Goal: Contribute content: Add original content to the website for others to see

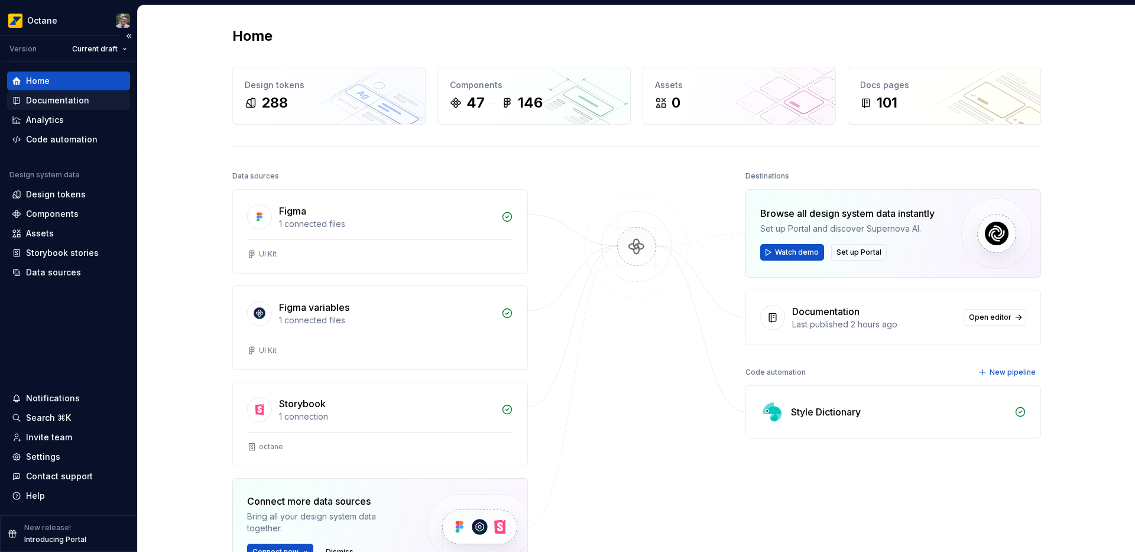
click at [69, 103] on div "Documentation" at bounding box center [57, 101] width 63 height 12
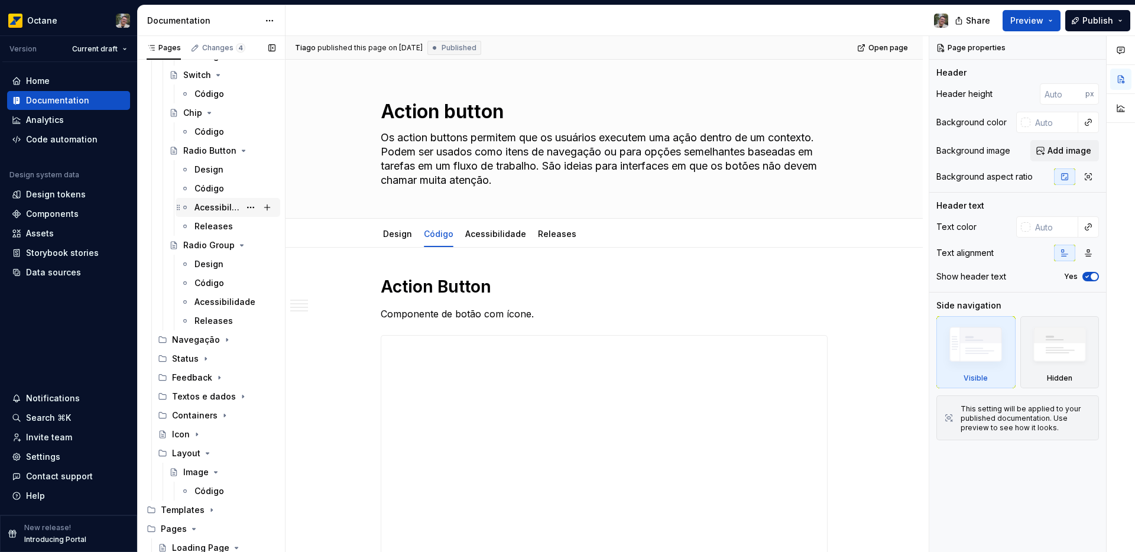
scroll to position [1069, 0]
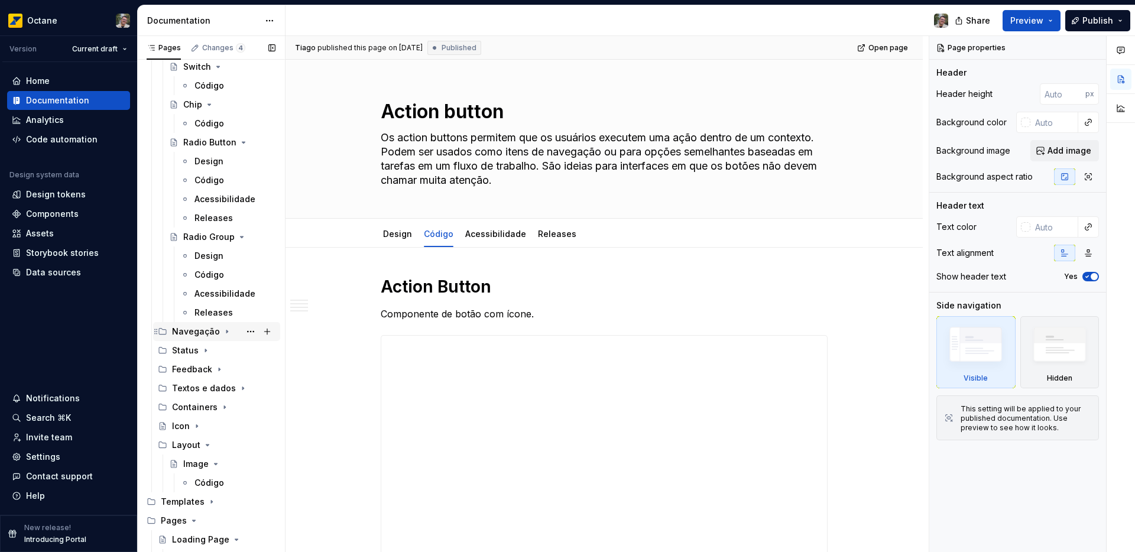
click at [222, 331] on icon "Page tree" at bounding box center [226, 331] width 9 height 9
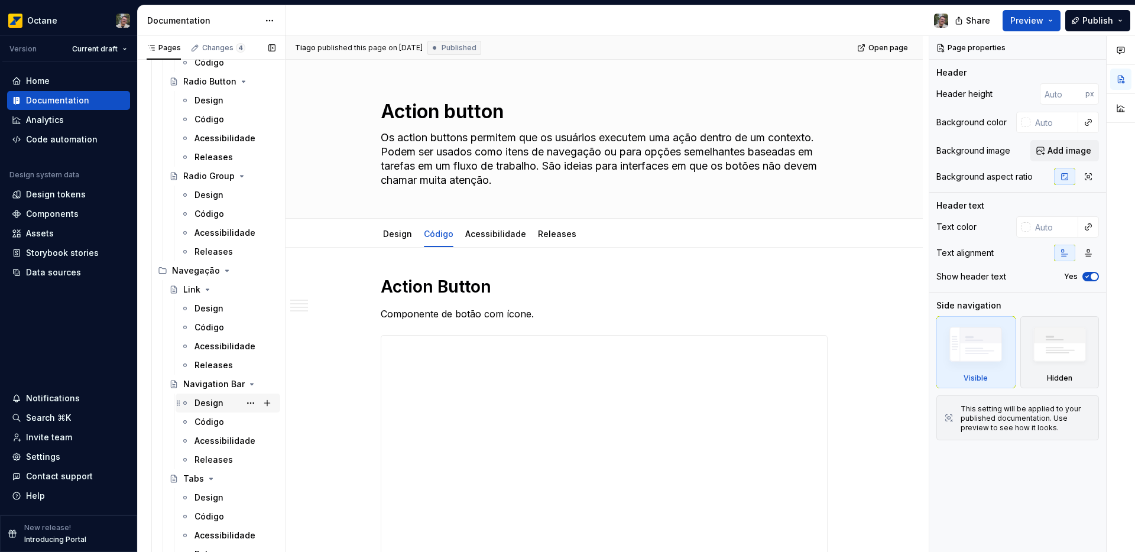
scroll to position [1140, 0]
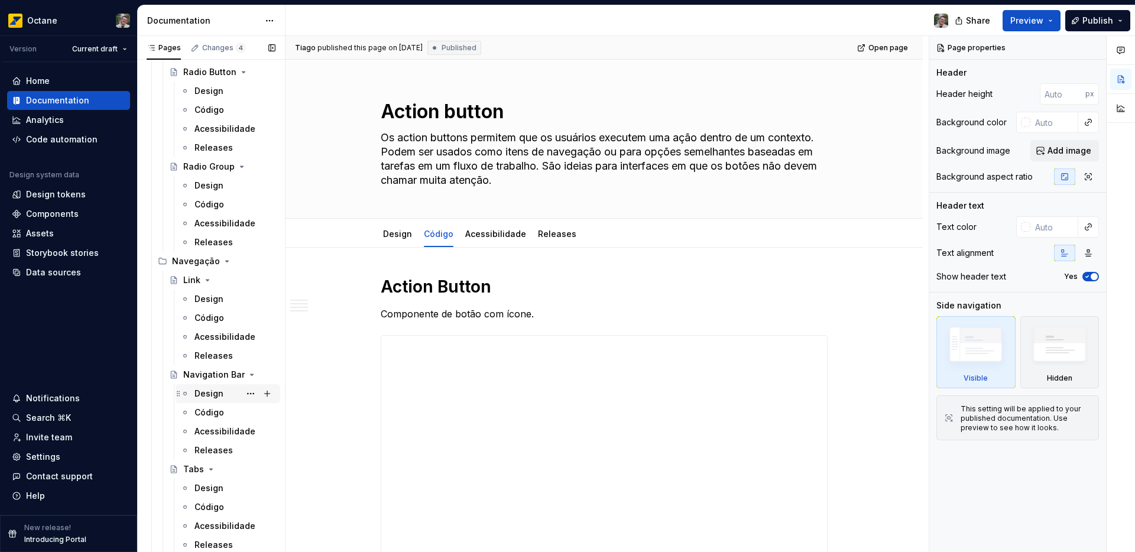
click at [221, 399] on div "Design" at bounding box center [209, 394] width 29 height 12
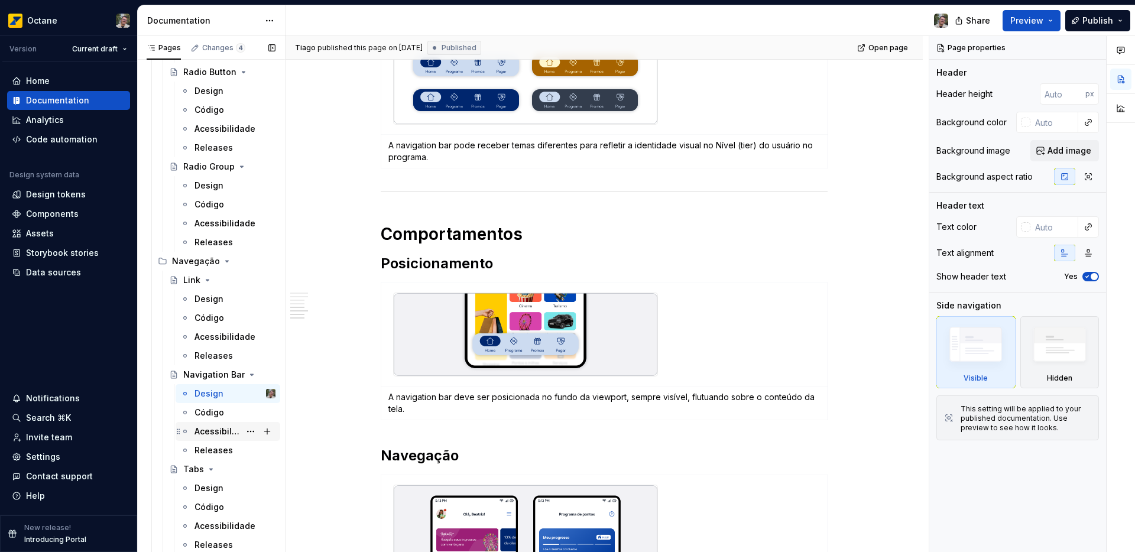
scroll to position [1054, 0]
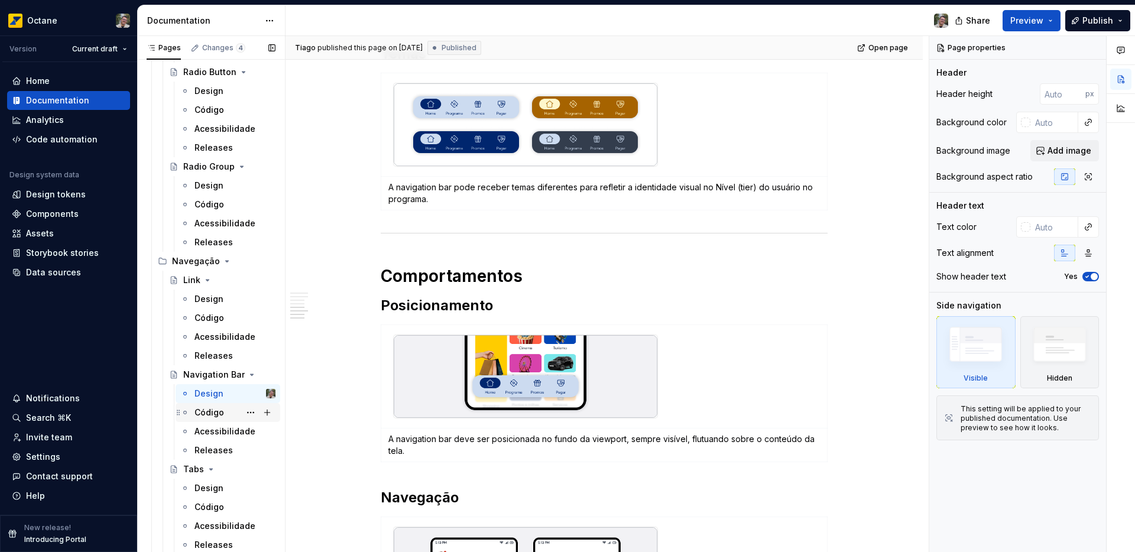
click at [216, 420] on div "Código" at bounding box center [235, 412] width 81 height 17
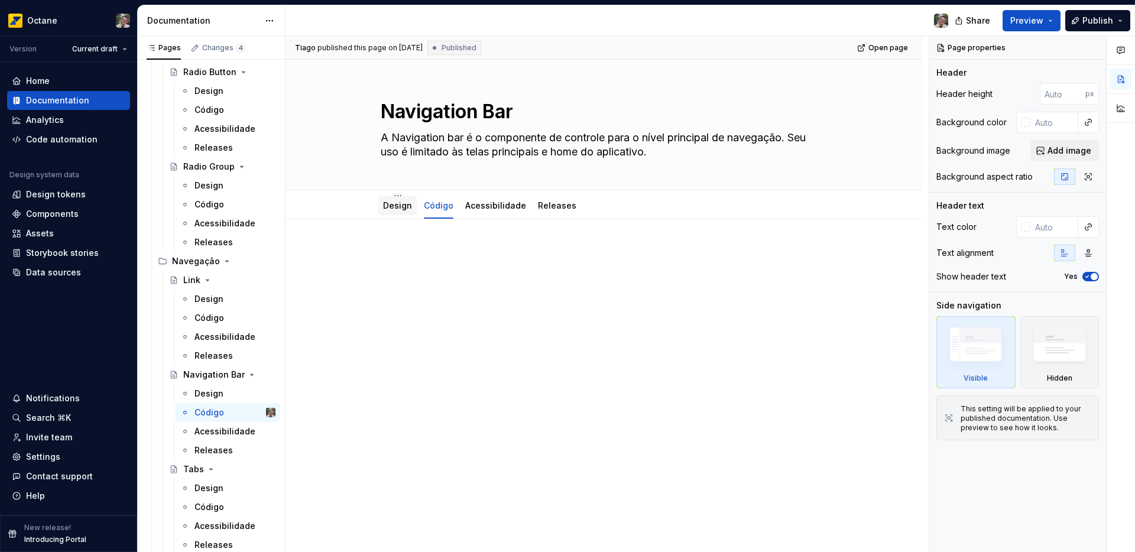
click at [389, 208] on link "Design" at bounding box center [397, 205] width 29 height 10
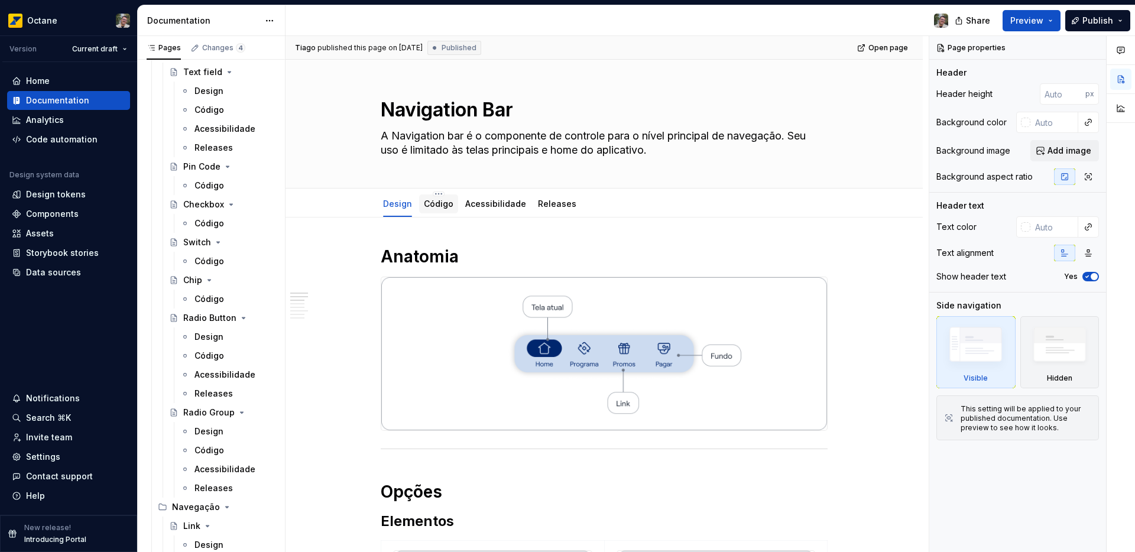
scroll to position [2, 0]
click at [445, 208] on div "Código" at bounding box center [439, 204] width 30 height 12
click at [426, 204] on link "Código" at bounding box center [439, 203] width 30 height 10
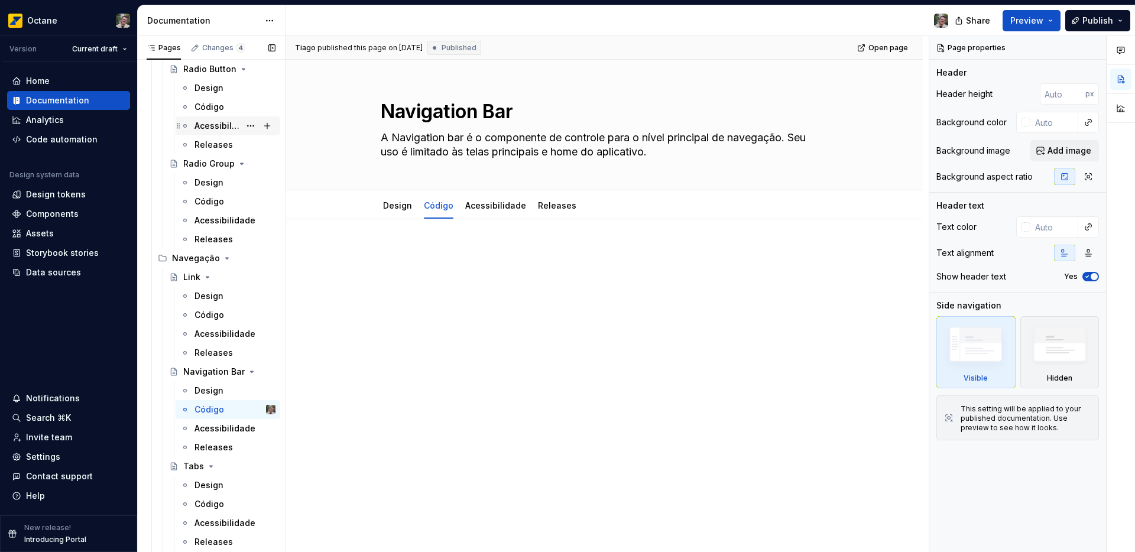
scroll to position [1155, 0]
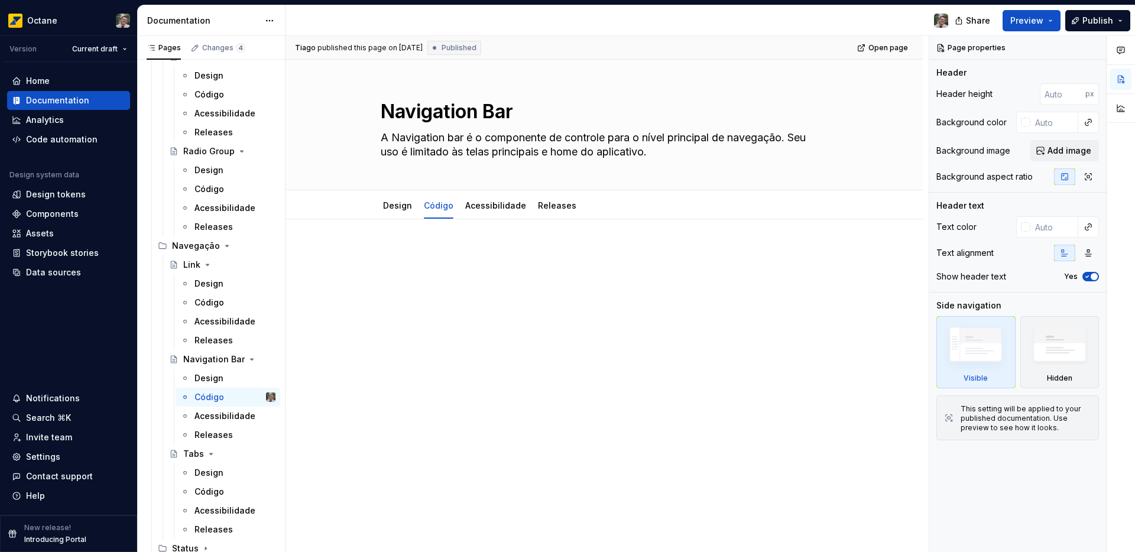
click at [426, 251] on p at bounding box center [604, 255] width 447 height 14
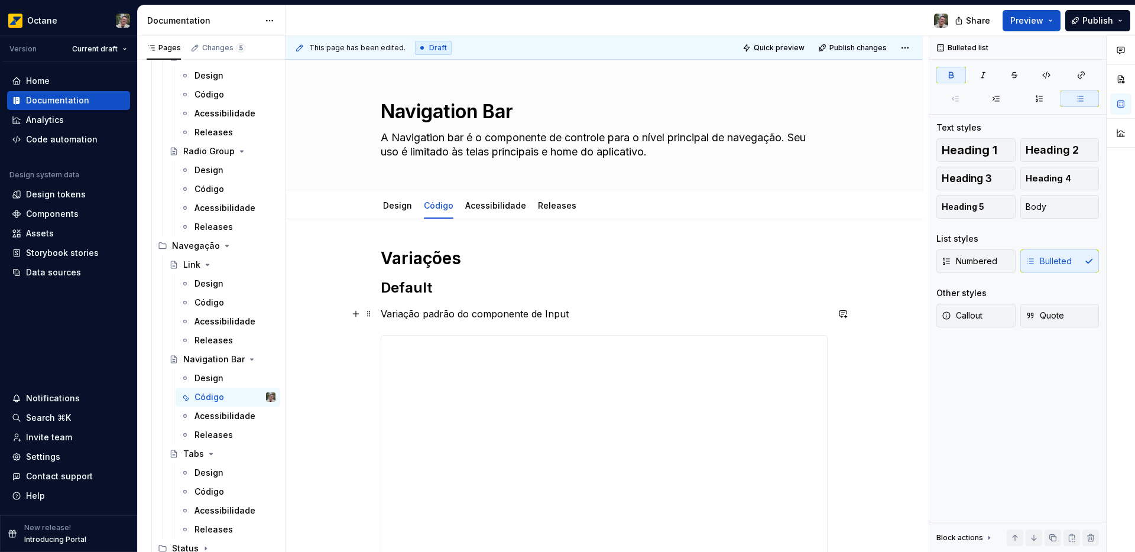
type textarea "*"
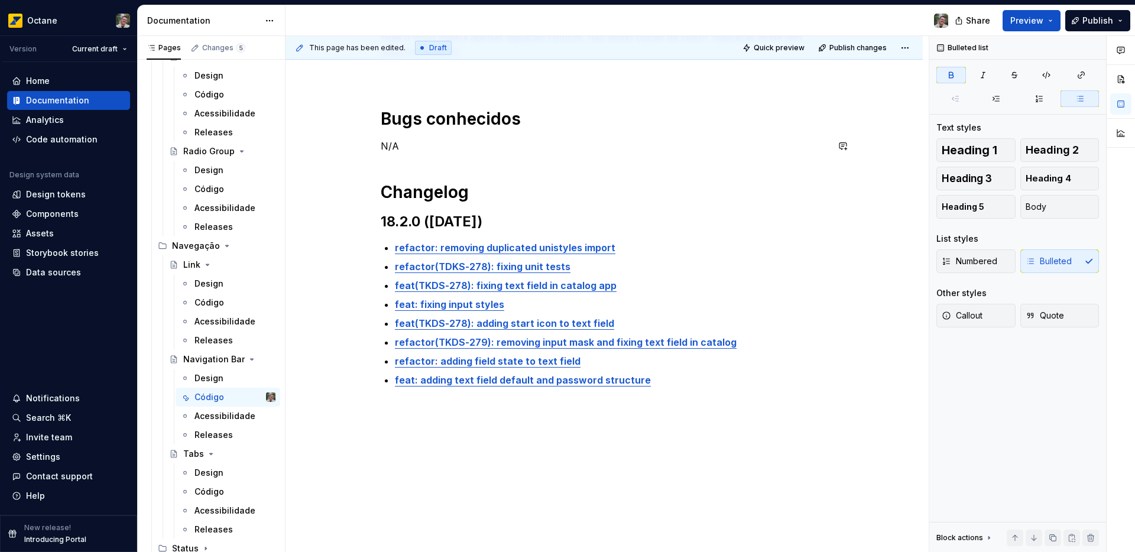
scroll to position [1368, 0]
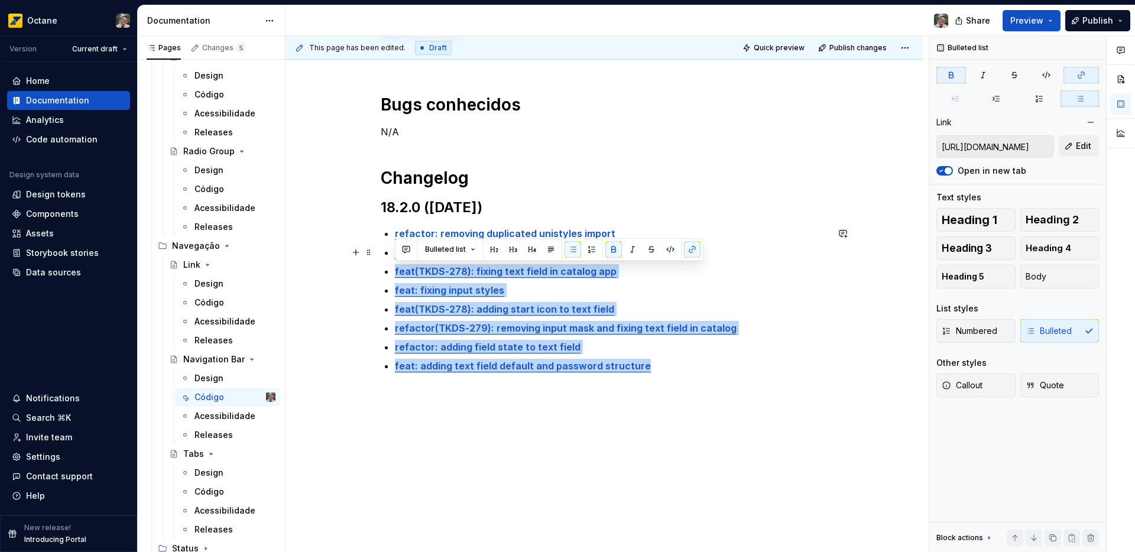
type input "https://gitlab.com/abastece-ai/project-groups/design-system/design-system-react…"
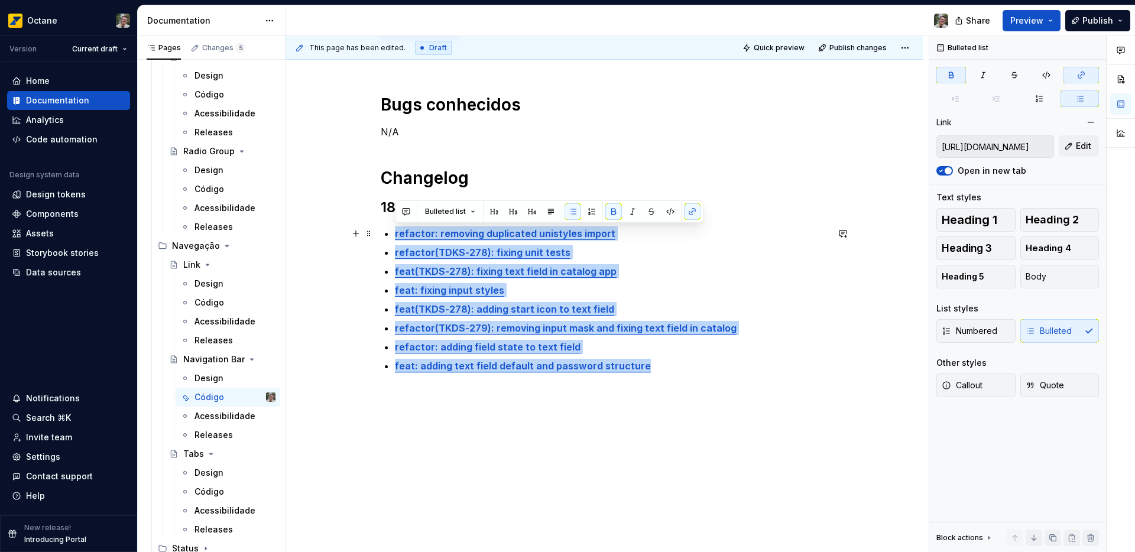
drag, startPoint x: 681, startPoint y: 364, endPoint x: 389, endPoint y: 235, distance: 319.8
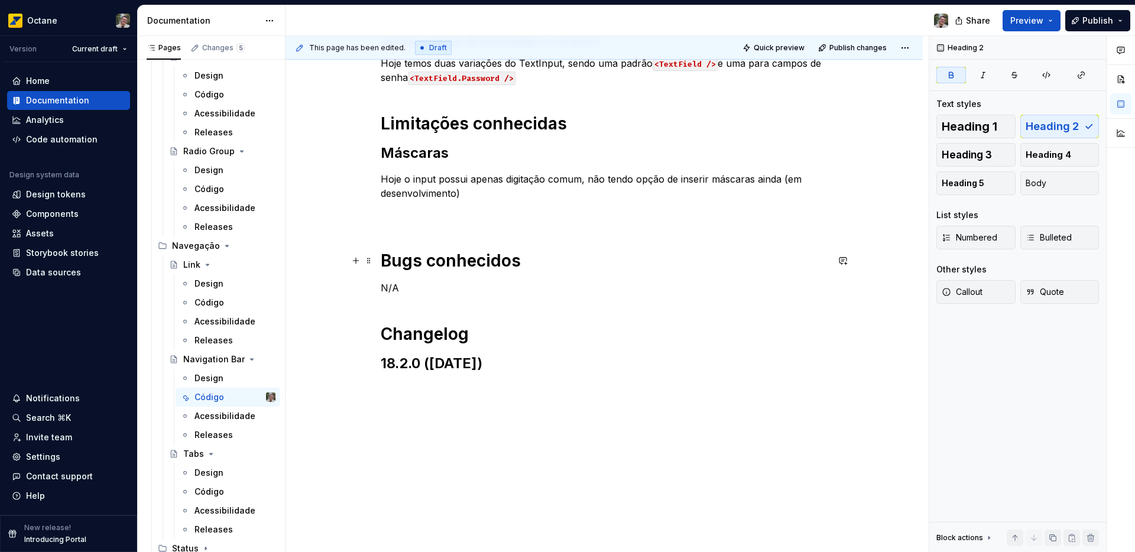
scroll to position [1212, 0]
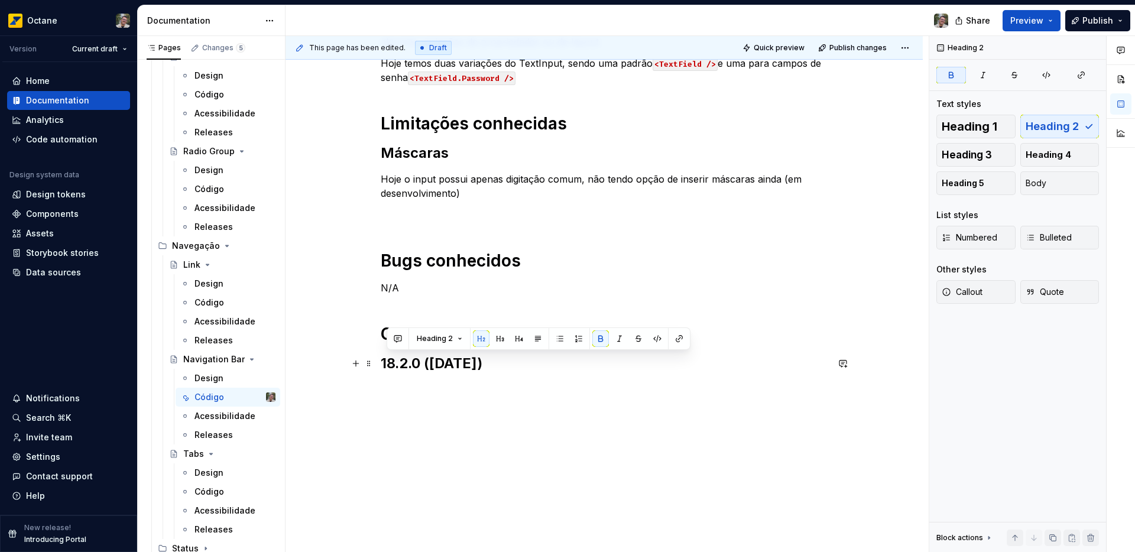
drag, startPoint x: 538, startPoint y: 367, endPoint x: 383, endPoint y: 365, distance: 154.4
click at [383, 365] on h2 "18.2.0 (July 03, 2022)" at bounding box center [604, 363] width 447 height 19
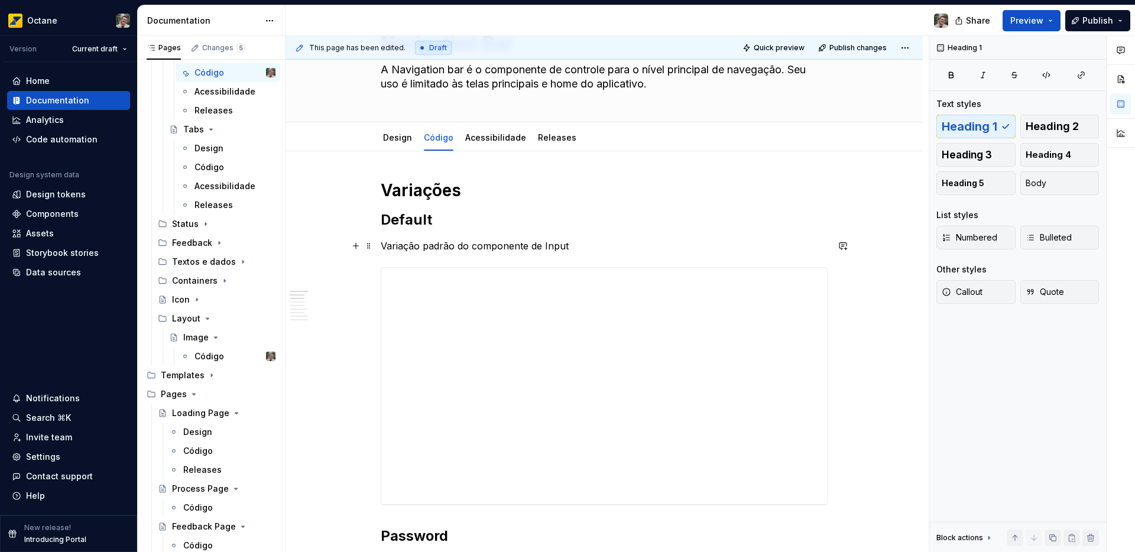
scroll to position [80, 0]
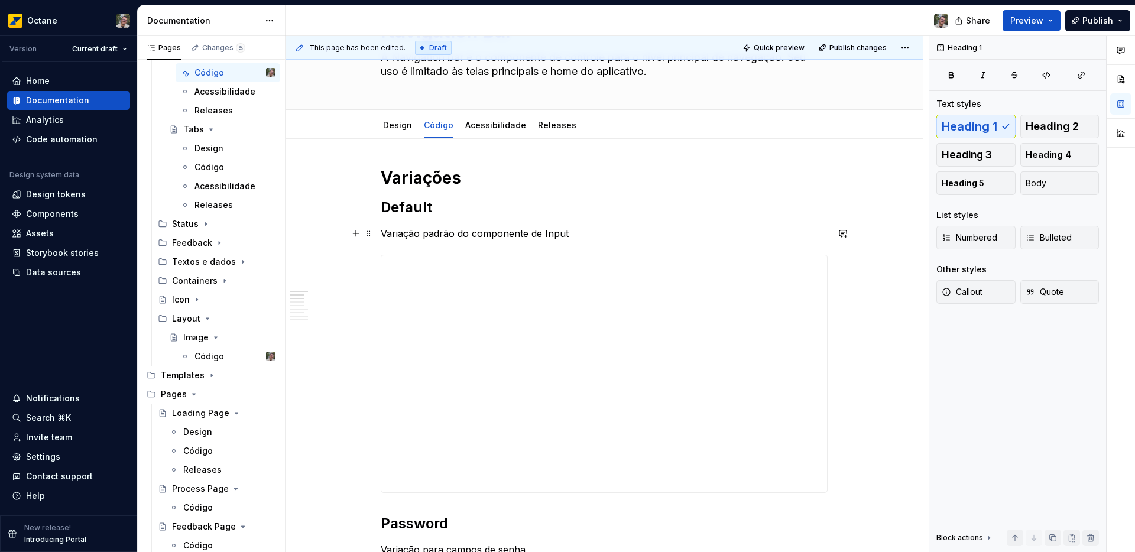
click at [565, 234] on p "Variação padrão do componente de Input" at bounding box center [604, 233] width 447 height 14
type textarea "*"
click at [565, 234] on p "Variação padrão do componente de Input" at bounding box center [604, 233] width 447 height 14
click at [561, 232] on p "Variação padrão do componente de Input" at bounding box center [604, 233] width 447 height 14
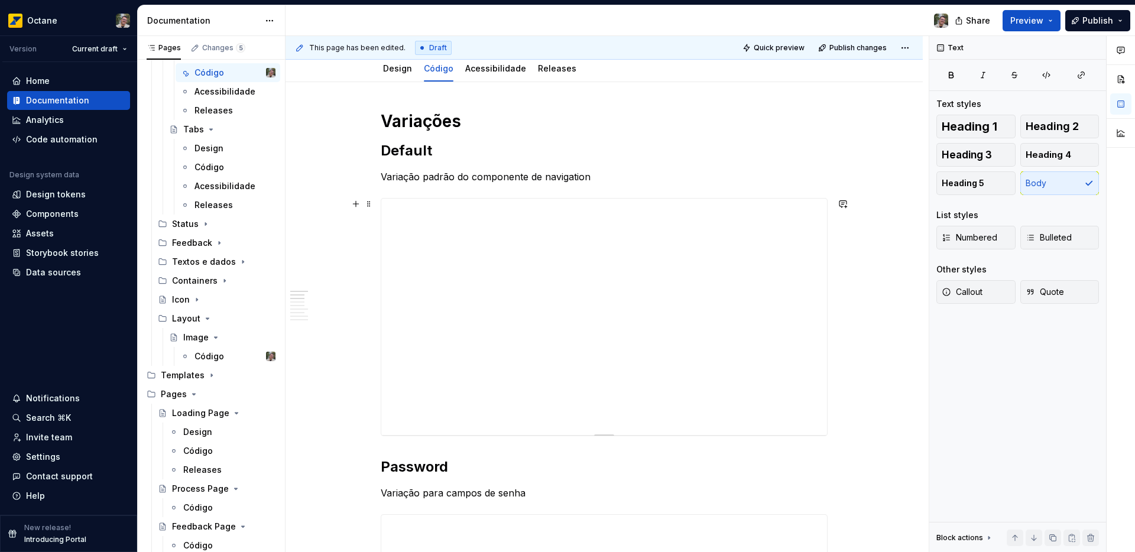
scroll to position [180, 0]
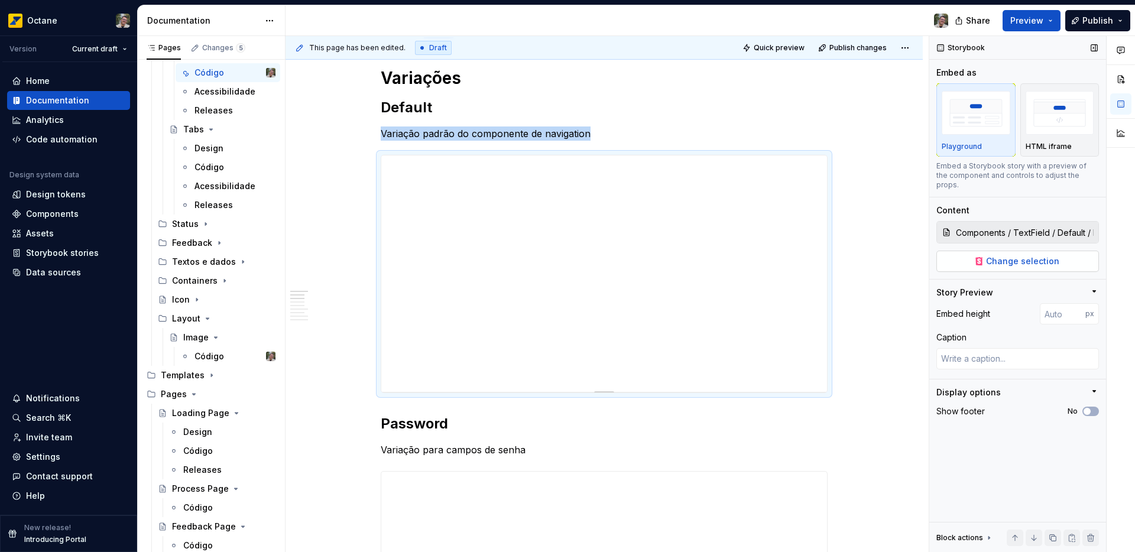
click at [992, 257] on button "Change selection" at bounding box center [1018, 261] width 163 height 21
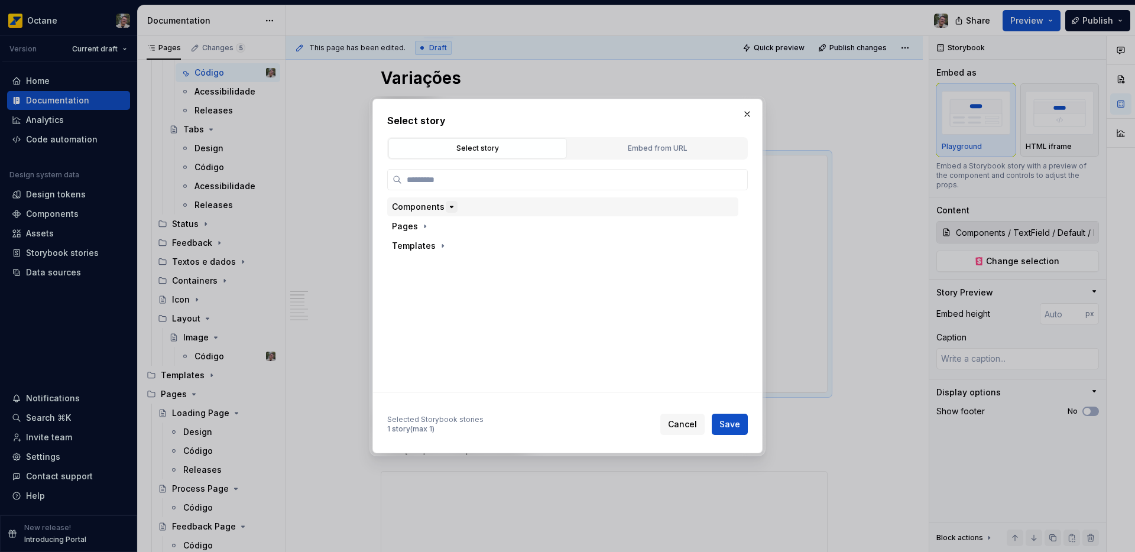
click at [451, 208] on icon "button" at bounding box center [452, 206] width 3 height 1
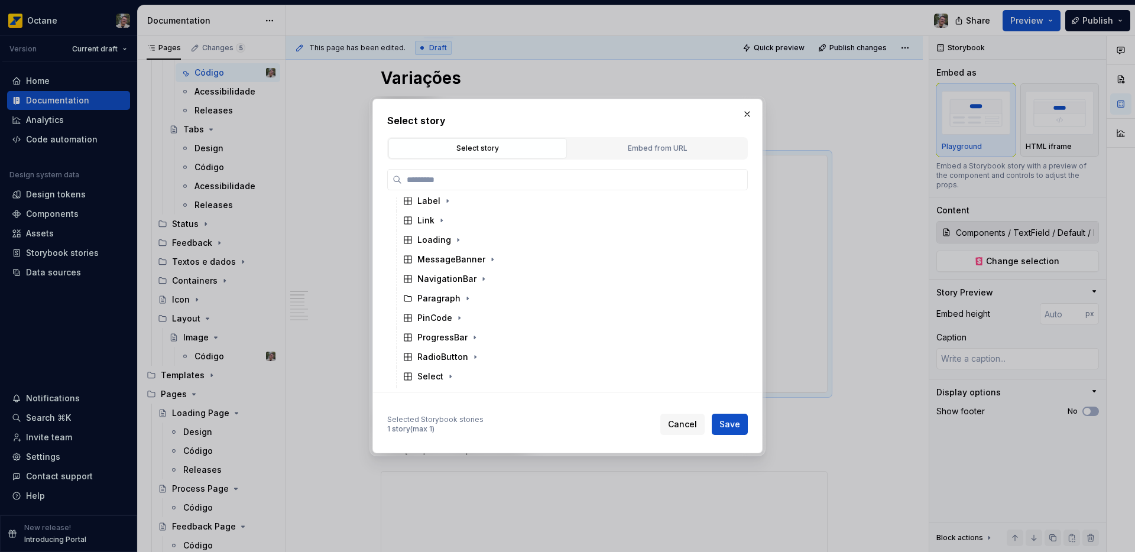
scroll to position [196, 0]
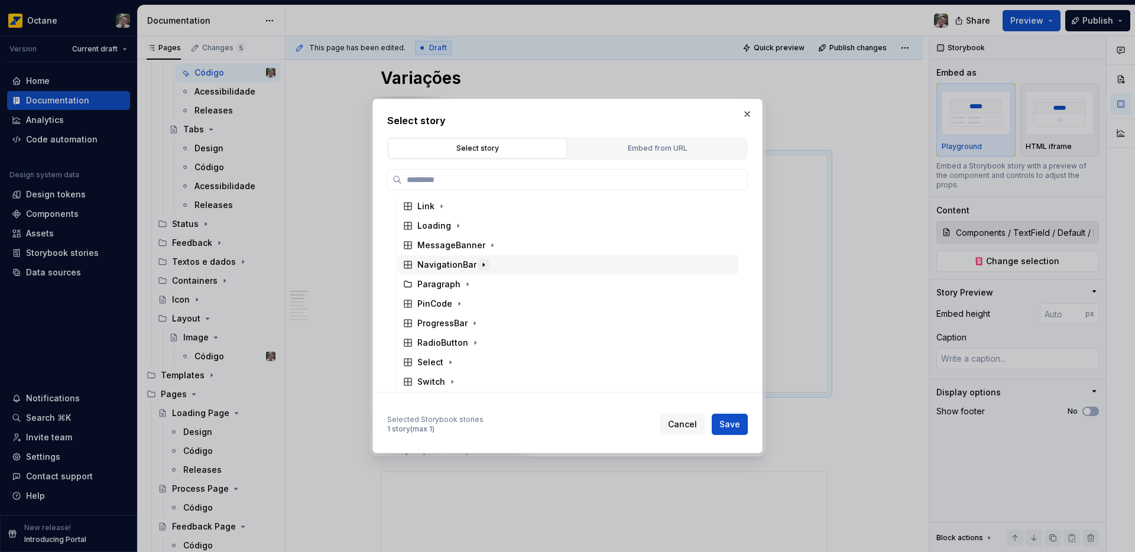
click at [480, 263] on icon "button" at bounding box center [483, 264] width 9 height 9
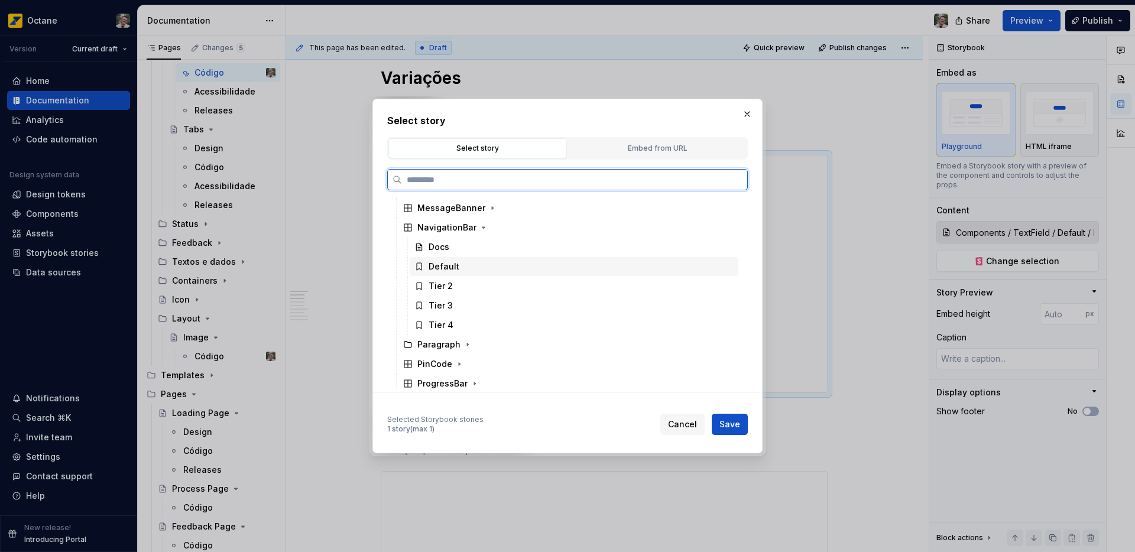
click at [465, 269] on div "Default" at bounding box center [574, 266] width 329 height 19
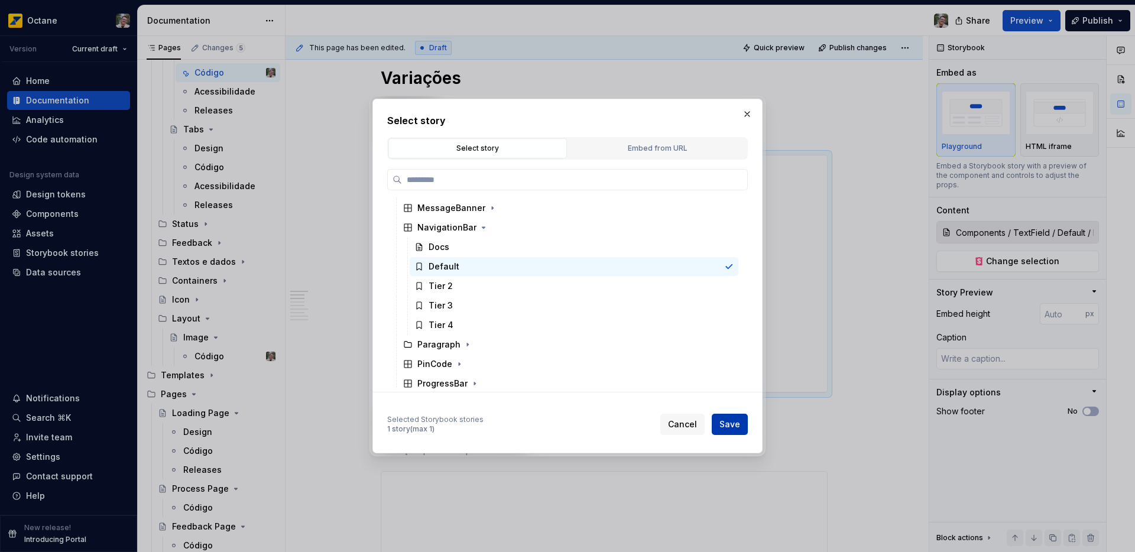
click at [722, 416] on button "Save" at bounding box center [730, 424] width 36 height 21
type textarea "*"
type input "components / NavigationBar / Default"
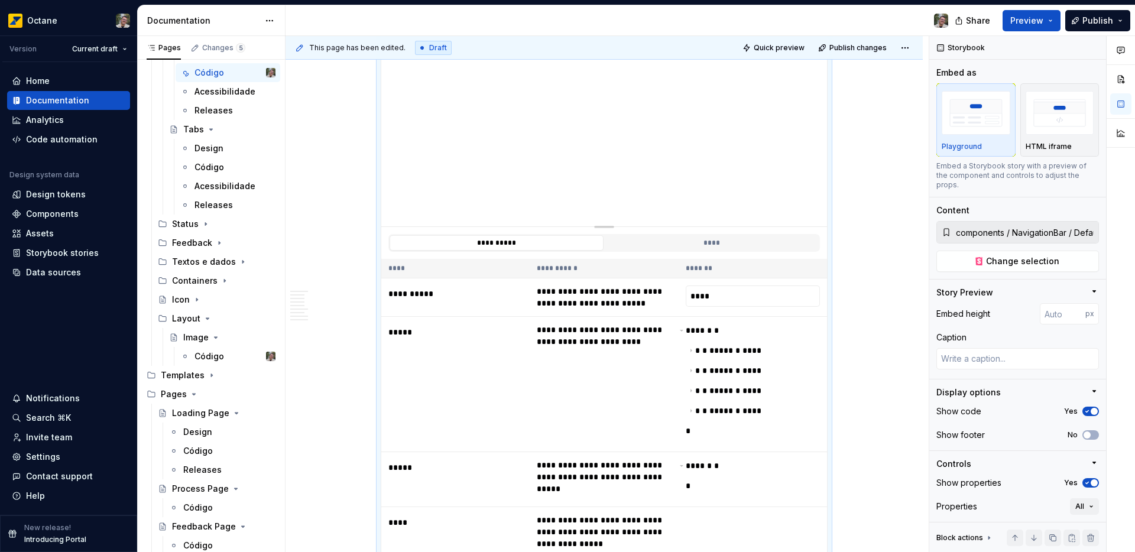
scroll to position [390, 0]
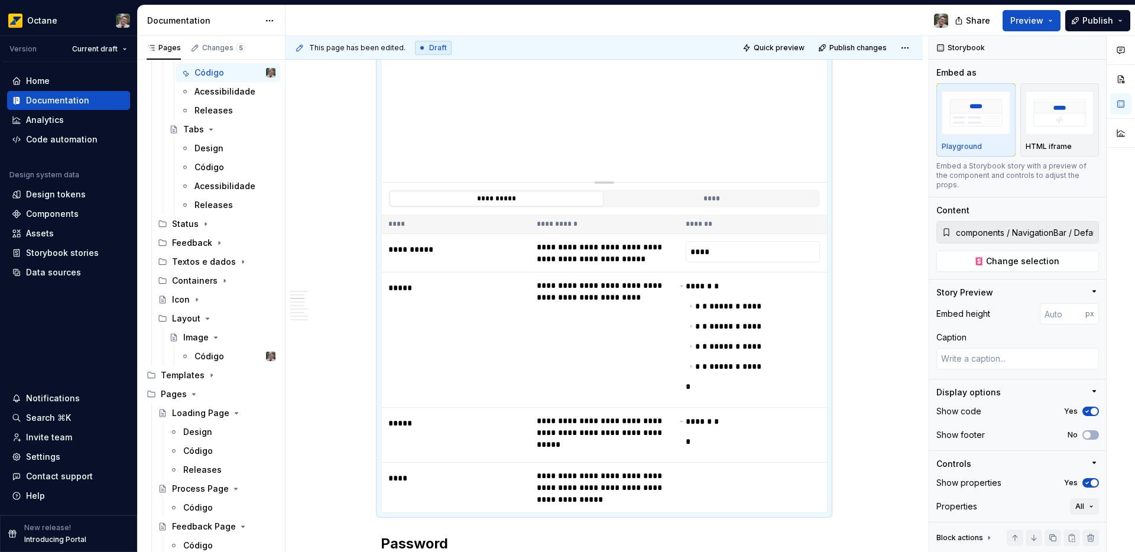
click at [746, 257] on input "****" at bounding box center [753, 251] width 134 height 21
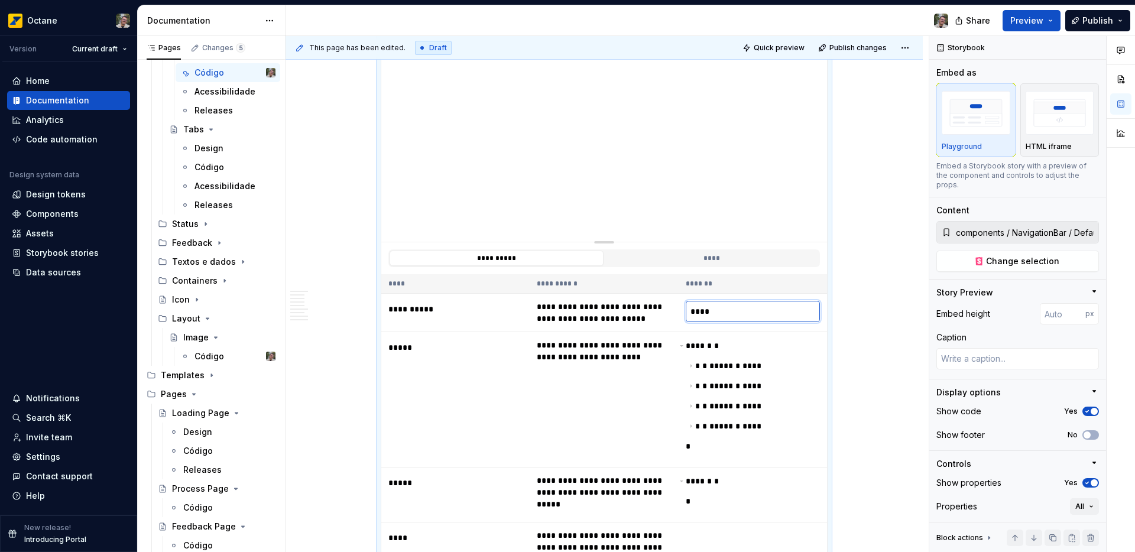
scroll to position [231, 0]
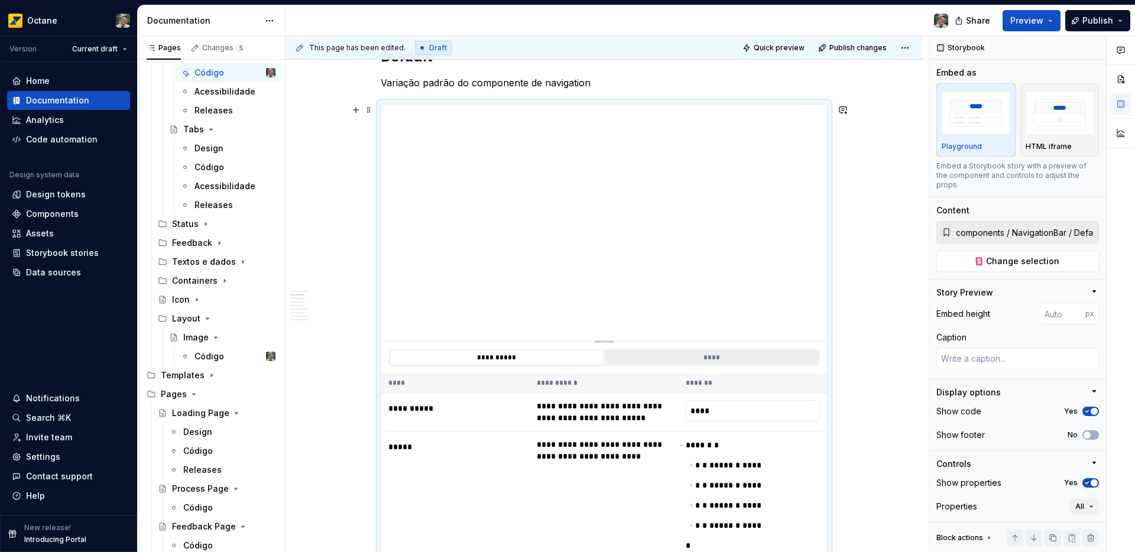
click at [630, 361] on button "****" at bounding box center [712, 357] width 214 height 15
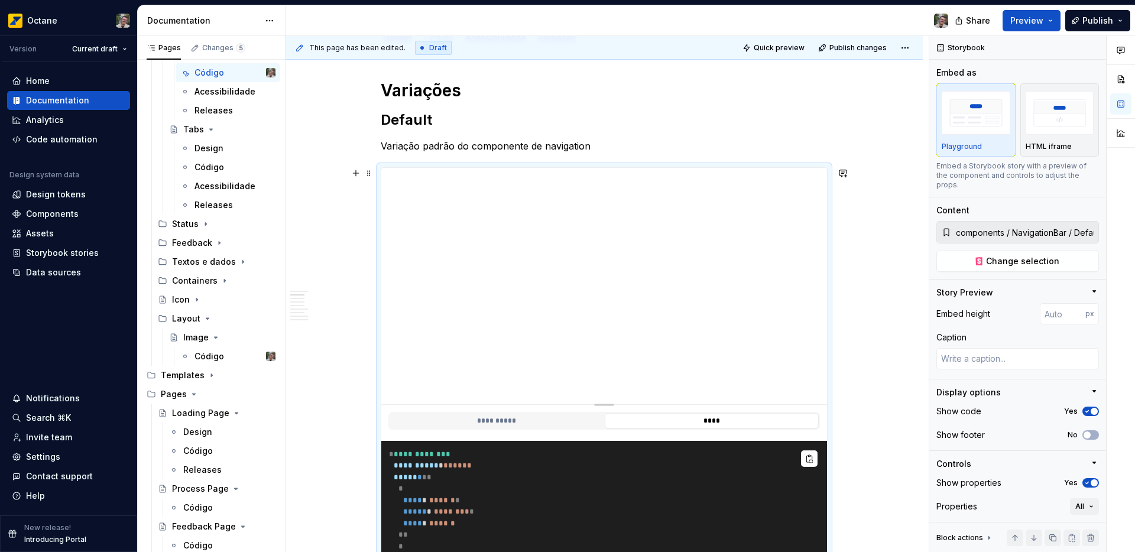
scroll to position [125, 0]
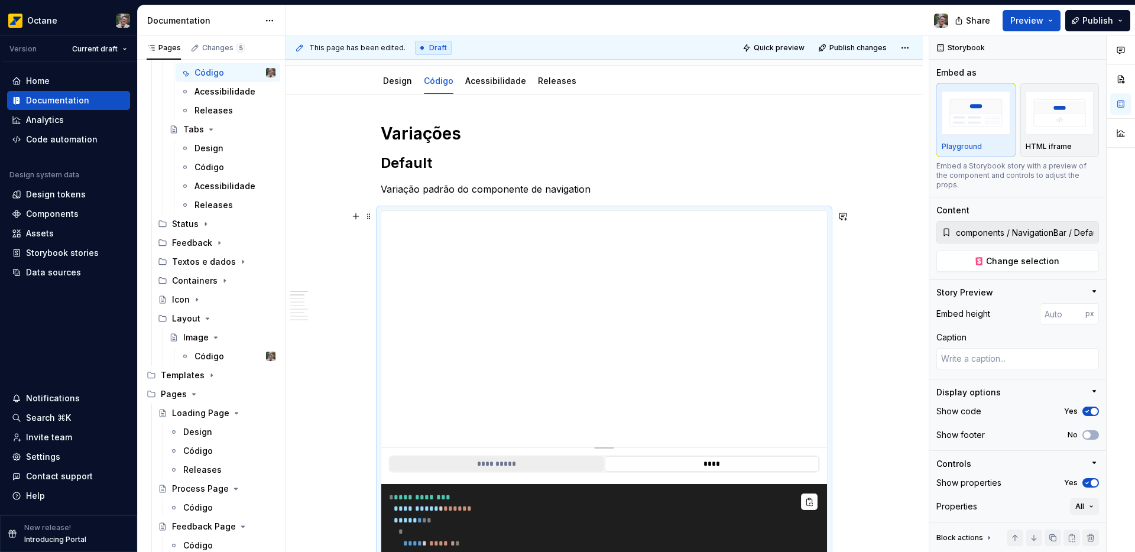
click at [460, 461] on button "**********" at bounding box center [497, 464] width 214 height 15
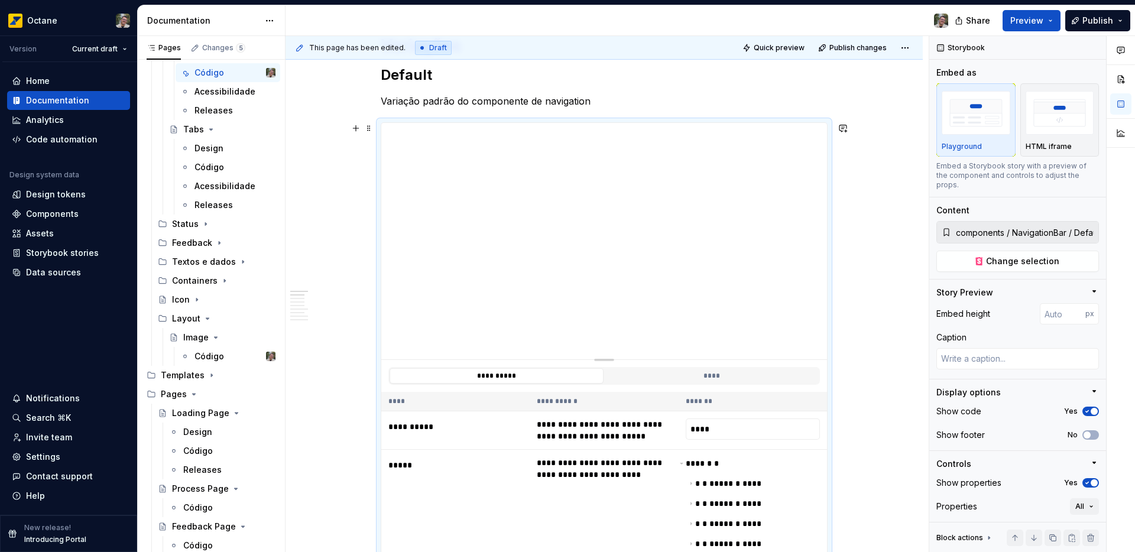
scroll to position [213, 0]
type textarea "*"
type input "247"
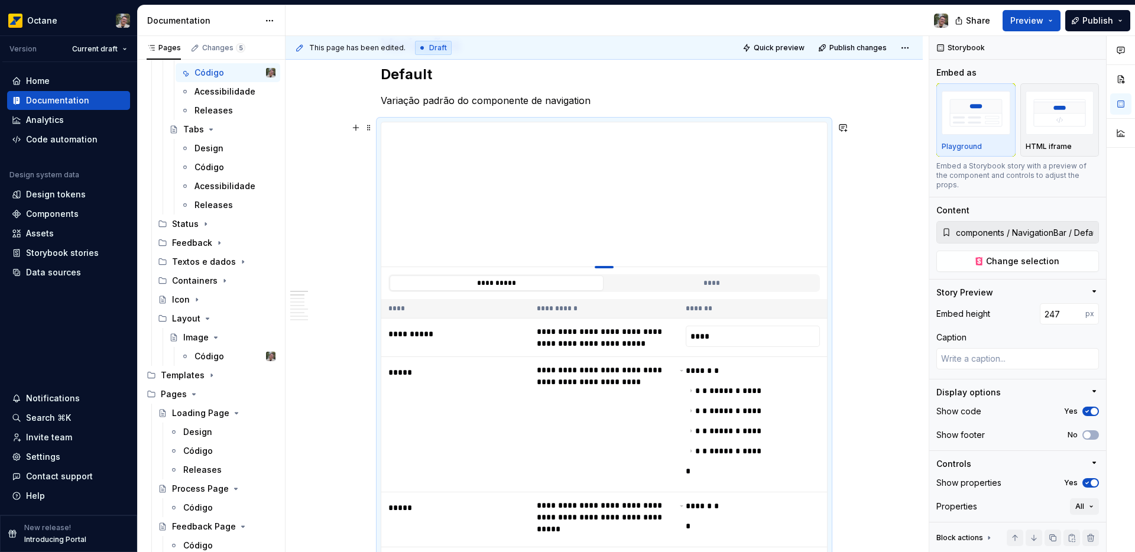
type textarea "*"
type input "244"
type textarea "*"
type input "241"
type textarea "*"
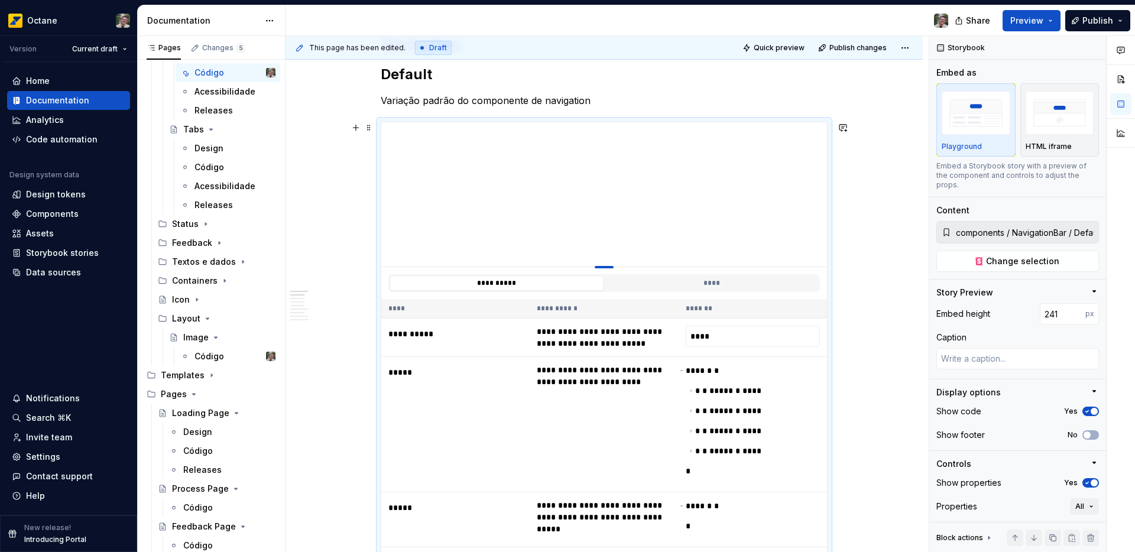
type input "239"
type textarea "*"
type input "236"
type textarea "*"
type input "232"
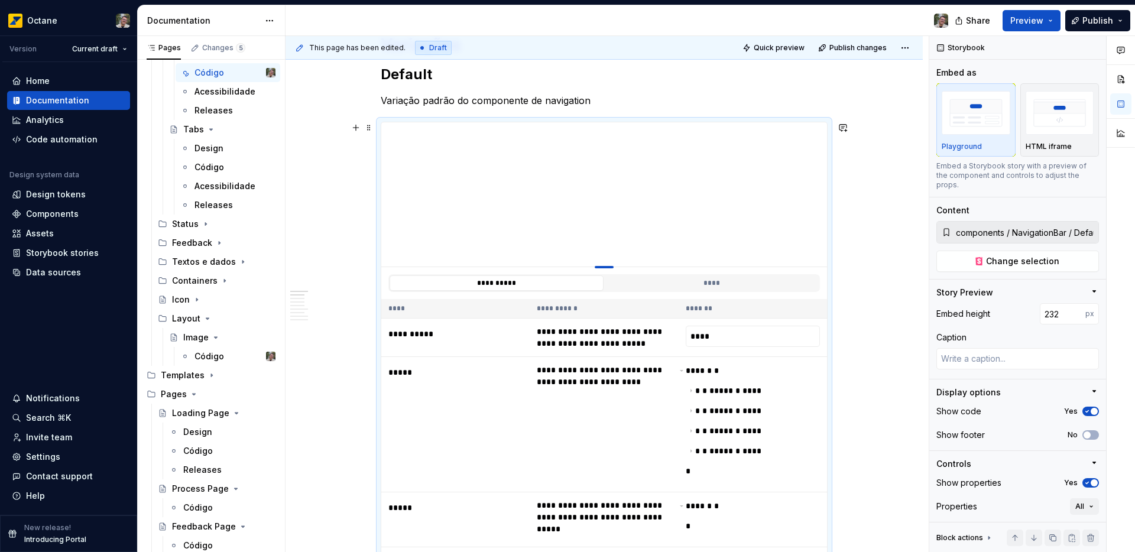
type textarea "*"
type input "230"
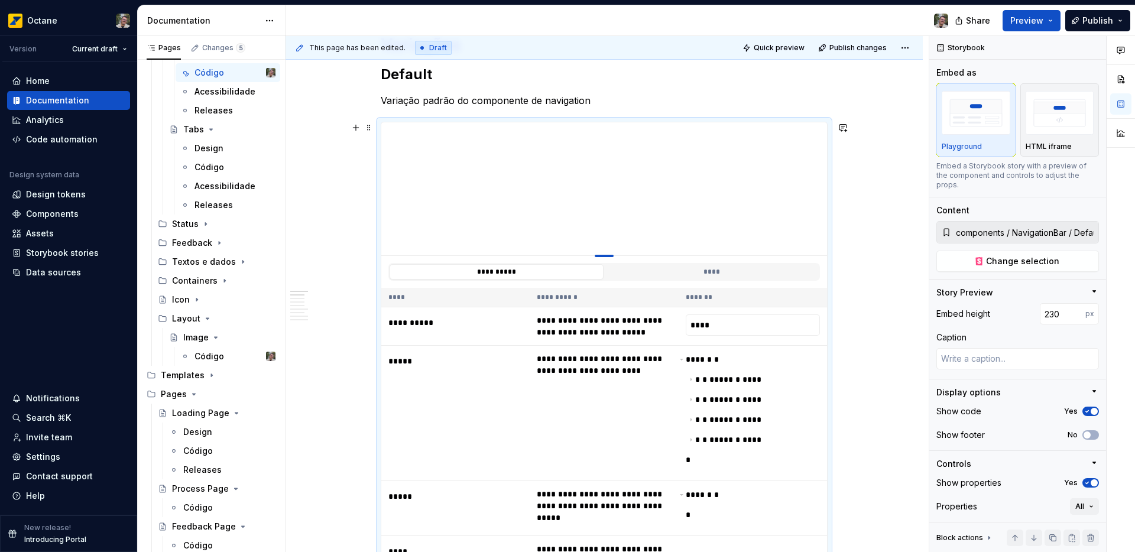
type textarea "*"
type input "225"
type textarea "*"
type input "211"
type textarea "*"
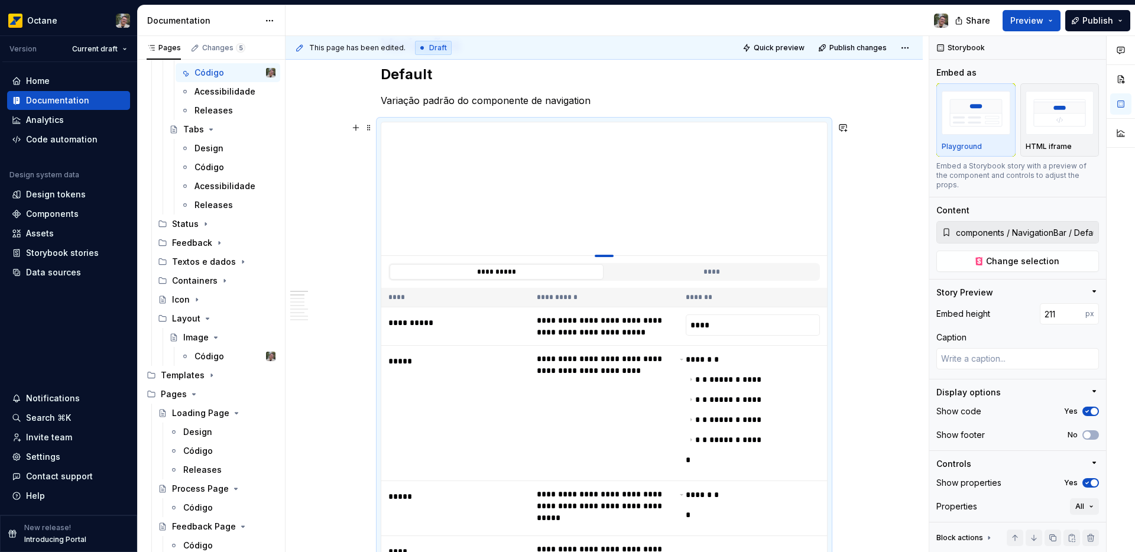
type input "204"
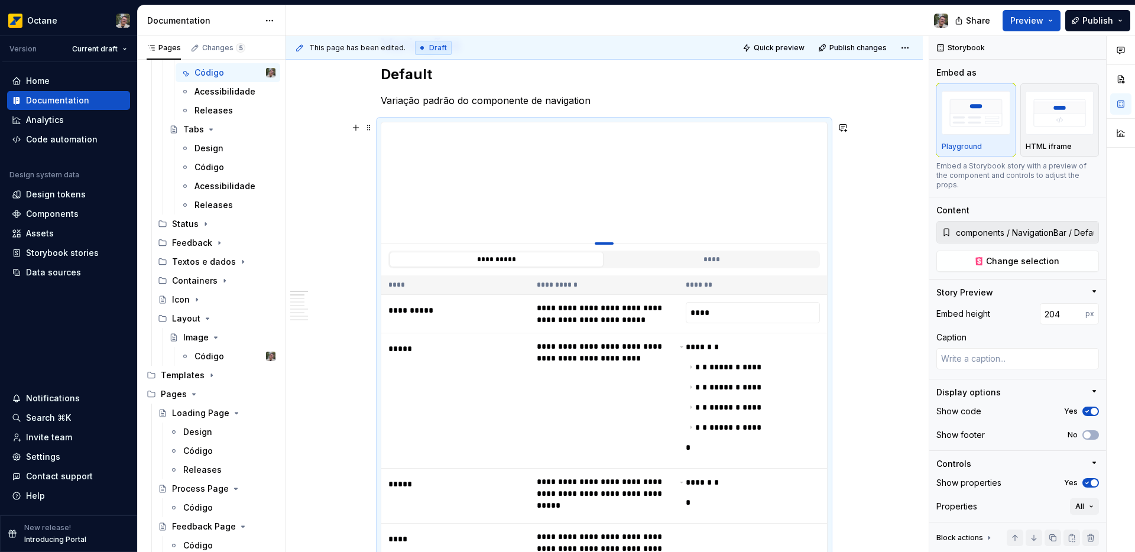
drag, startPoint x: 599, startPoint y: 359, endPoint x: 604, endPoint y: 243, distance: 116.0
click at [604, 243] on div at bounding box center [604, 243] width 19 height 2
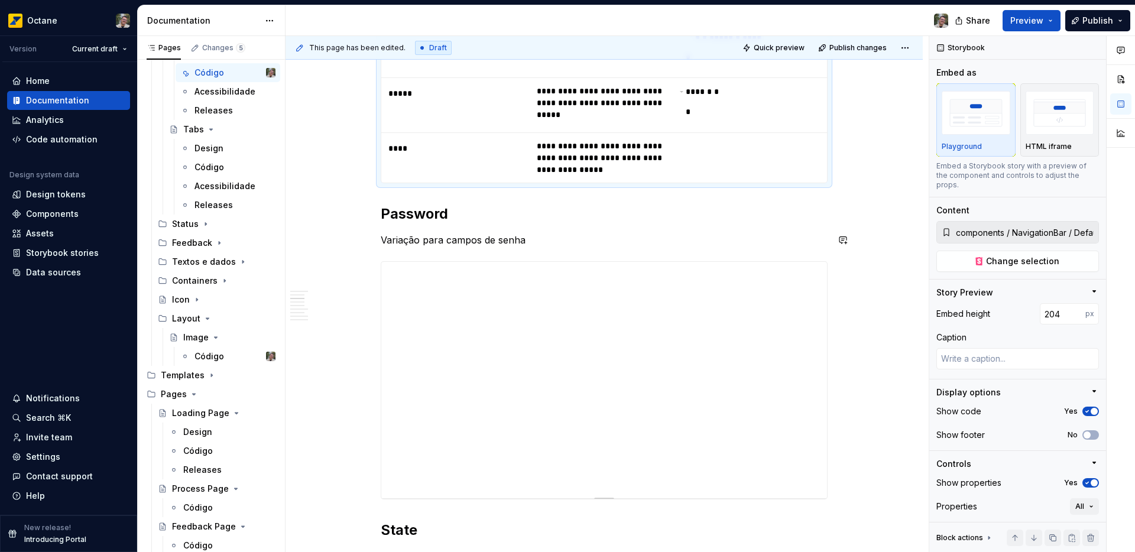
scroll to position [611, 0]
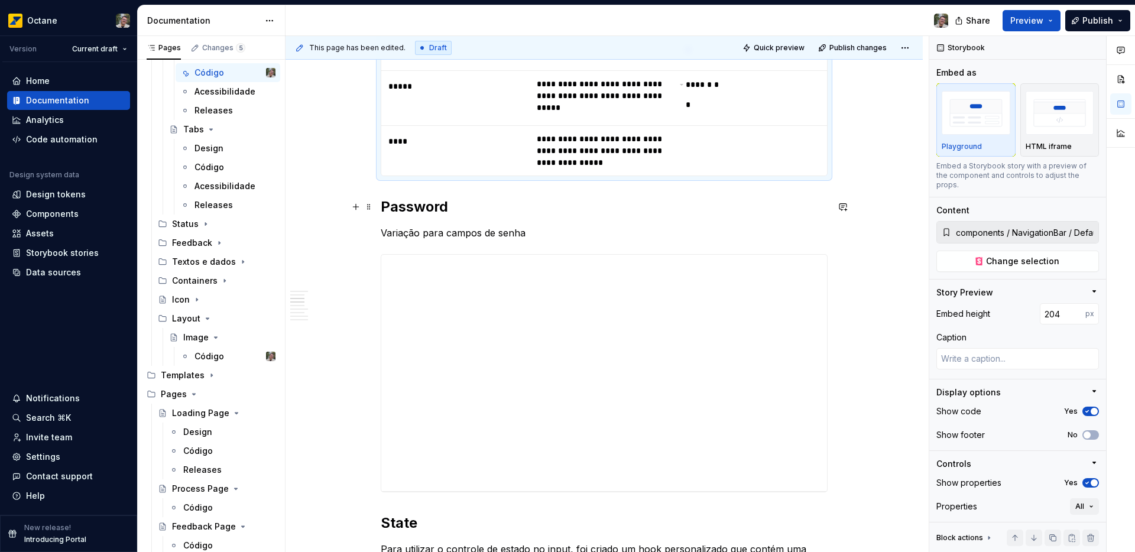
click at [428, 205] on h2 "Password" at bounding box center [604, 207] width 447 height 19
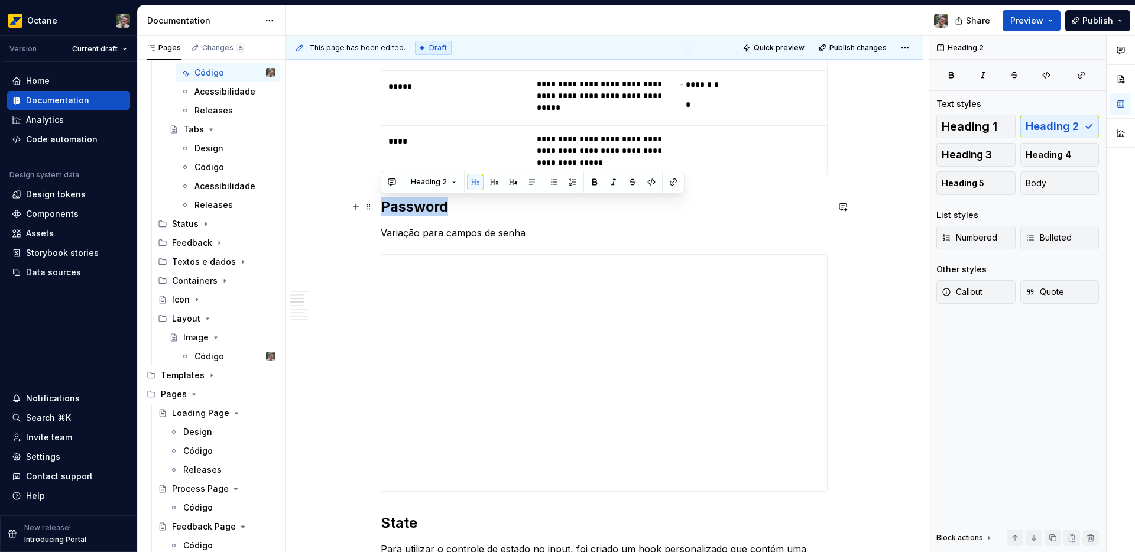
click at [428, 205] on h2 "Password" at bounding box center [604, 207] width 447 height 19
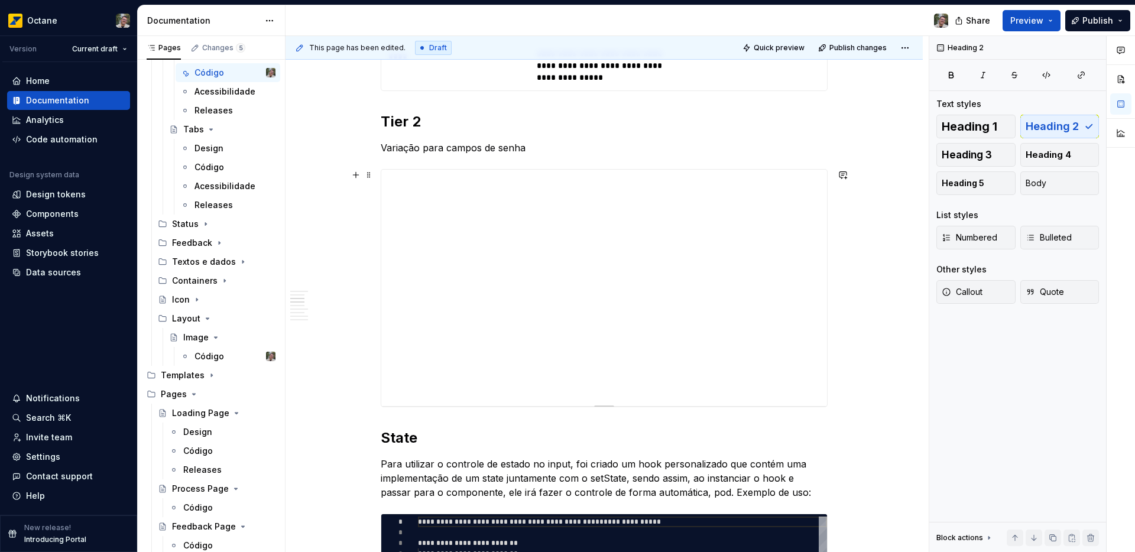
scroll to position [698, 0]
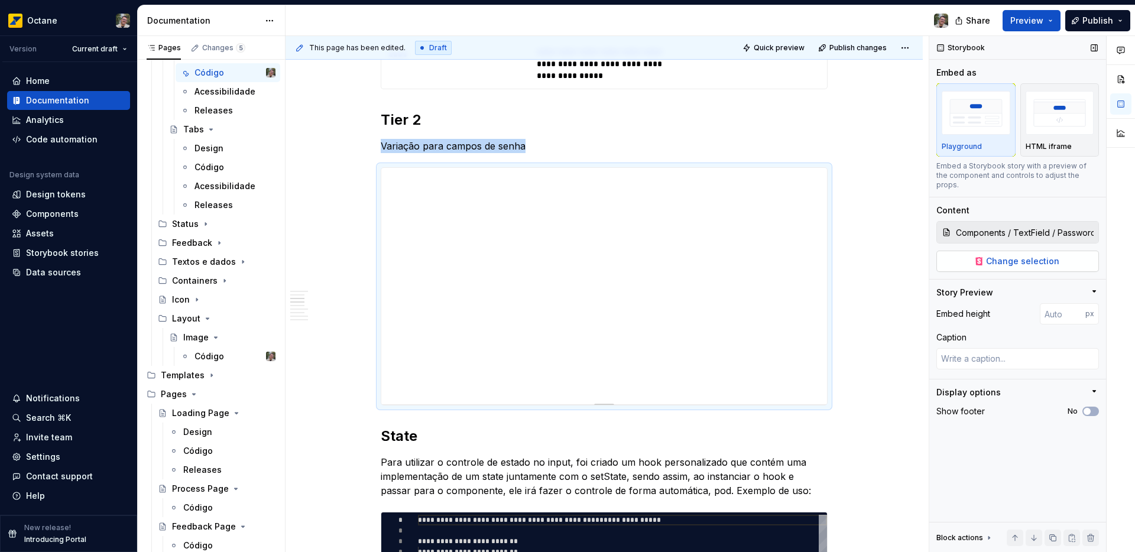
click at [983, 253] on button "Change selection" at bounding box center [1018, 261] width 163 height 21
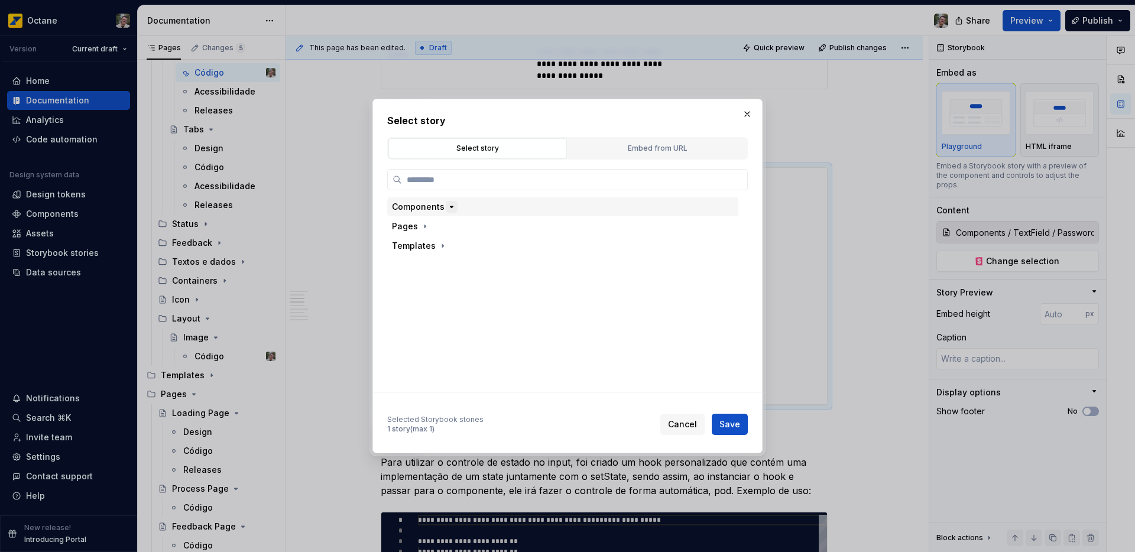
click at [447, 208] on icon "button" at bounding box center [451, 206] width 9 height 9
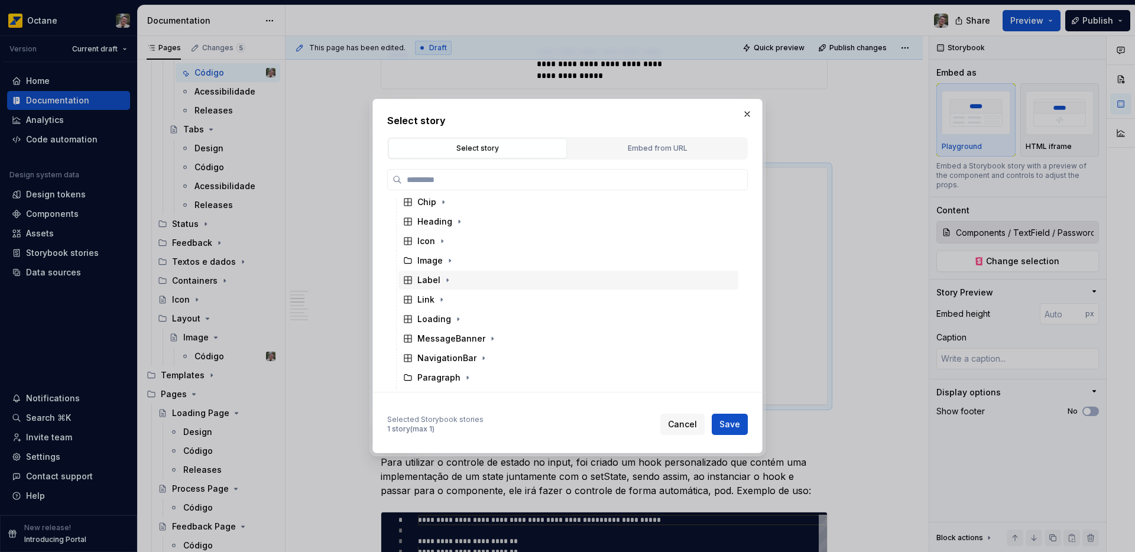
scroll to position [115, 0]
click at [479, 345] on icon "button" at bounding box center [483, 345] width 9 height 9
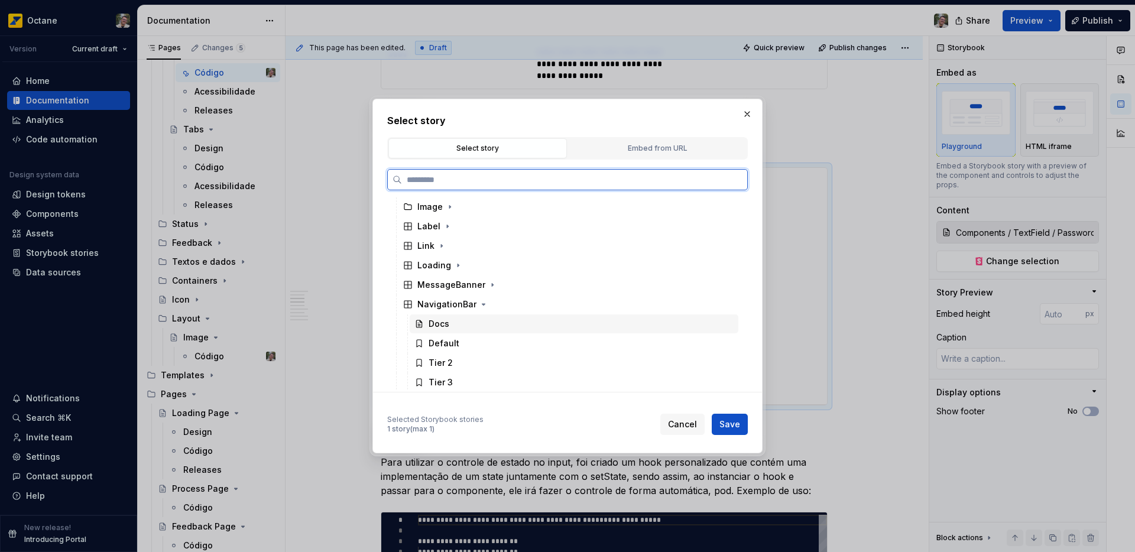
scroll to position [167, 0]
click at [465, 348] on div "Tier 2" at bounding box center [574, 351] width 329 height 19
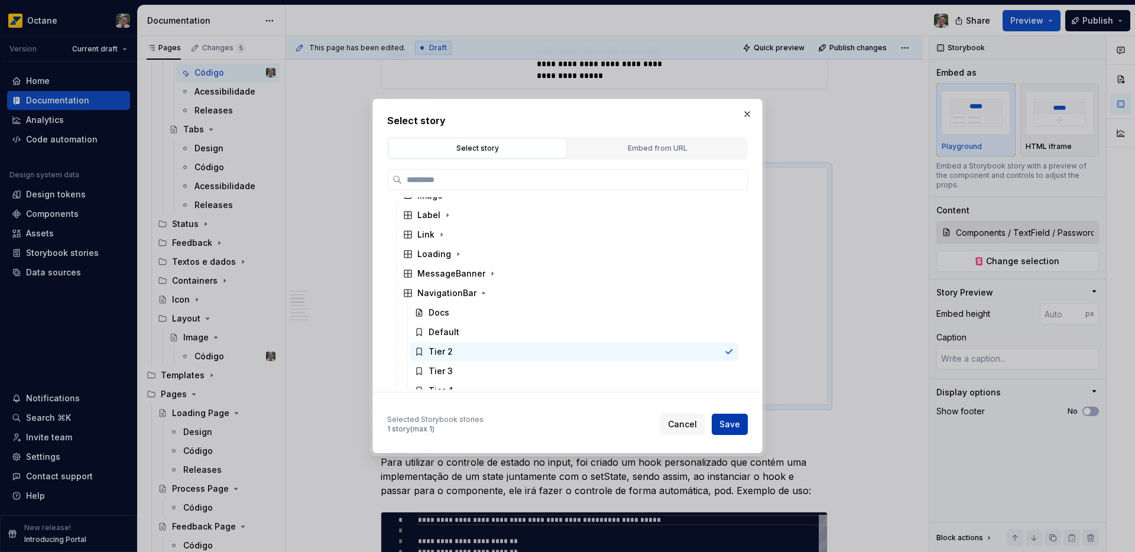
click at [721, 426] on span "Save" at bounding box center [730, 425] width 21 height 12
type textarea "*"
type input "components / NavigationBar / Tier 2"
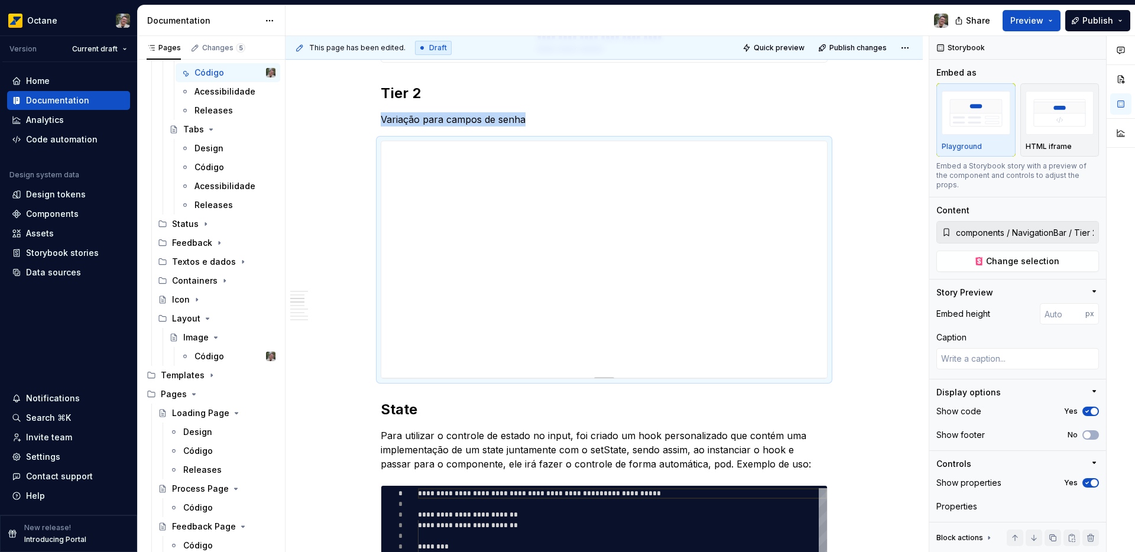
scroll to position [746, 0]
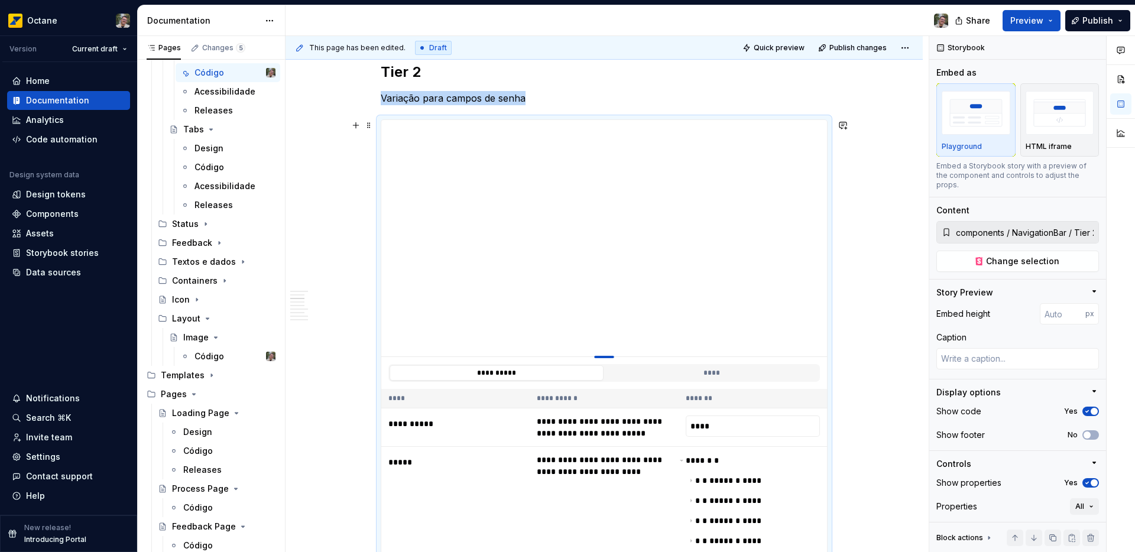
type textarea "*"
type input "229"
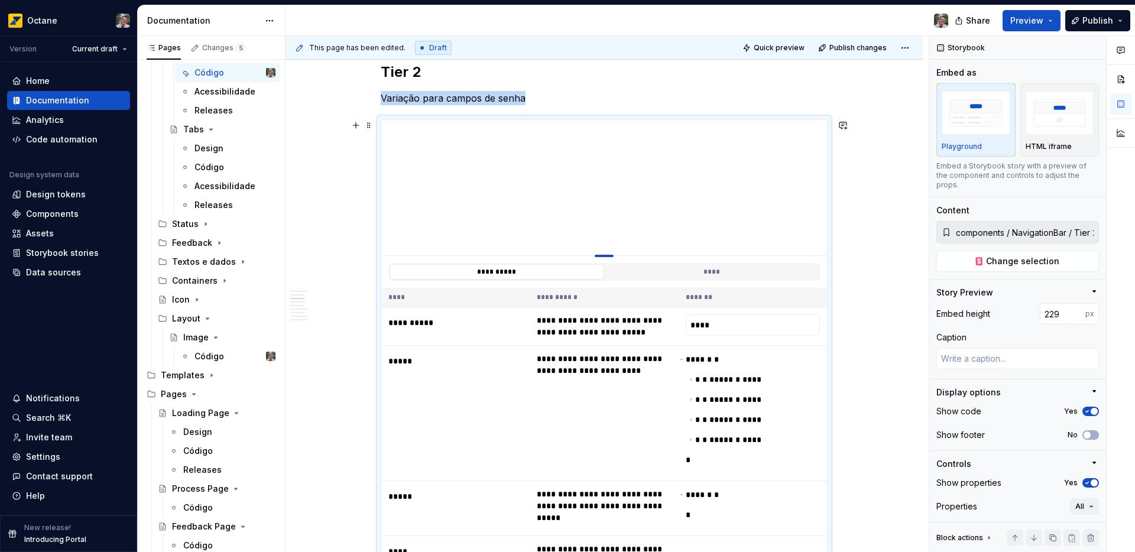
type textarea "*"
type input "217"
type textarea "*"
type input "214"
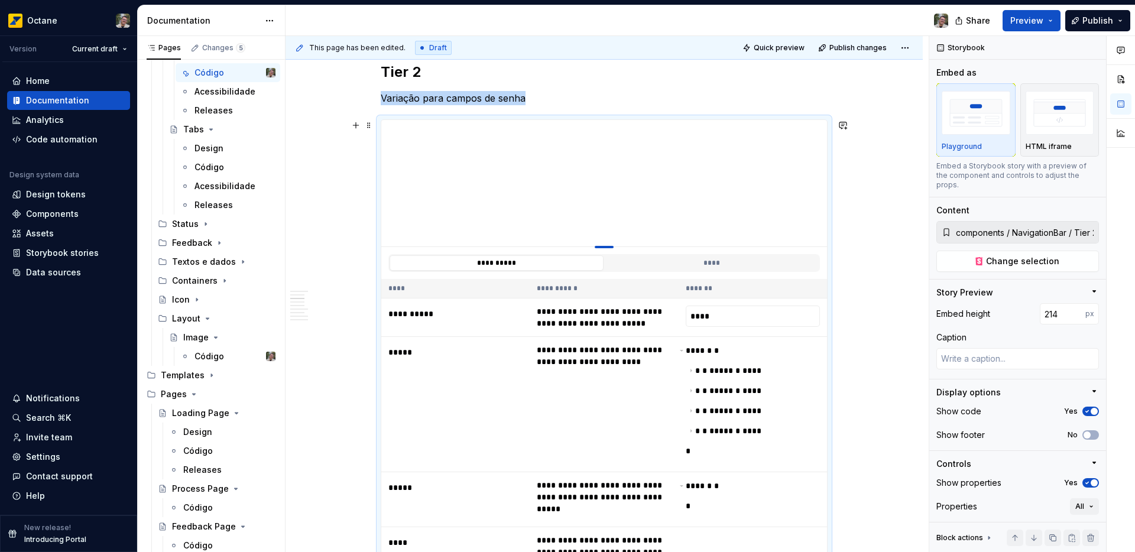
type textarea "*"
type input "213"
type textarea "*"
type input "210"
type textarea "*"
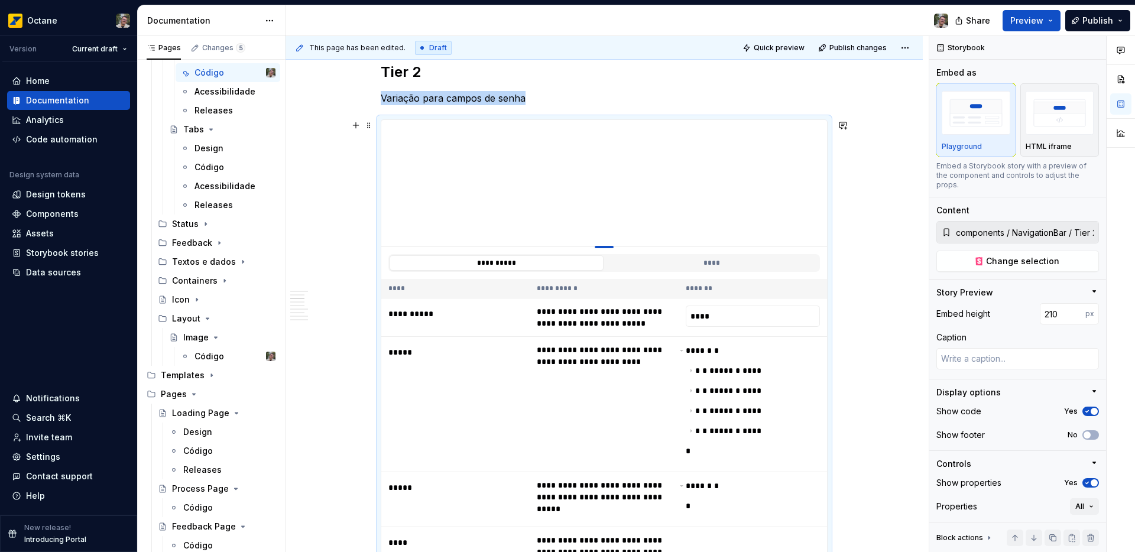
type input "205"
type textarea "*"
type input "204"
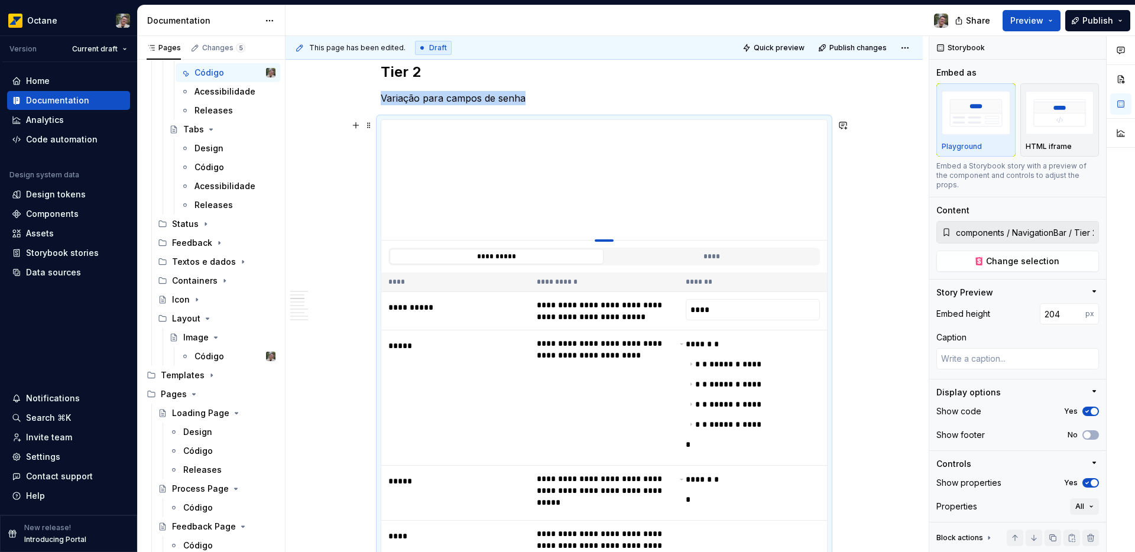
type textarea "*"
type input "203"
type textarea "*"
type input "202"
type textarea "*"
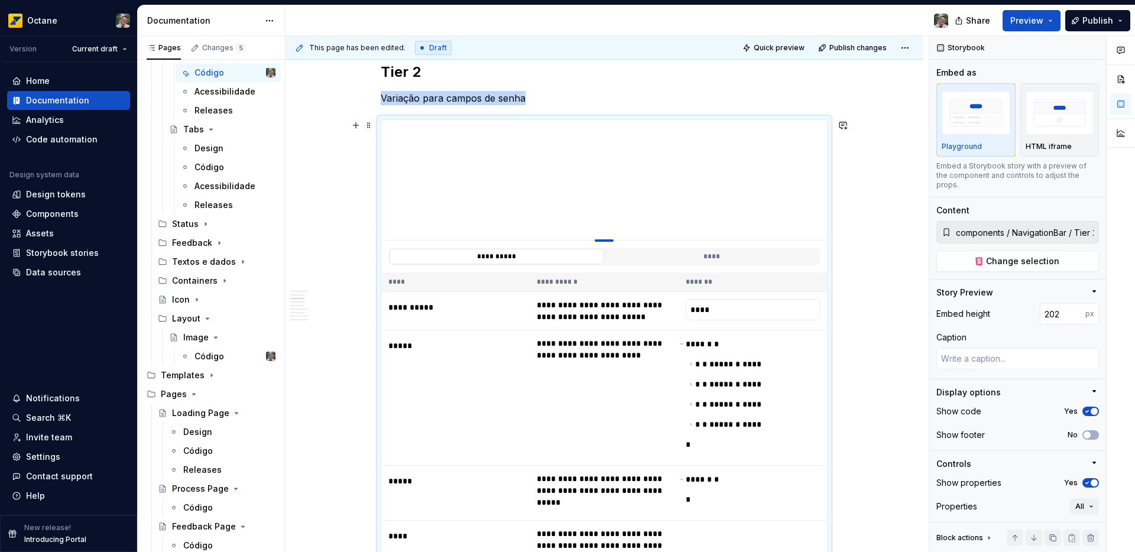
type input "201"
type textarea "*"
type input "199"
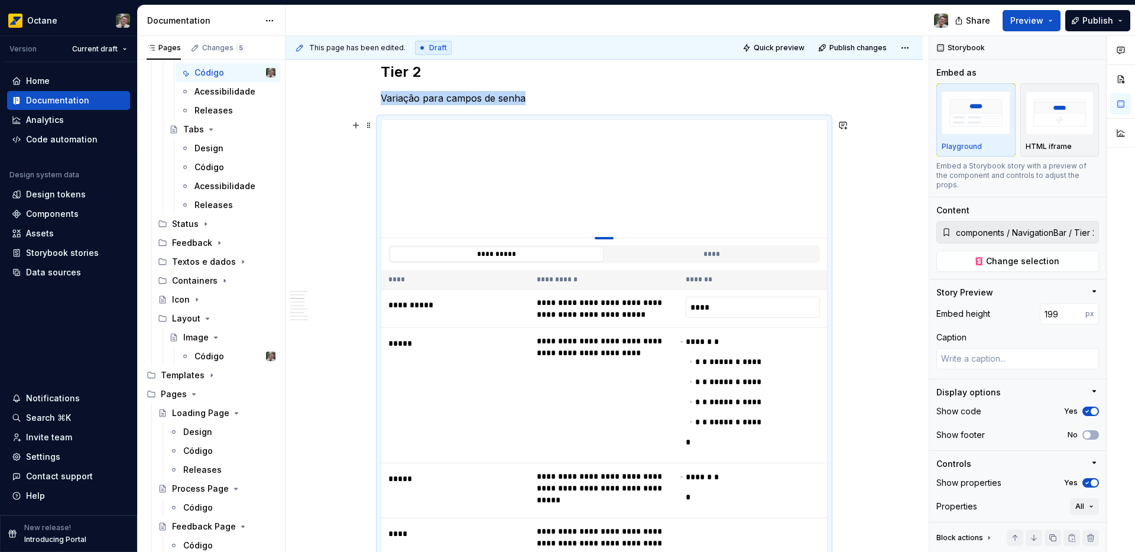
drag, startPoint x: 613, startPoint y: 355, endPoint x: 624, endPoint y: 238, distance: 118.3
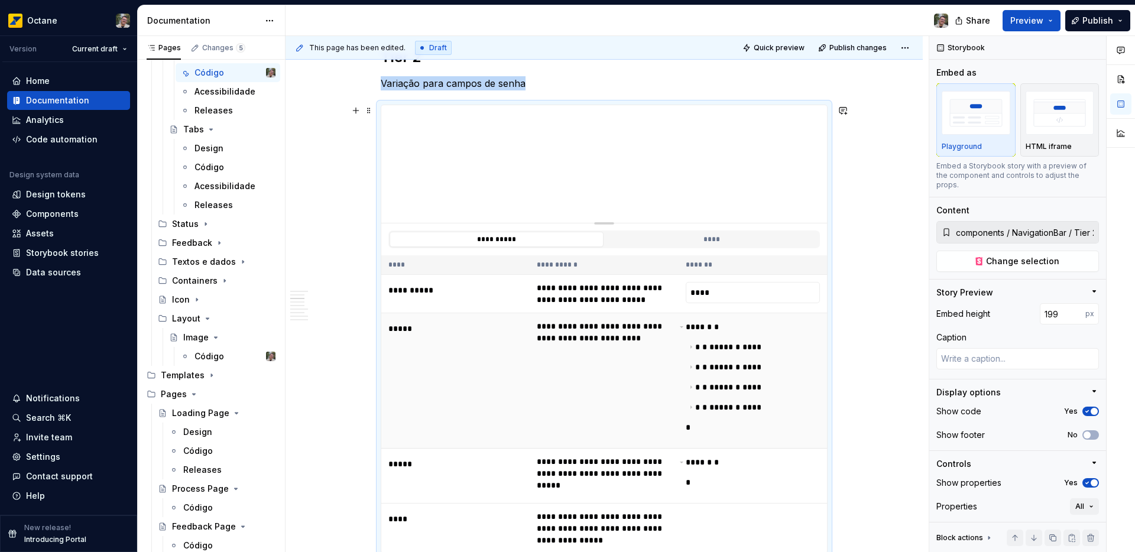
scroll to position [766, 0]
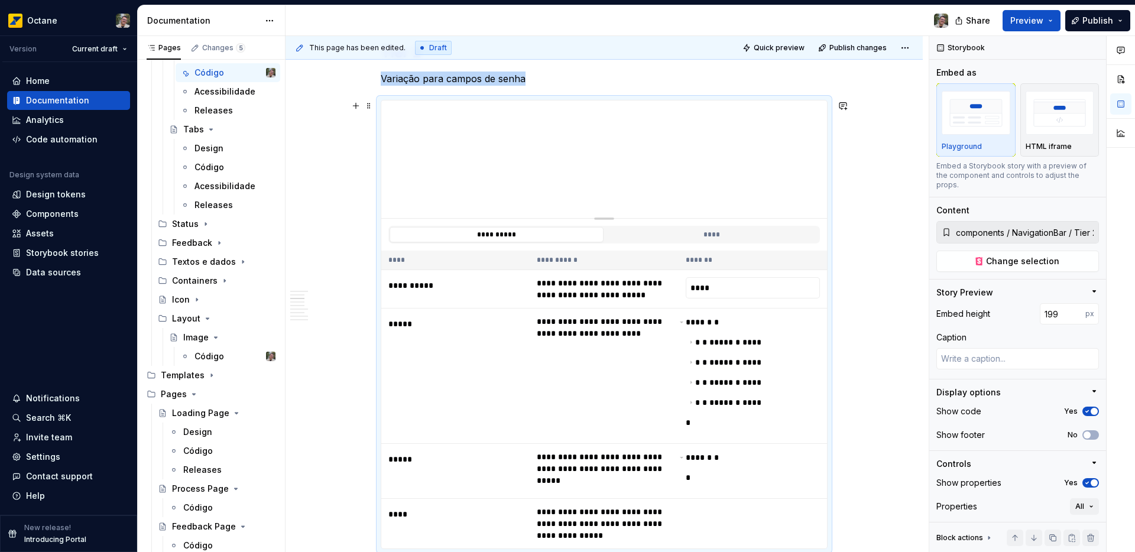
click at [841, 404] on div "**********" at bounding box center [604, 425] width 637 height 1943
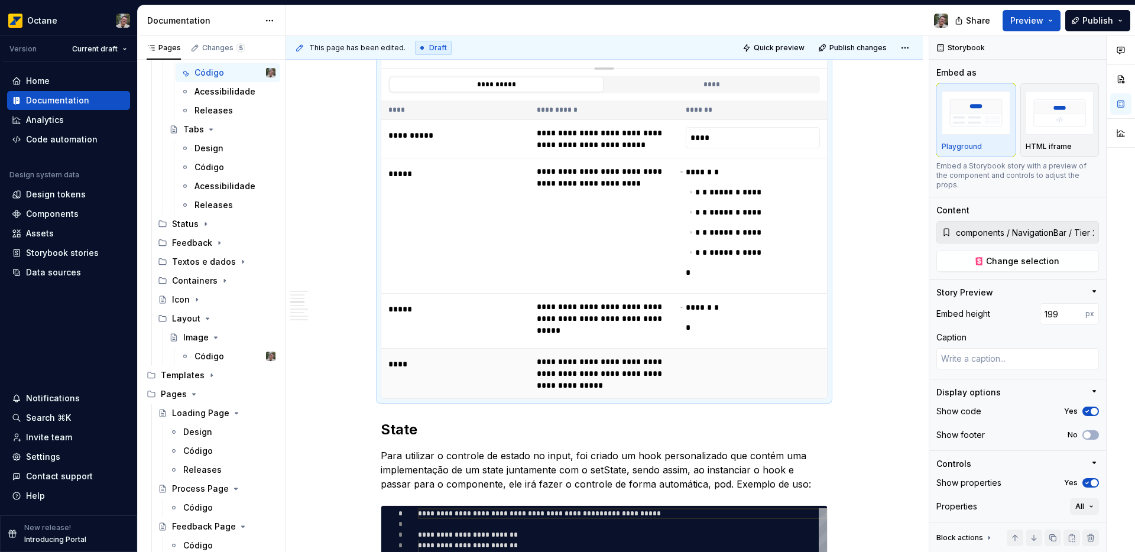
scroll to position [927, 0]
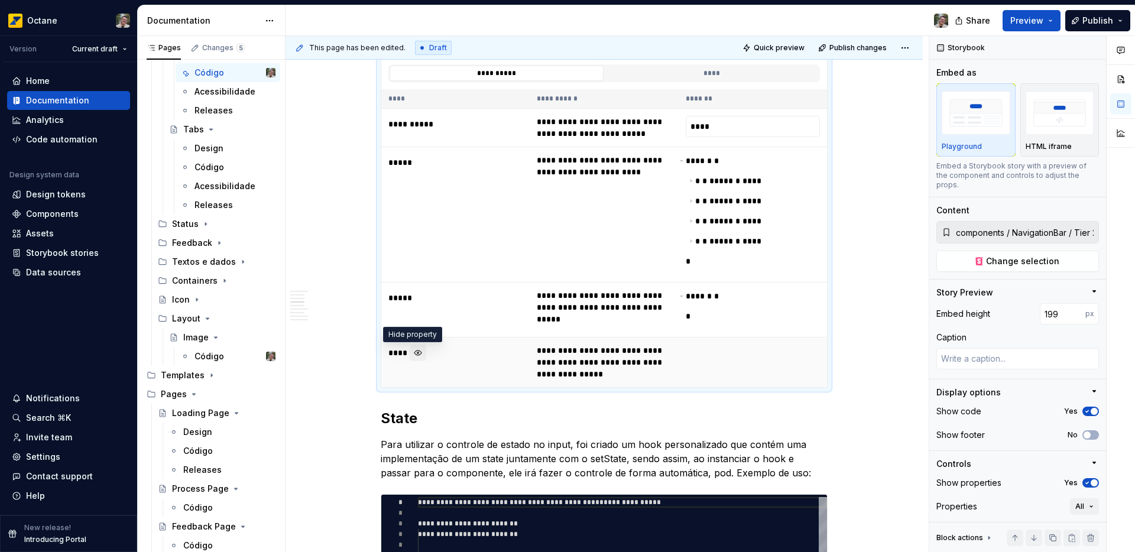
click at [410, 351] on button "button" at bounding box center [418, 353] width 17 height 17
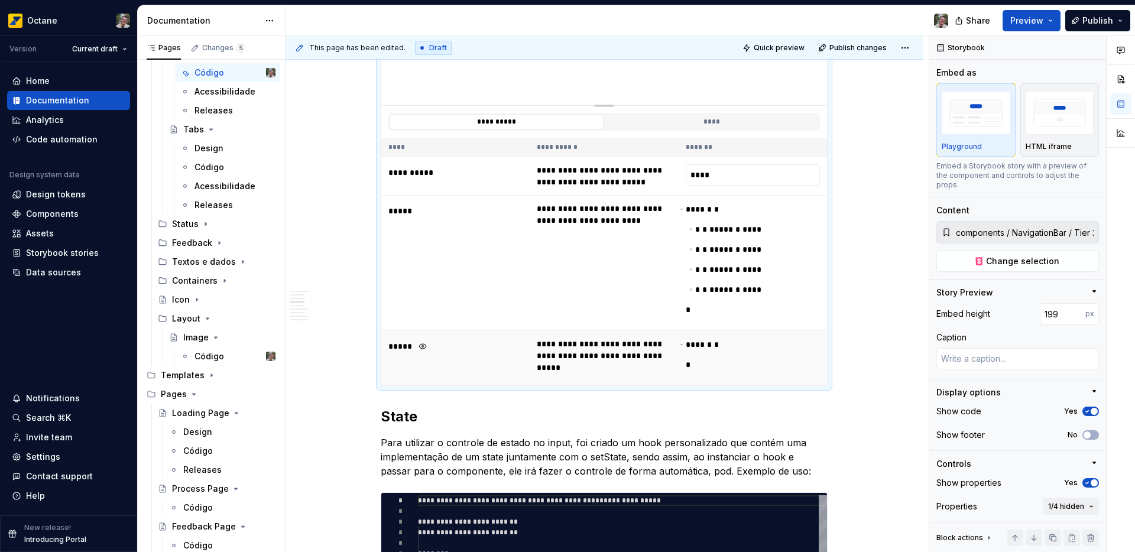
scroll to position [830, 0]
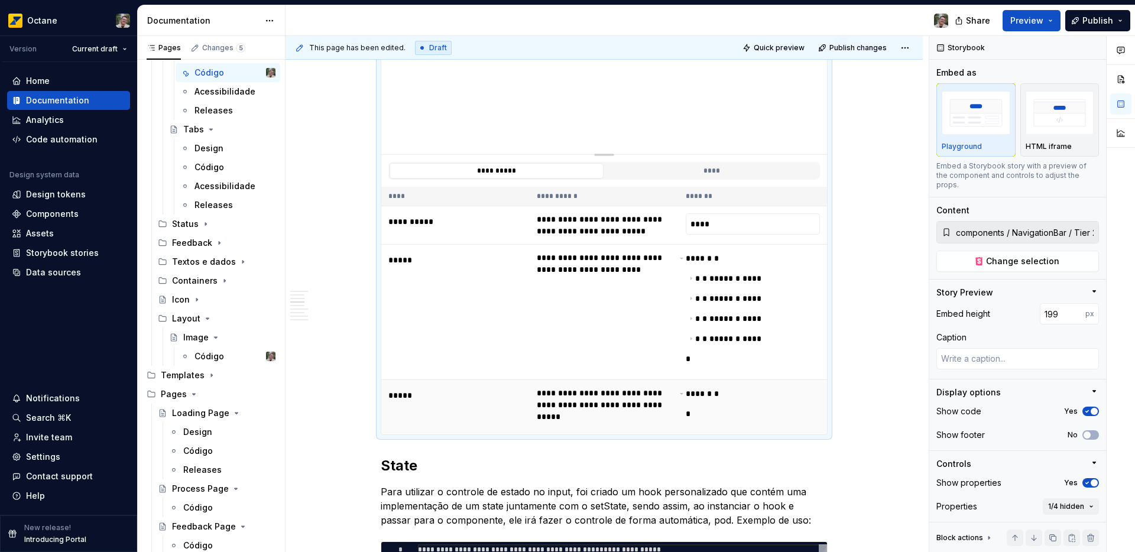
click at [762, 422] on div "**** * * *" at bounding box center [753, 407] width 134 height 40
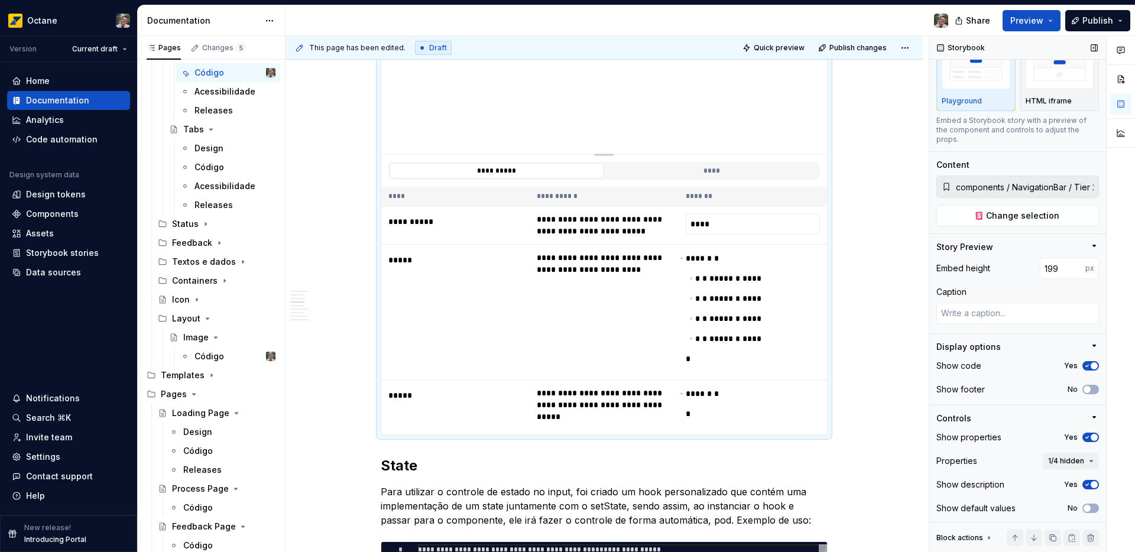
scroll to position [47, 0]
click at [1083, 450] on div "Show properties Yes Properties 1/4 hidden Show description Yes Show default val…" at bounding box center [1018, 475] width 163 height 95
click at [1077, 458] on span "1/4 hidden" at bounding box center [1066, 459] width 36 height 9
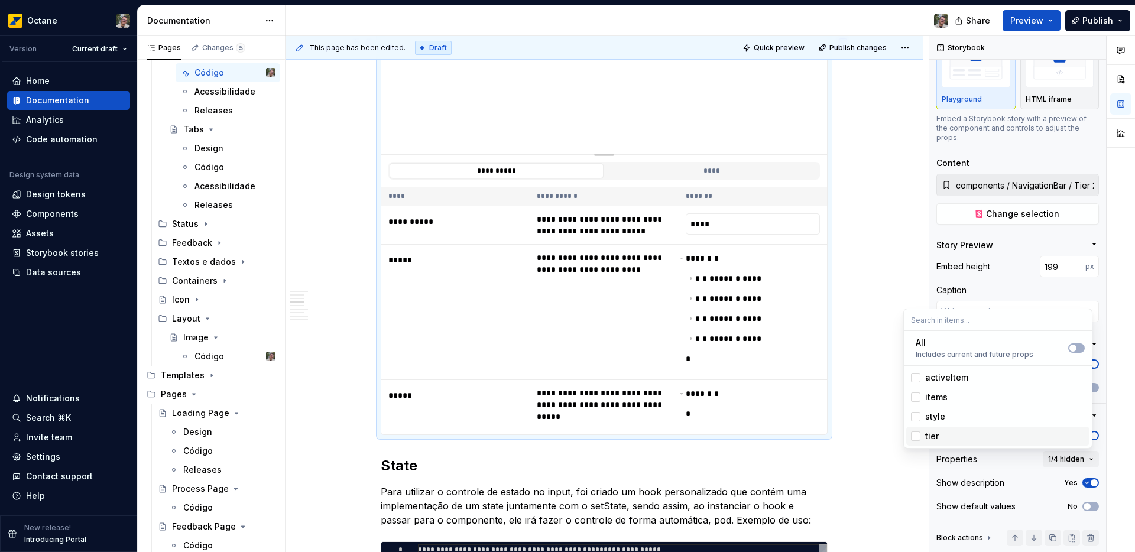
click at [916, 436] on div "Suggestions" at bounding box center [915, 436] width 9 height 9
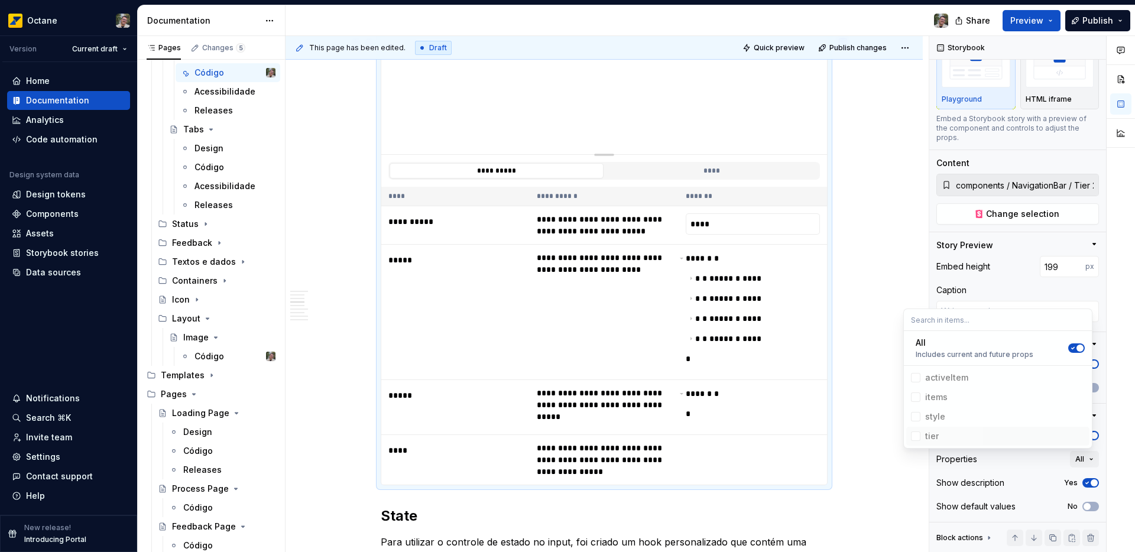
click at [878, 459] on div "**********" at bounding box center [604, 361] width 637 height 1943
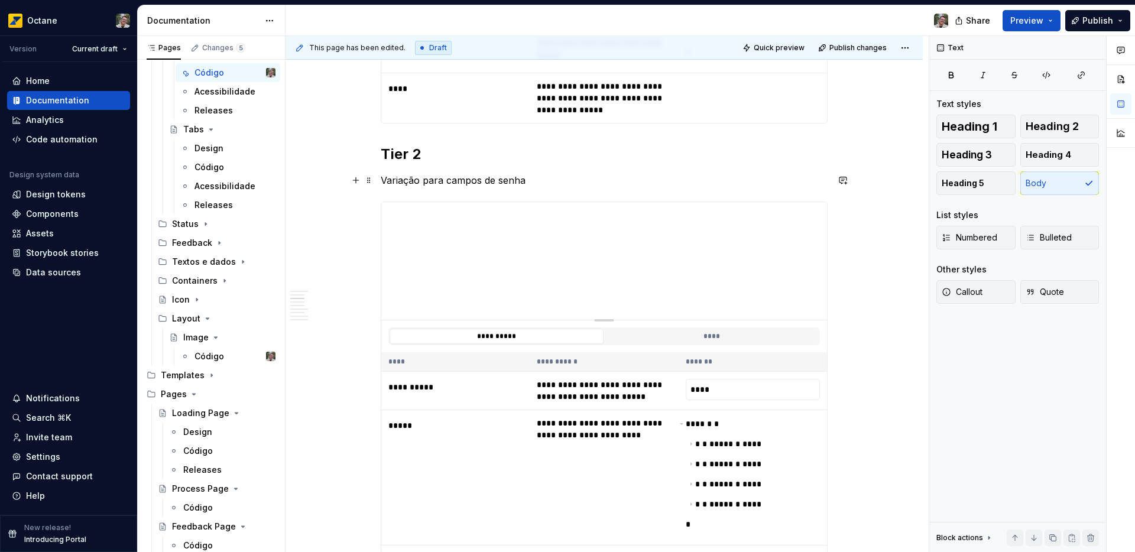
scroll to position [0, 0]
click at [519, 180] on p "Variação para campos de senha" at bounding box center [604, 180] width 447 height 14
drag, startPoint x: 523, startPoint y: 180, endPoint x: 381, endPoint y: 179, distance: 141.9
click at [381, 179] on p "Variação para campos de senha" at bounding box center [604, 180] width 447 height 14
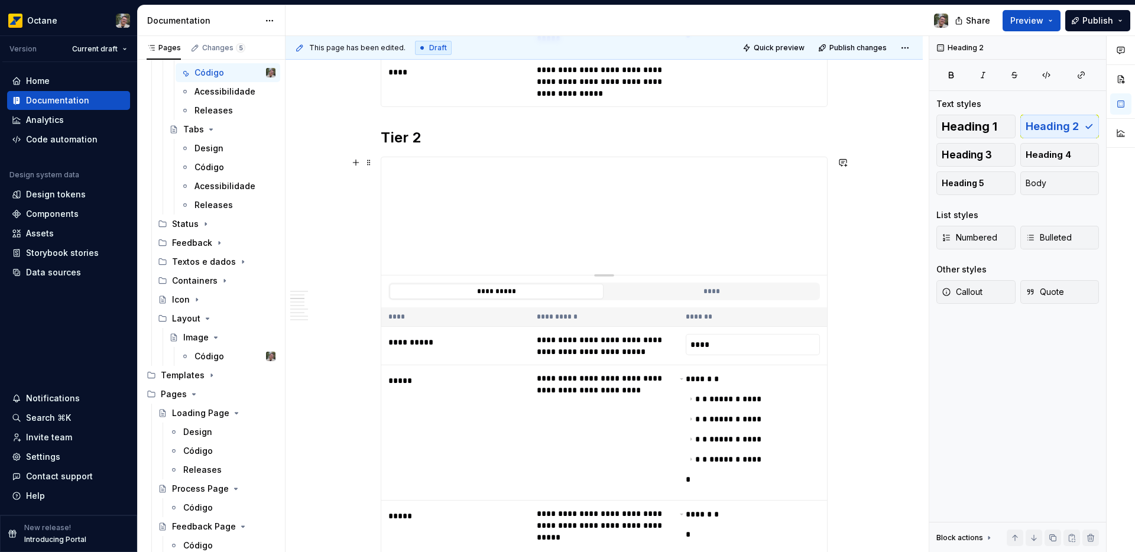
scroll to position [681, 0]
click at [414, 138] on h2 "Tier 2" at bounding box center [604, 137] width 447 height 19
click at [427, 139] on h2 "Tier 2" at bounding box center [604, 137] width 447 height 19
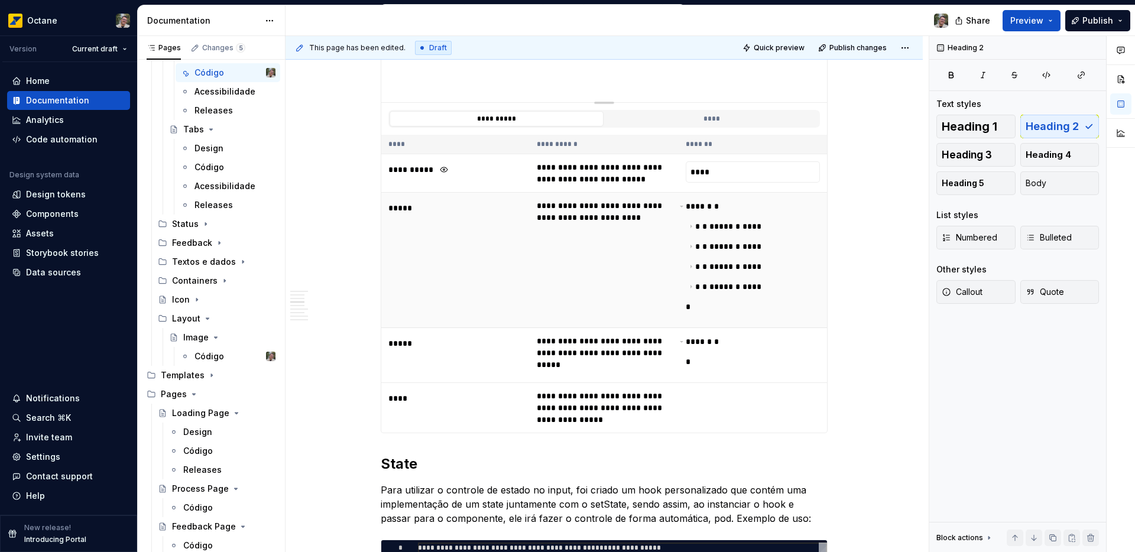
scroll to position [900, 0]
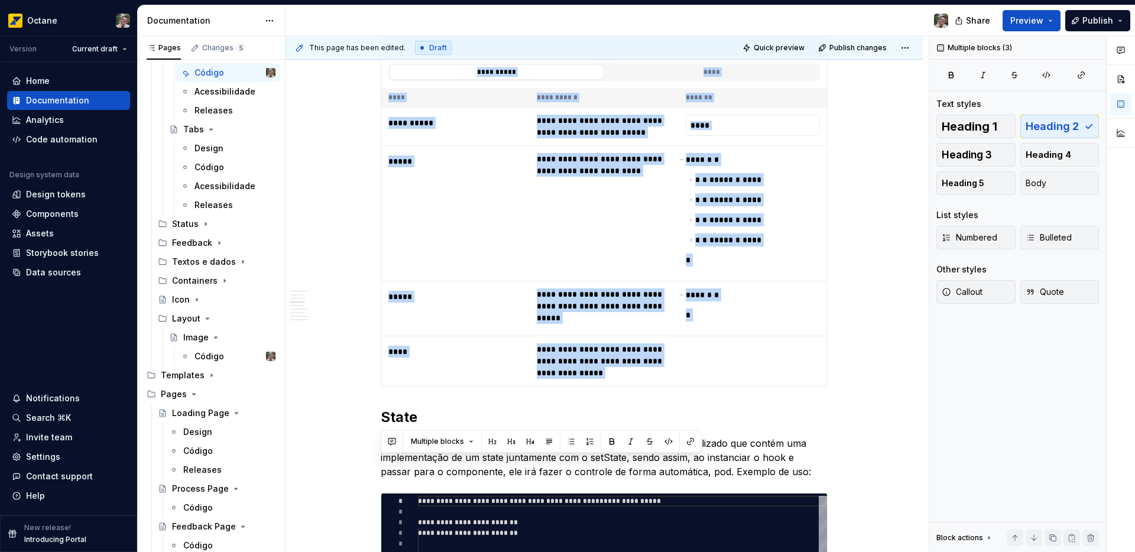
drag, startPoint x: 384, startPoint y: 134, endPoint x: 459, endPoint y: 398, distance: 274.2
click at [459, 398] on div "**********" at bounding box center [604, 201] width 447 height 1706
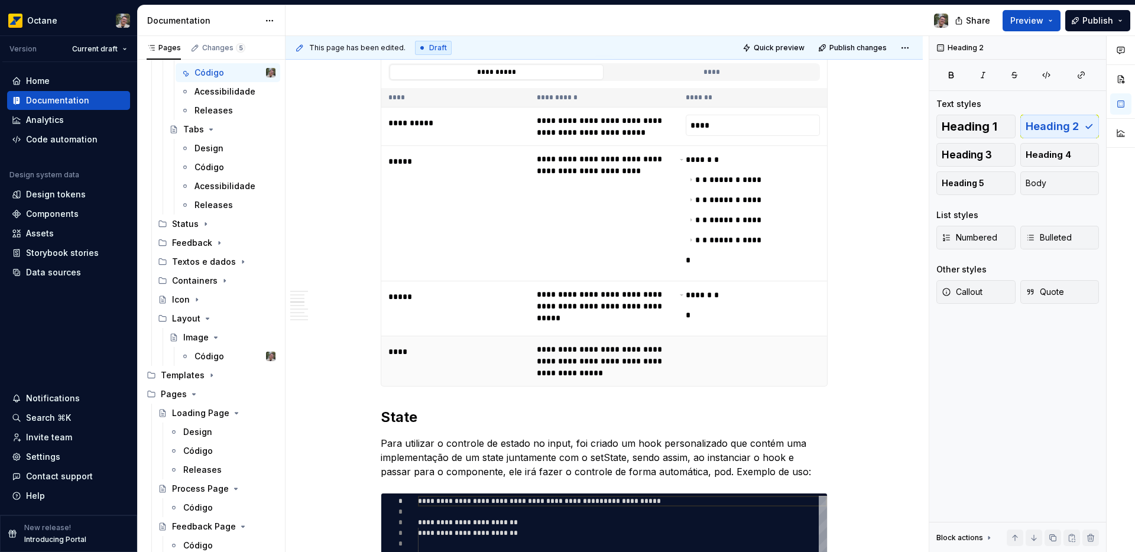
click at [512, 370] on td "****" at bounding box center [455, 361] width 148 height 50
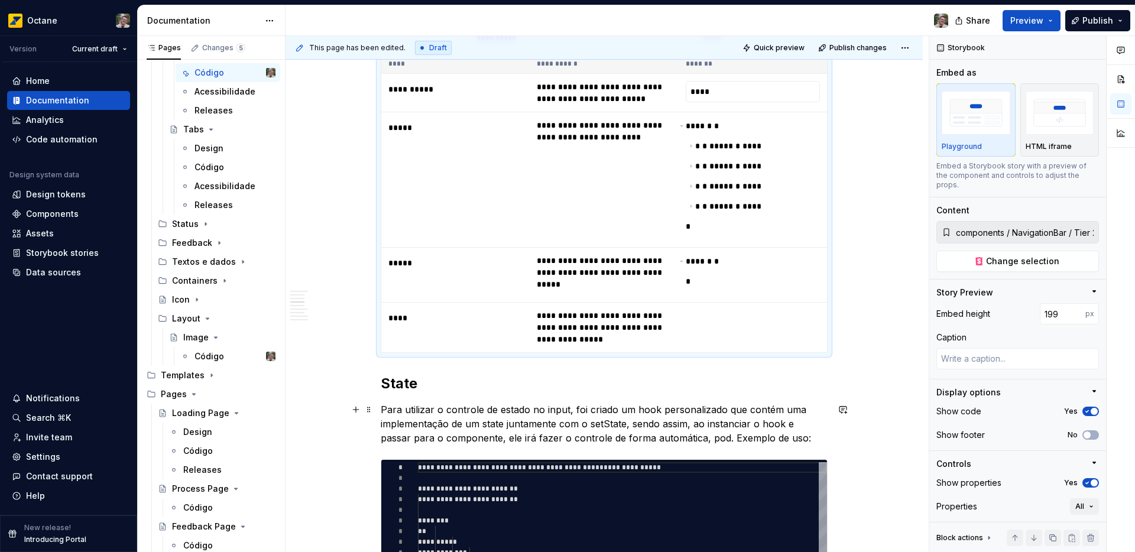
scroll to position [998, 0]
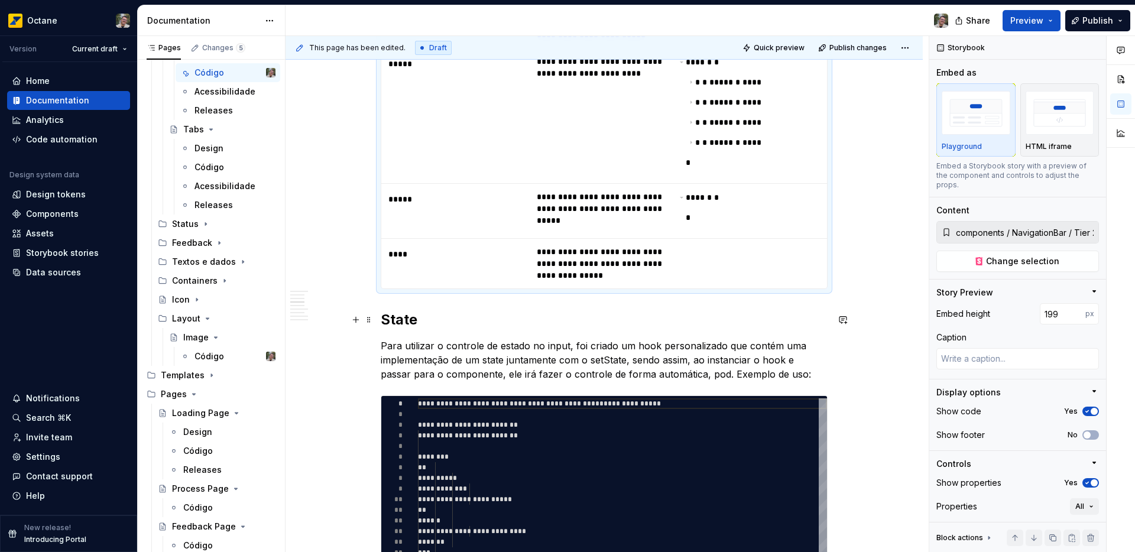
click at [432, 315] on h2 "State" at bounding box center [604, 319] width 447 height 19
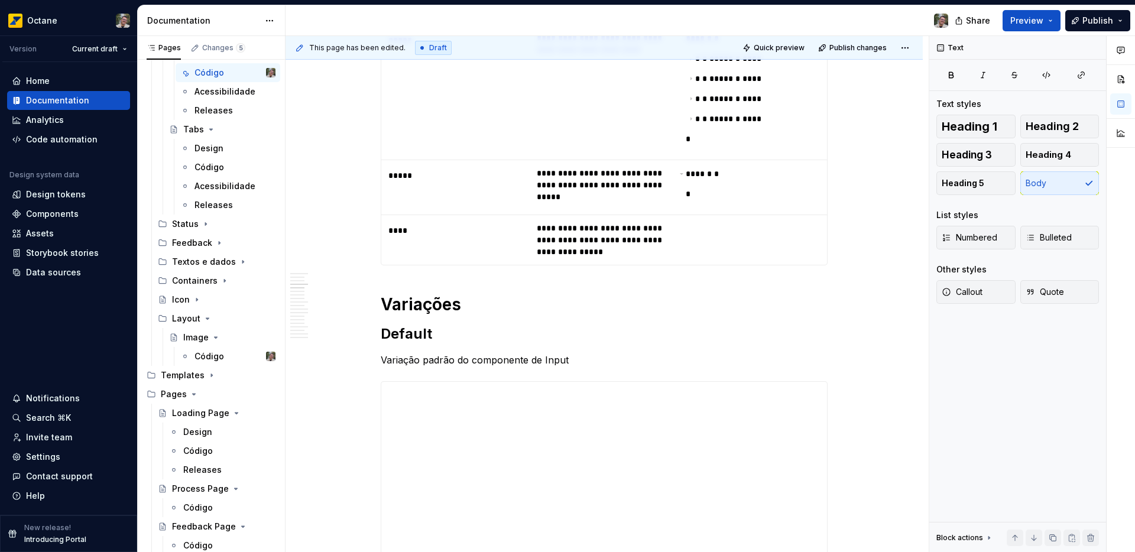
scroll to position [1033, 0]
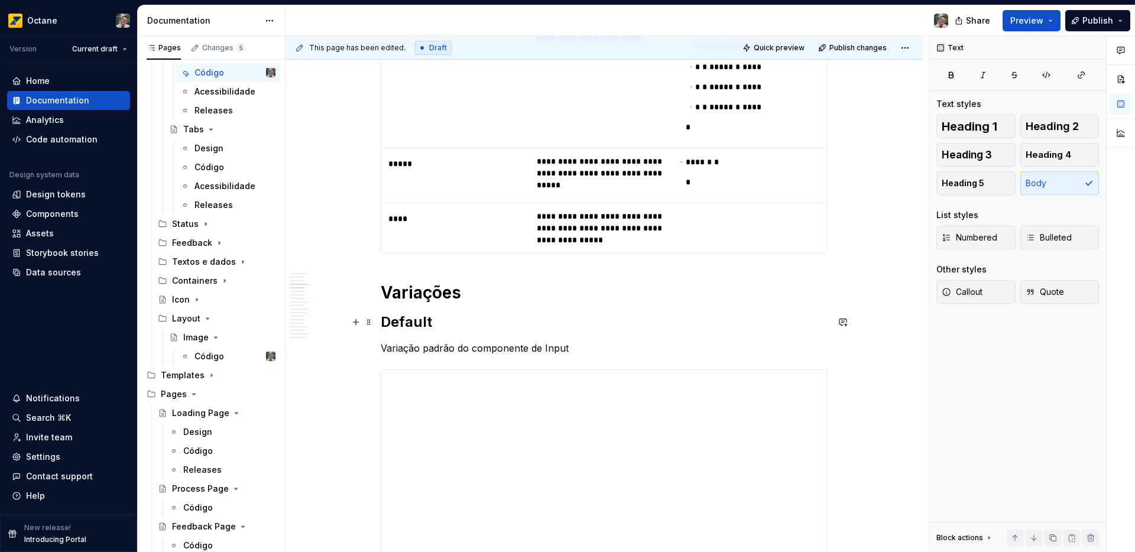
click at [466, 319] on h2 "Default" at bounding box center [604, 322] width 447 height 19
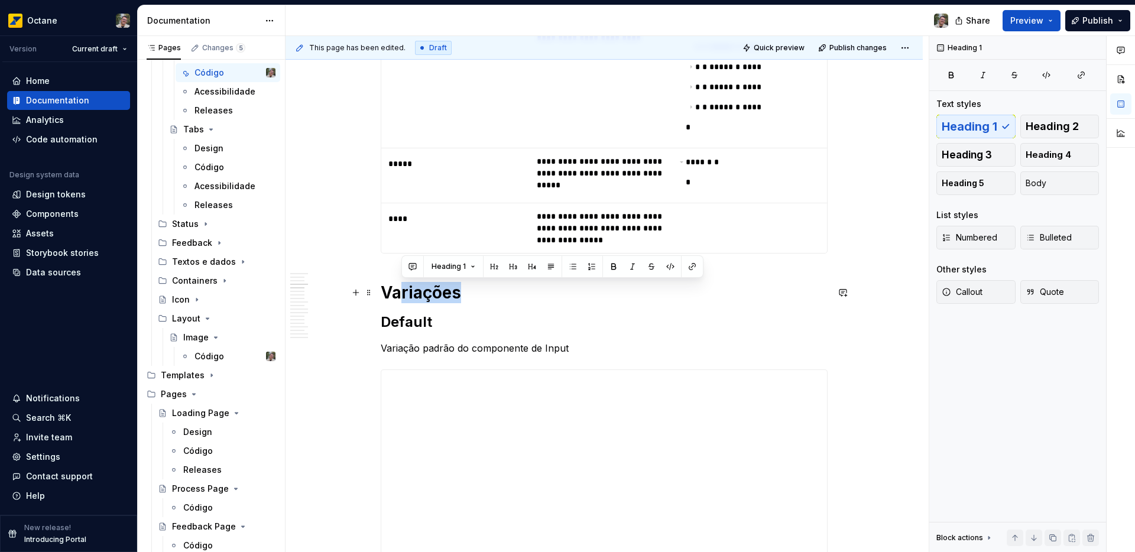
drag, startPoint x: 466, startPoint y: 302, endPoint x: 373, endPoint y: 300, distance: 93.5
click at [389, 294] on h1 "Variações" at bounding box center [604, 292] width 447 height 21
drag, startPoint x: 387, startPoint y: 293, endPoint x: 461, endPoint y: 292, distance: 73.9
click at [461, 292] on h1 "Variações" at bounding box center [604, 292] width 447 height 21
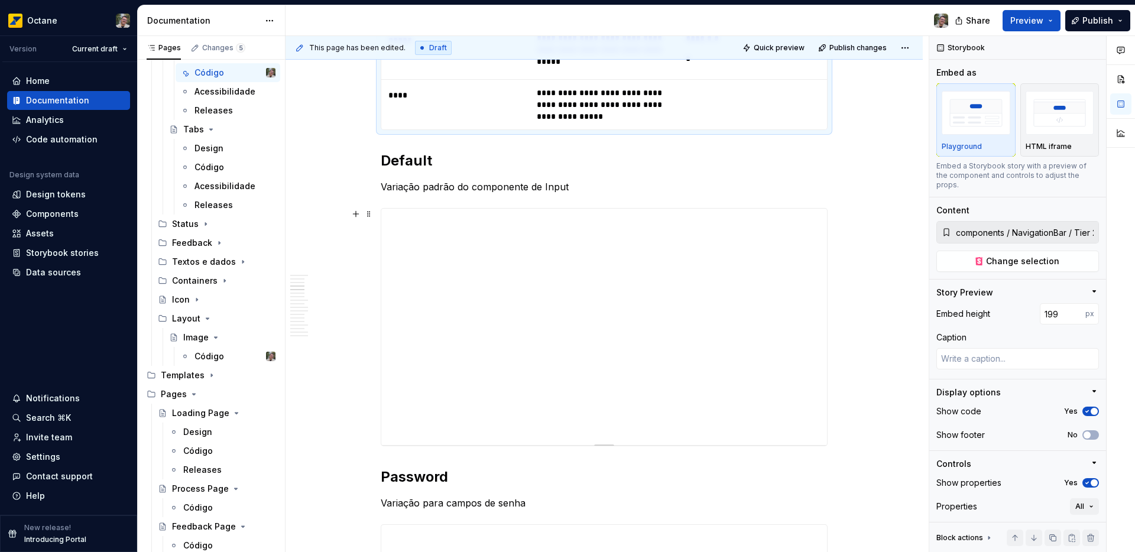
scroll to position [1217, 0]
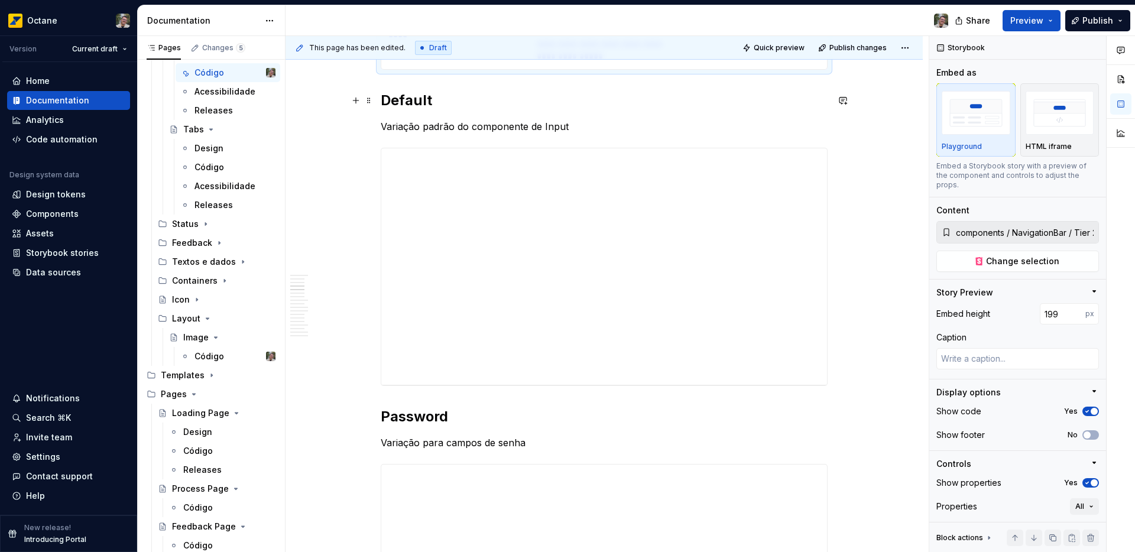
click at [404, 99] on h2 "Default" at bounding box center [604, 100] width 447 height 19
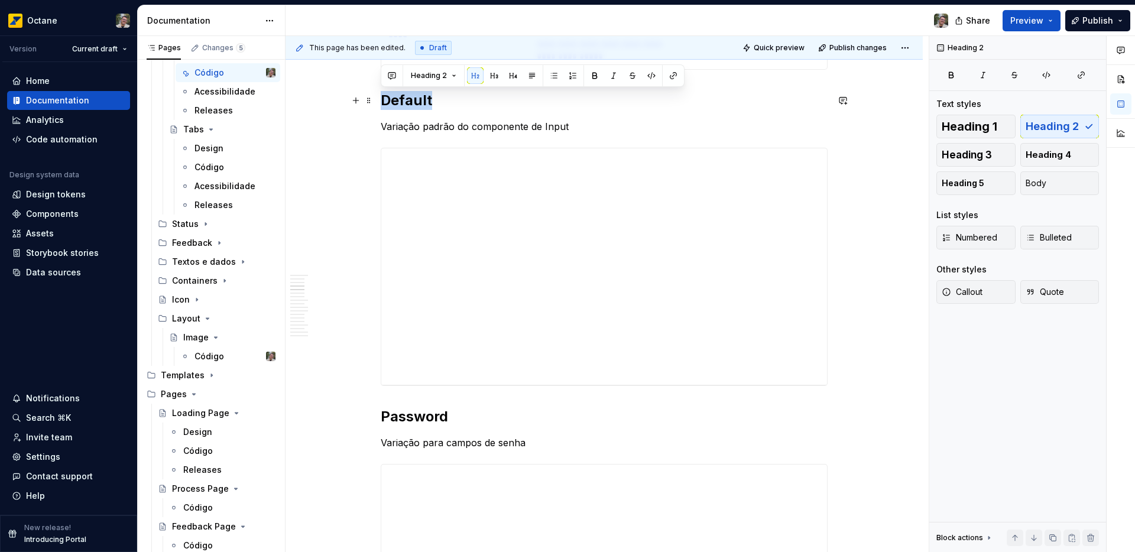
click at [404, 99] on h2 "Default" at bounding box center [604, 100] width 447 height 19
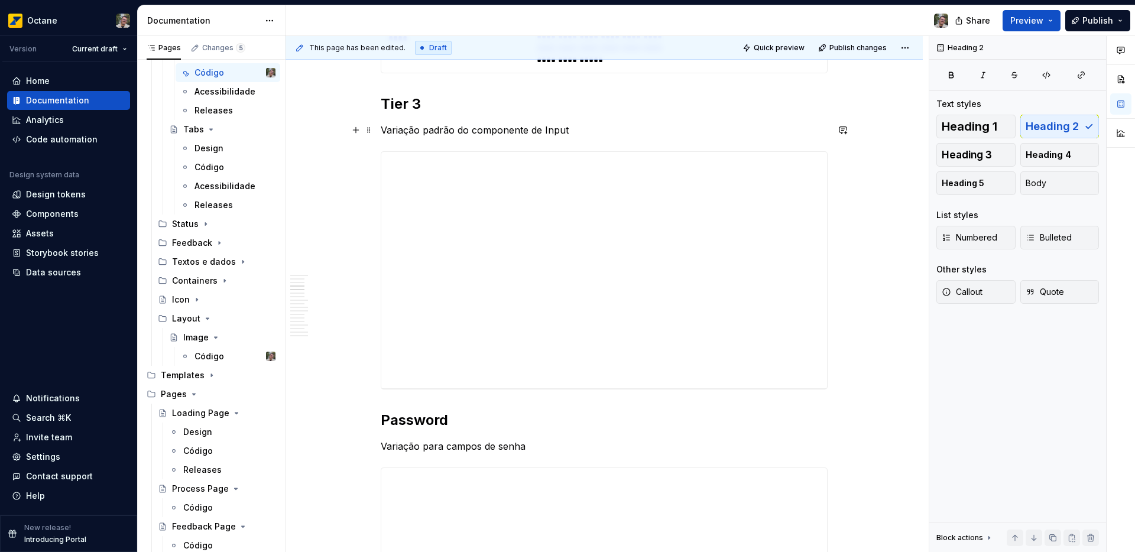
click at [569, 131] on p "Variação padrão do componente de Input" at bounding box center [604, 130] width 447 height 14
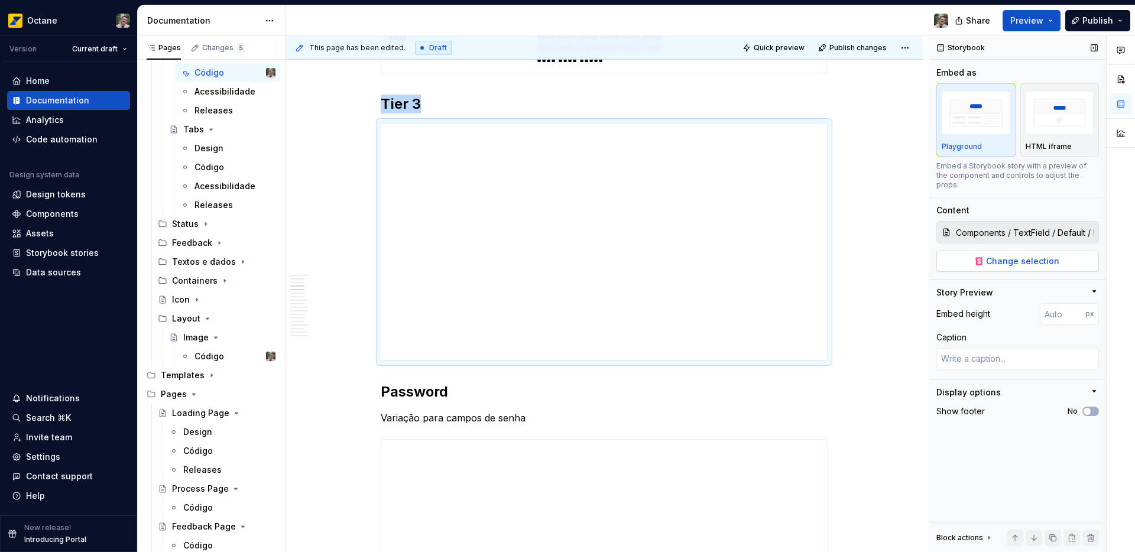
click at [988, 257] on button "Change selection" at bounding box center [1018, 261] width 163 height 21
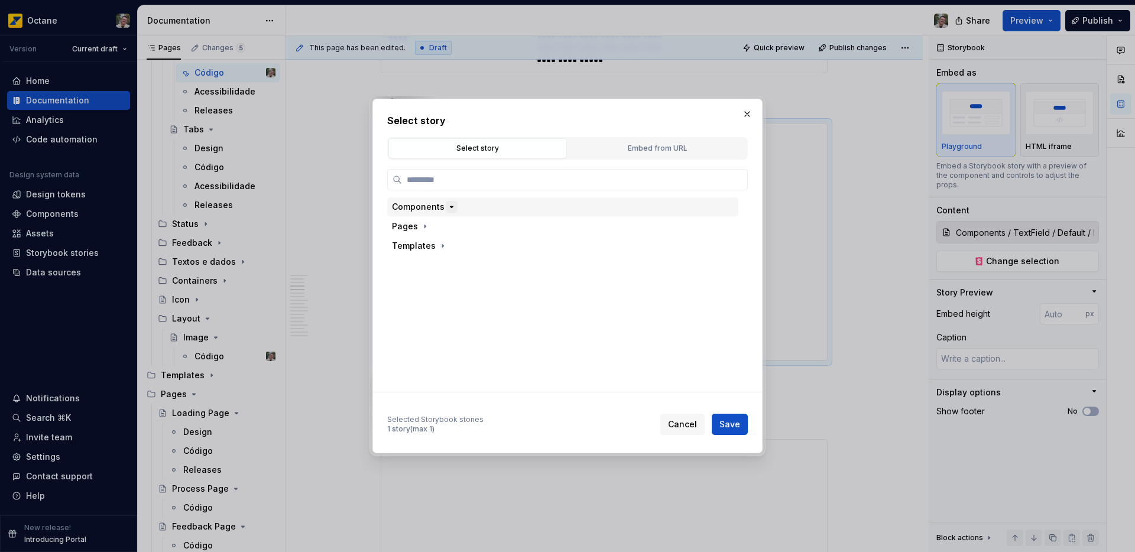
click at [452, 208] on icon "button" at bounding box center [451, 206] width 9 height 9
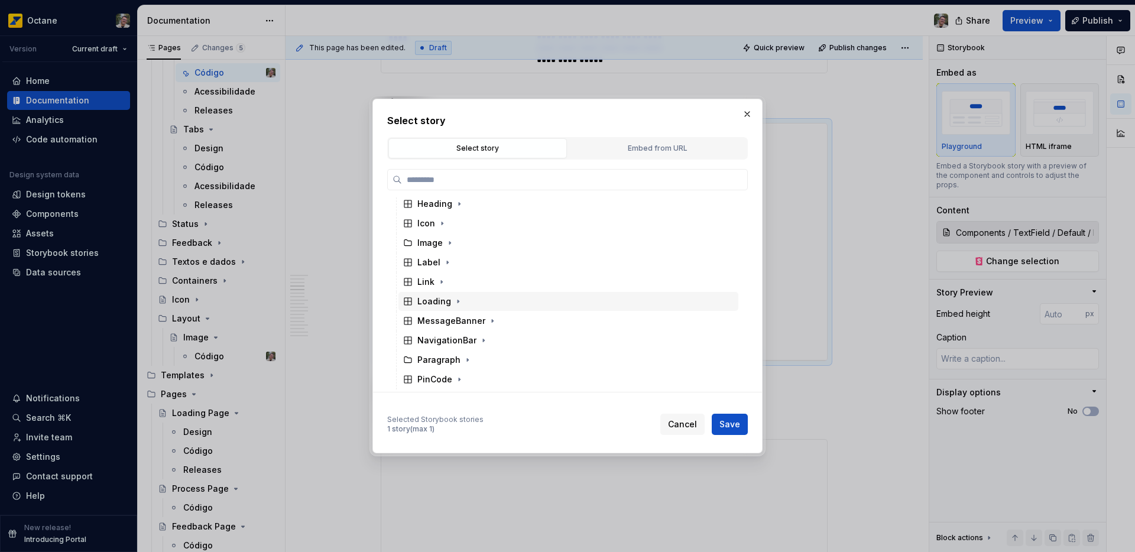
scroll to position [127, 0]
click at [483, 333] on icon "button" at bounding box center [483, 334] width 1 height 3
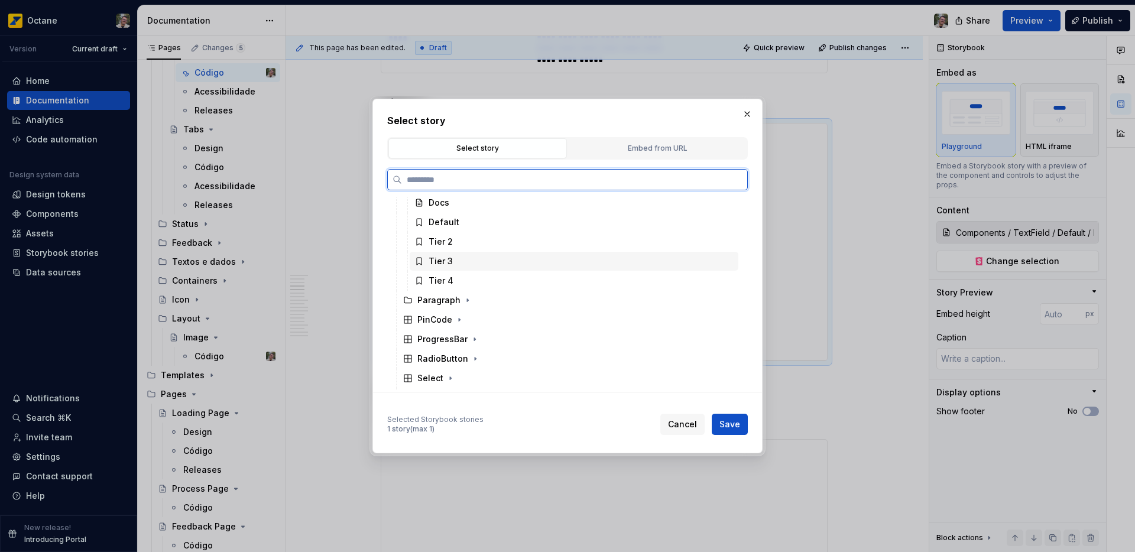
click at [463, 264] on div "Tier 3" at bounding box center [574, 261] width 329 height 19
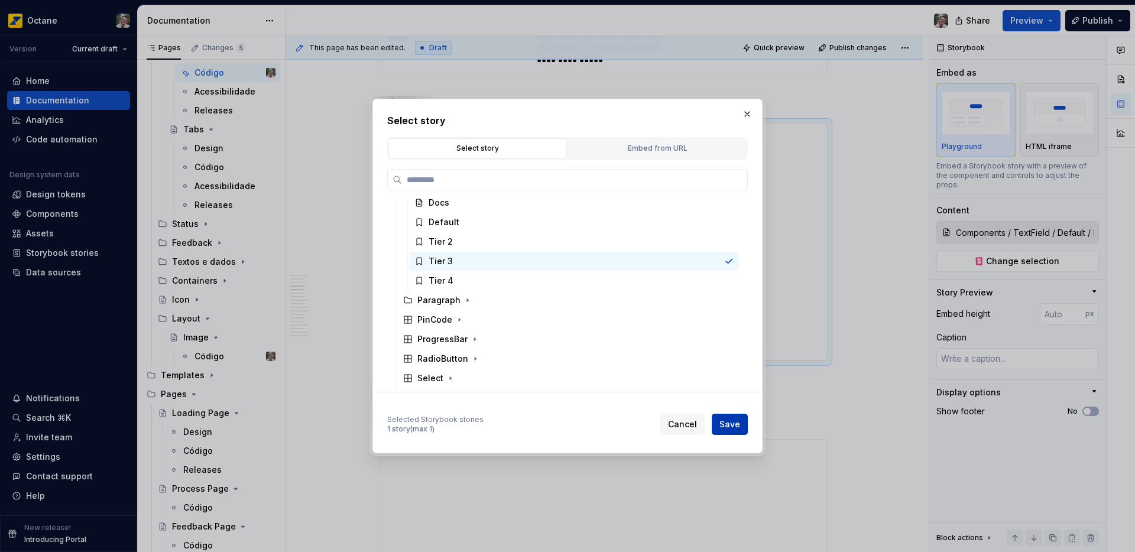
click at [721, 427] on span "Save" at bounding box center [730, 425] width 21 height 12
type textarea "*"
type input "components / NavigationBar / Tier 3"
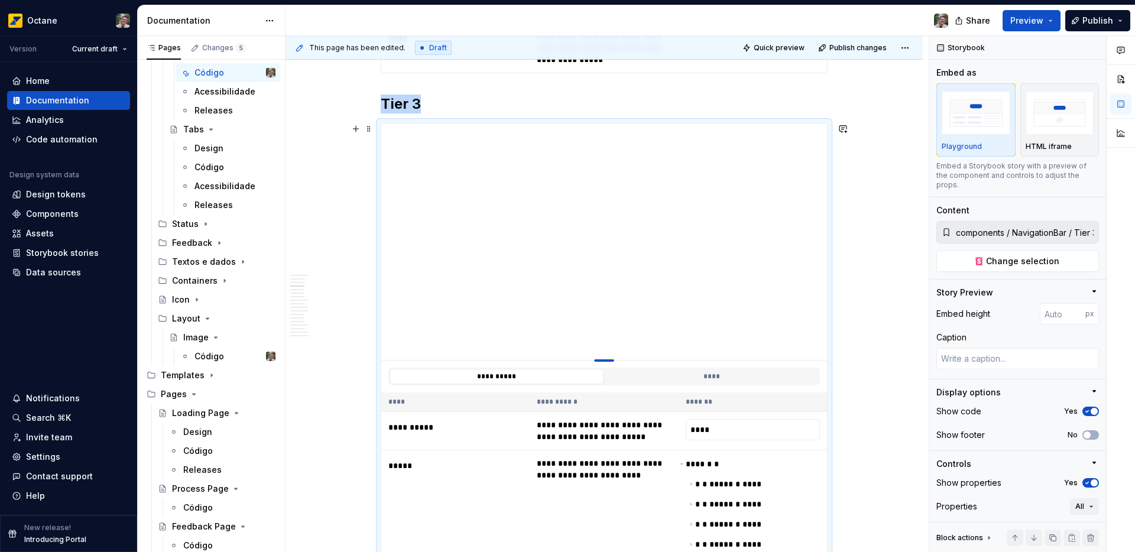
type textarea "*"
type input "209"
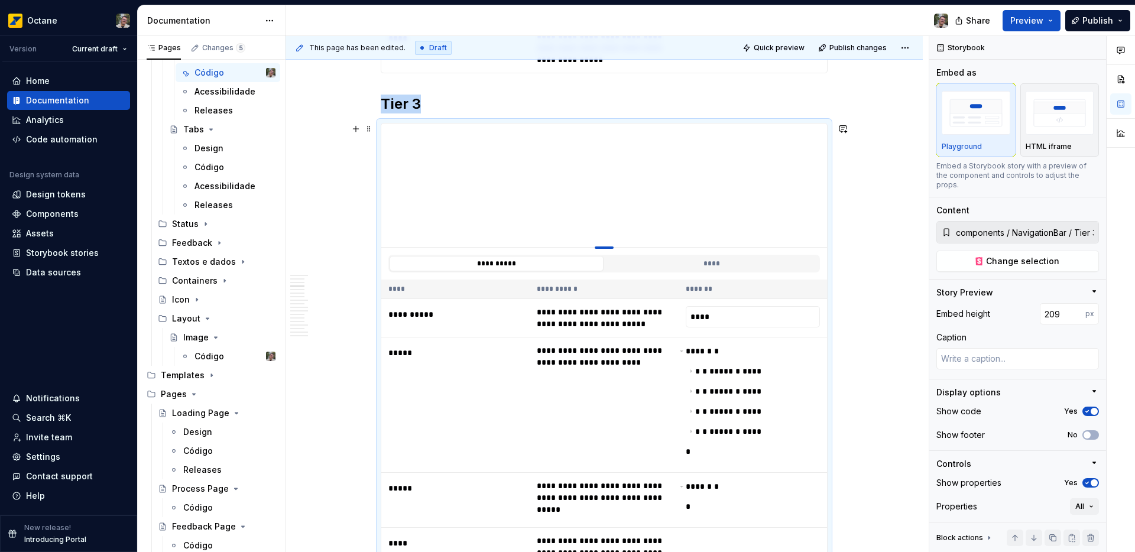
type textarea "*"
type input "202"
type textarea "*"
type input "201"
type textarea "*"
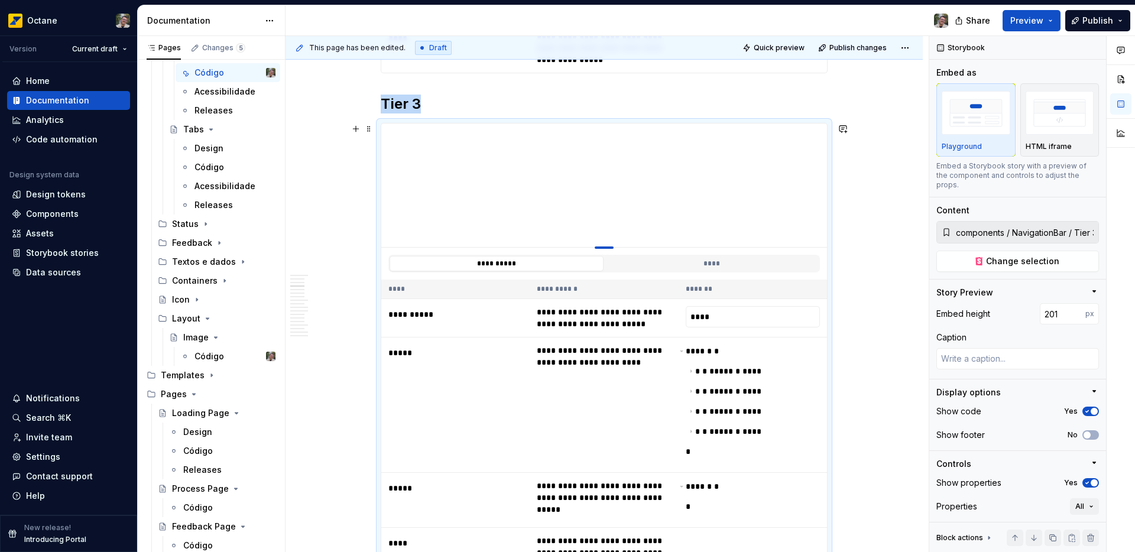
type input "200"
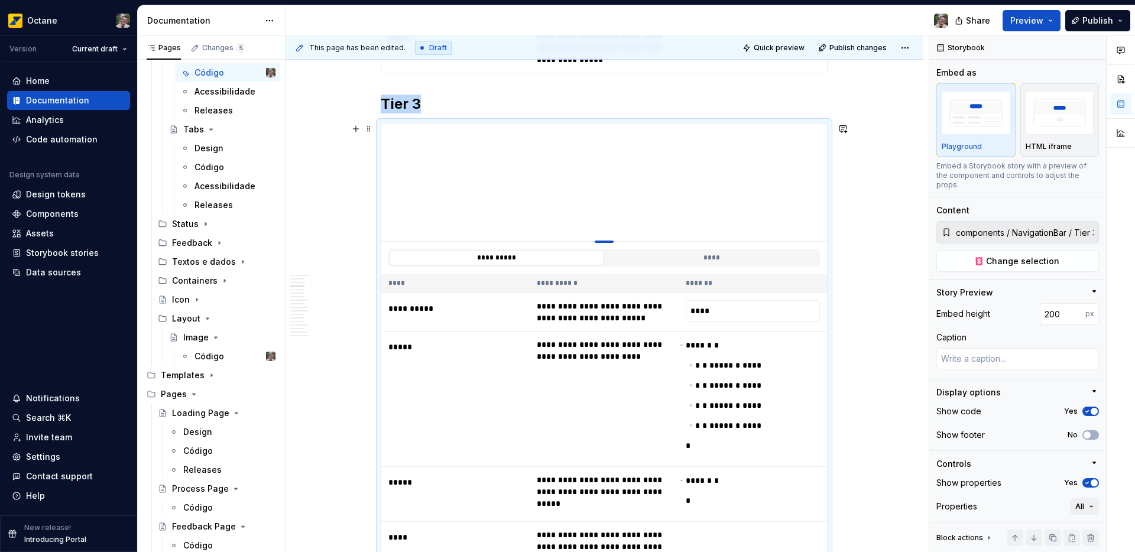
type textarea "*"
type input "199"
type textarea "*"
type input "195"
type textarea "*"
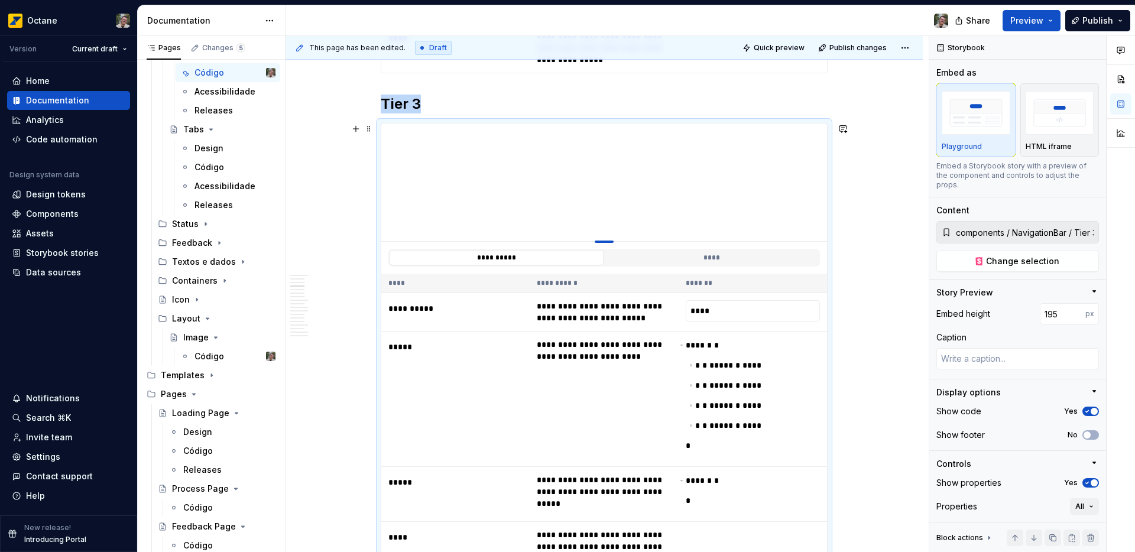
type input "192"
type textarea "*"
type input "190"
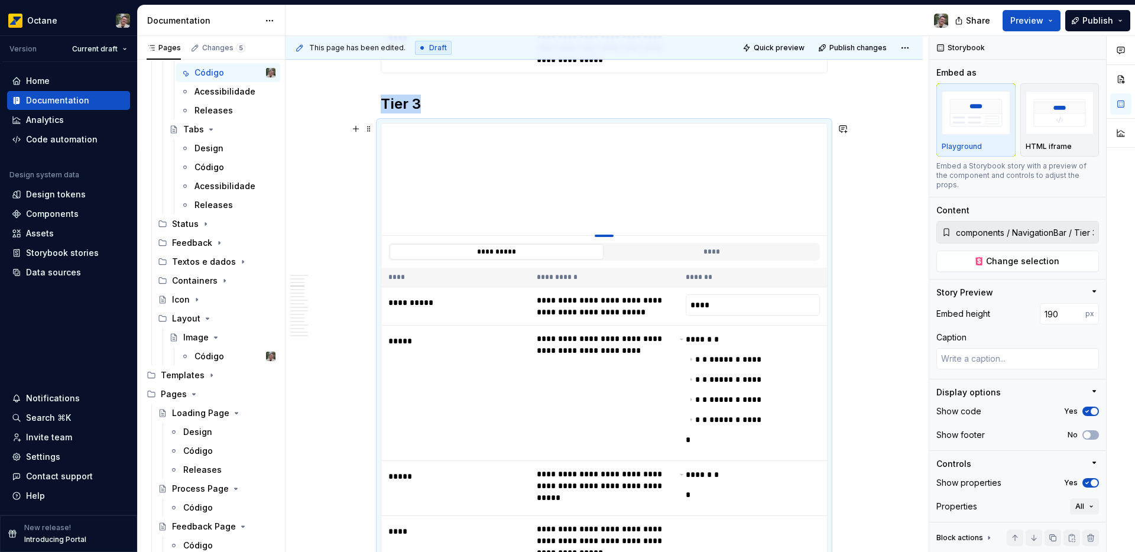
type textarea "*"
type input "189"
type textarea "*"
type input "188"
drag, startPoint x: 607, startPoint y: 359, endPoint x: 601, endPoint y: 235, distance: 124.3
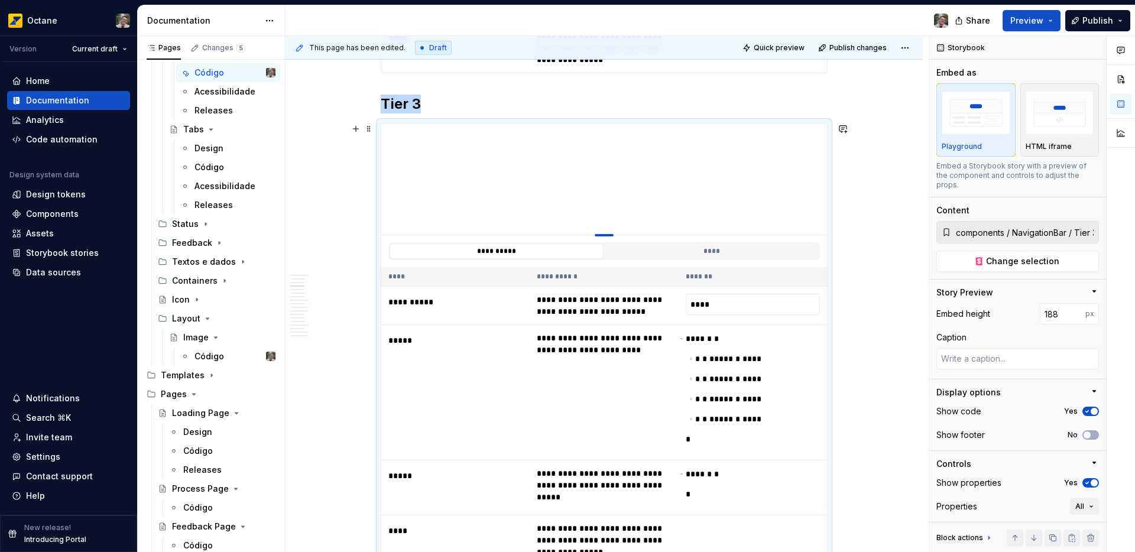
click at [601, 235] on div at bounding box center [604, 235] width 19 height 2
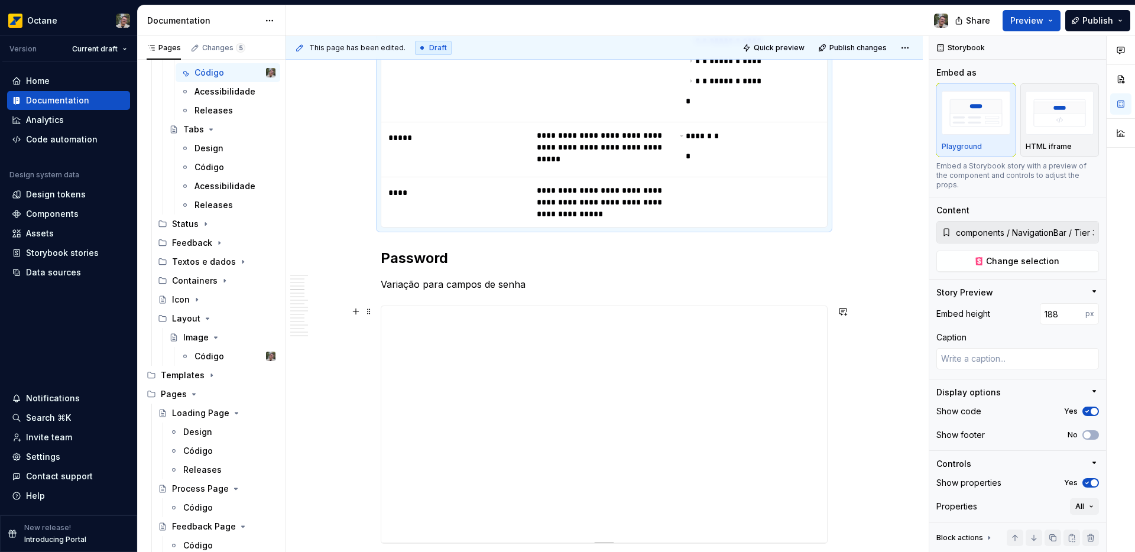
scroll to position [1559, 0]
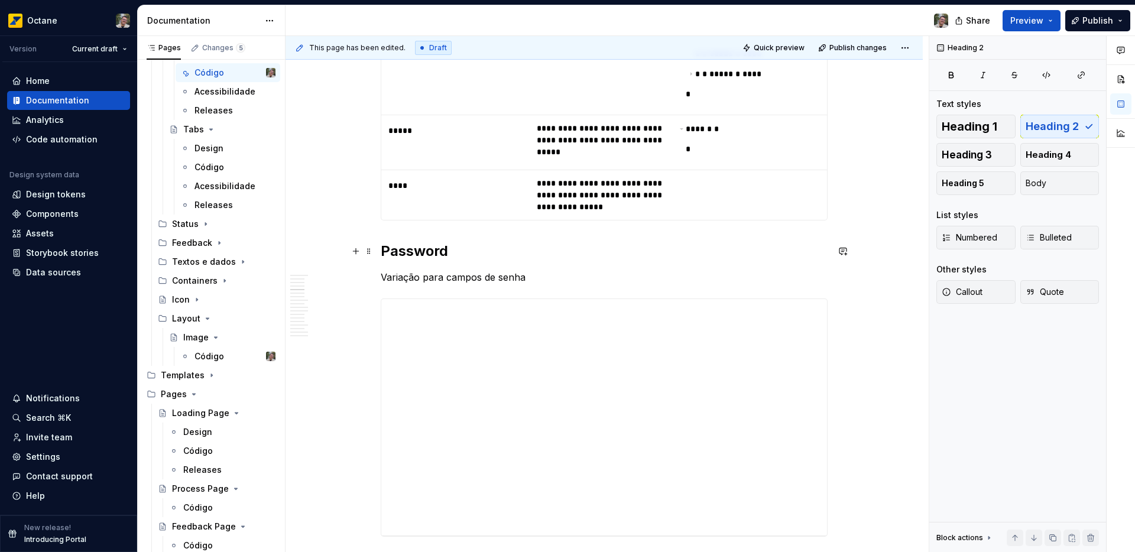
click at [403, 254] on h2 "Password" at bounding box center [604, 251] width 447 height 19
drag, startPoint x: 381, startPoint y: 255, endPoint x: 425, endPoint y: 255, distance: 43.8
click at [425, 255] on h2 "Password" at bounding box center [604, 251] width 447 height 19
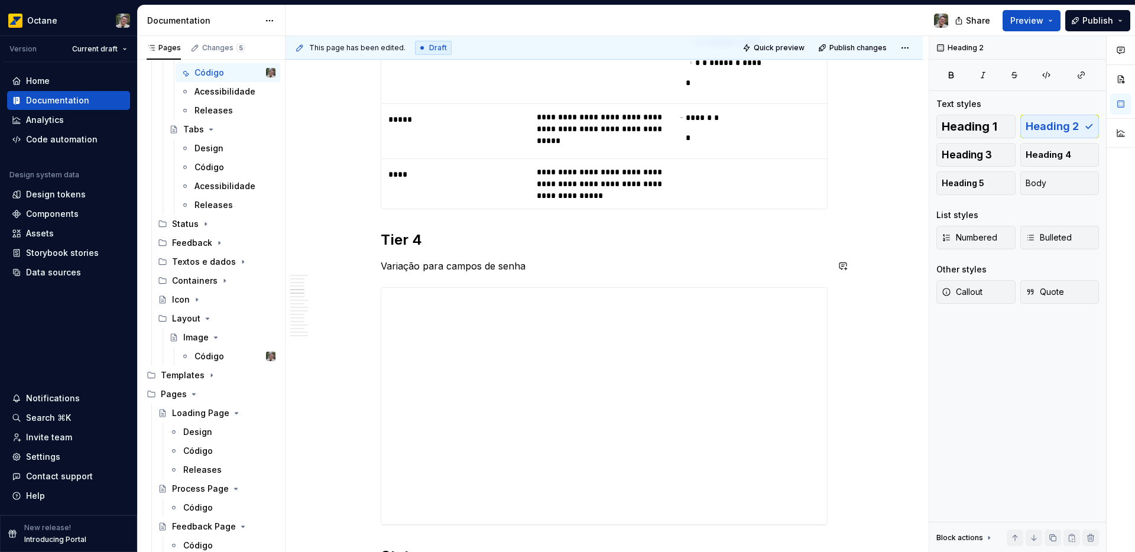
scroll to position [1576, 0]
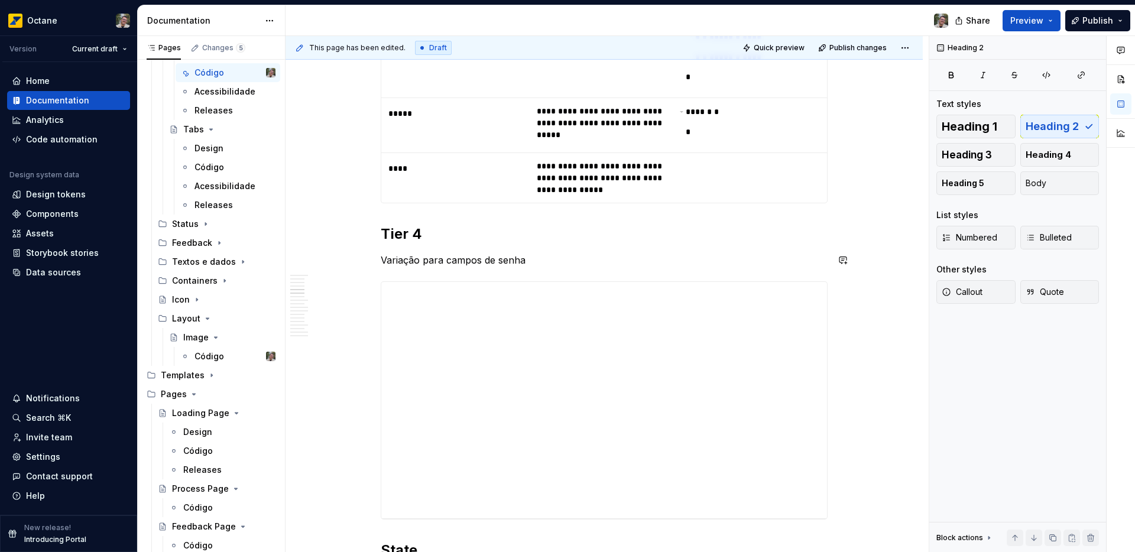
click at [522, 259] on p "Variação para campos de senha" at bounding box center [604, 260] width 447 height 14
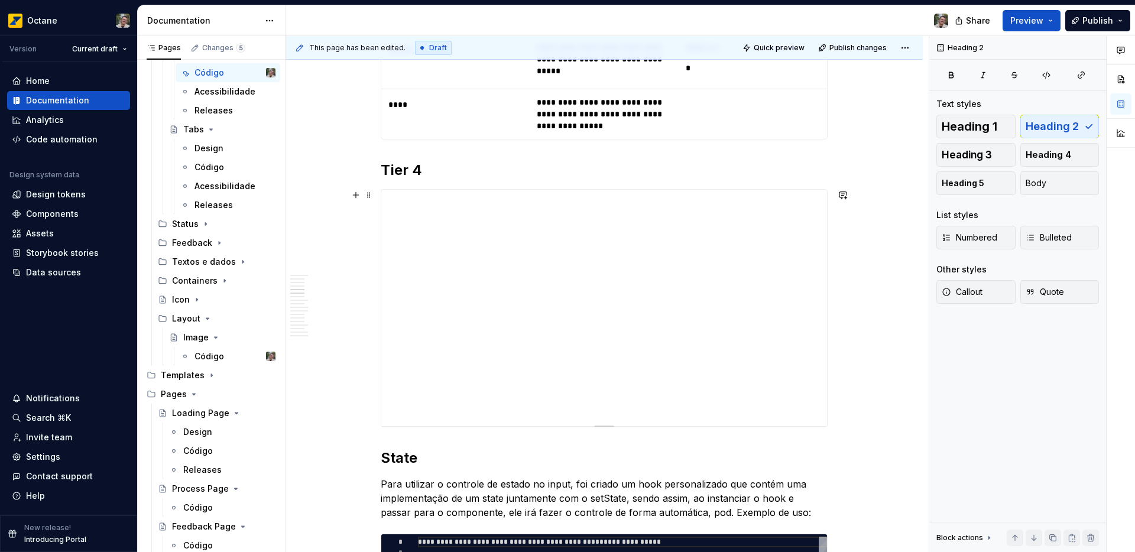
scroll to position [1646, 0]
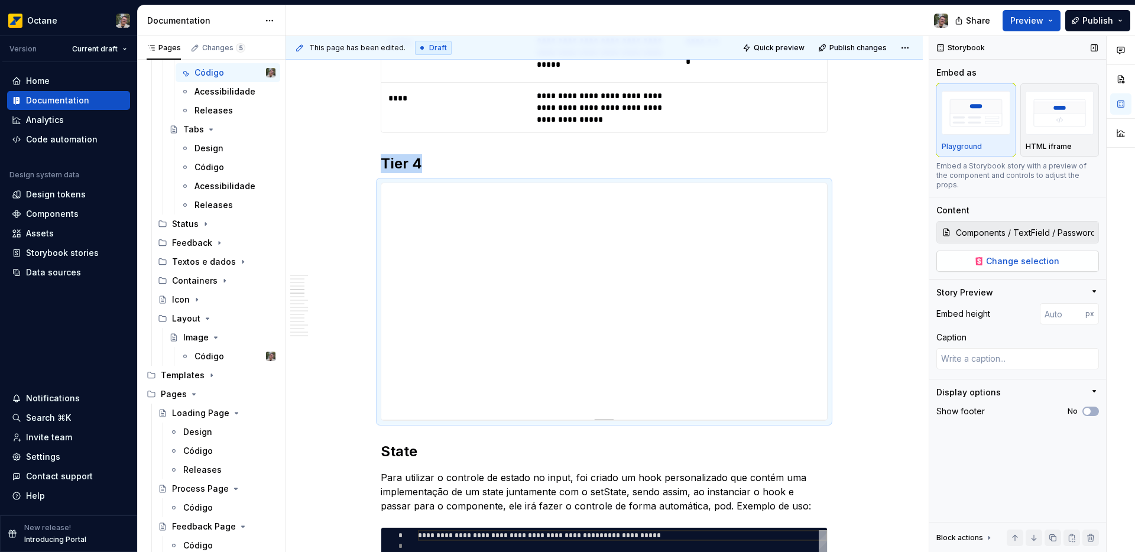
click at [981, 260] on button "Change selection" at bounding box center [1018, 261] width 163 height 21
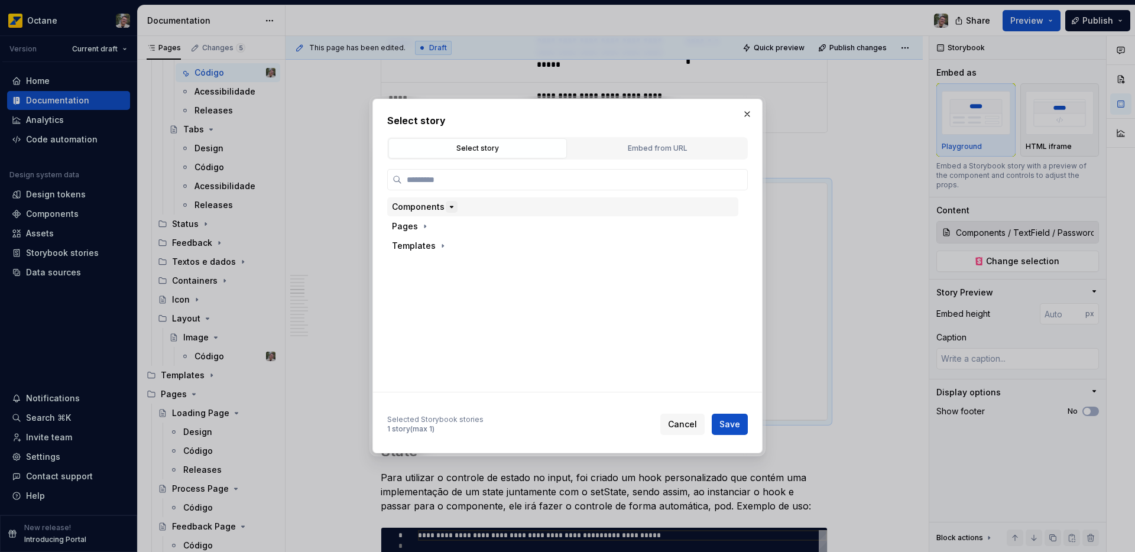
click at [451, 207] on icon "button" at bounding box center [452, 206] width 3 height 1
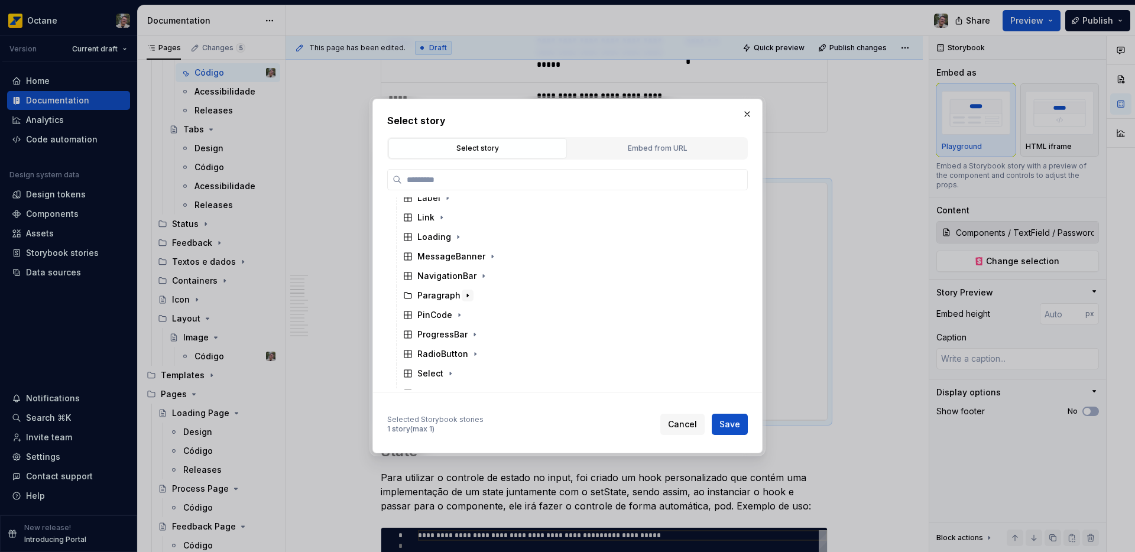
scroll to position [187, 0]
click at [479, 274] on icon "button" at bounding box center [483, 273] width 9 height 9
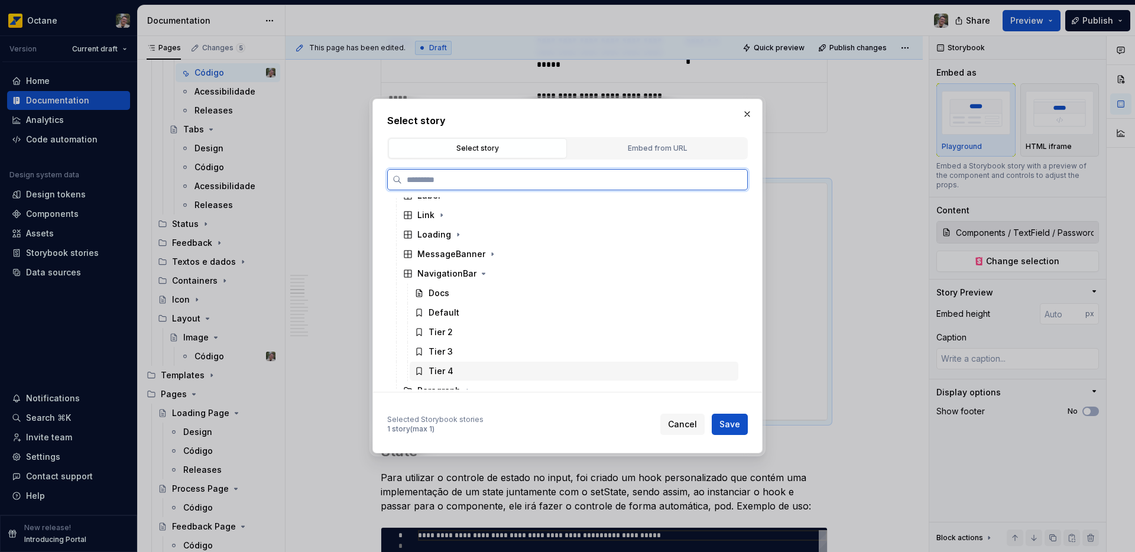
click at [451, 371] on div "Tier 4" at bounding box center [441, 371] width 25 height 12
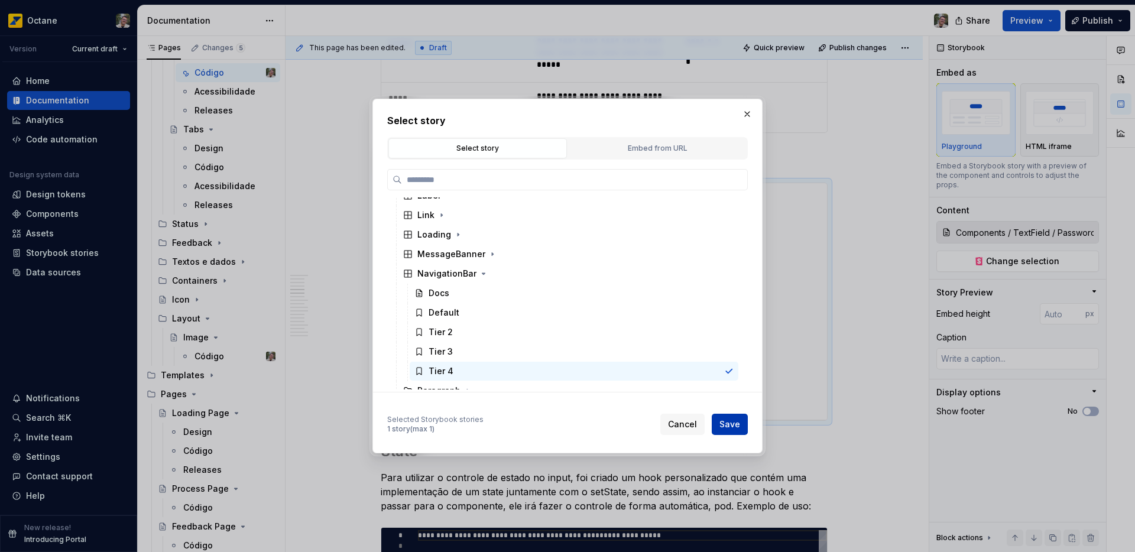
click at [746, 423] on button "Save" at bounding box center [730, 424] width 36 height 21
type textarea "*"
type input "components / NavigationBar / Tier 4"
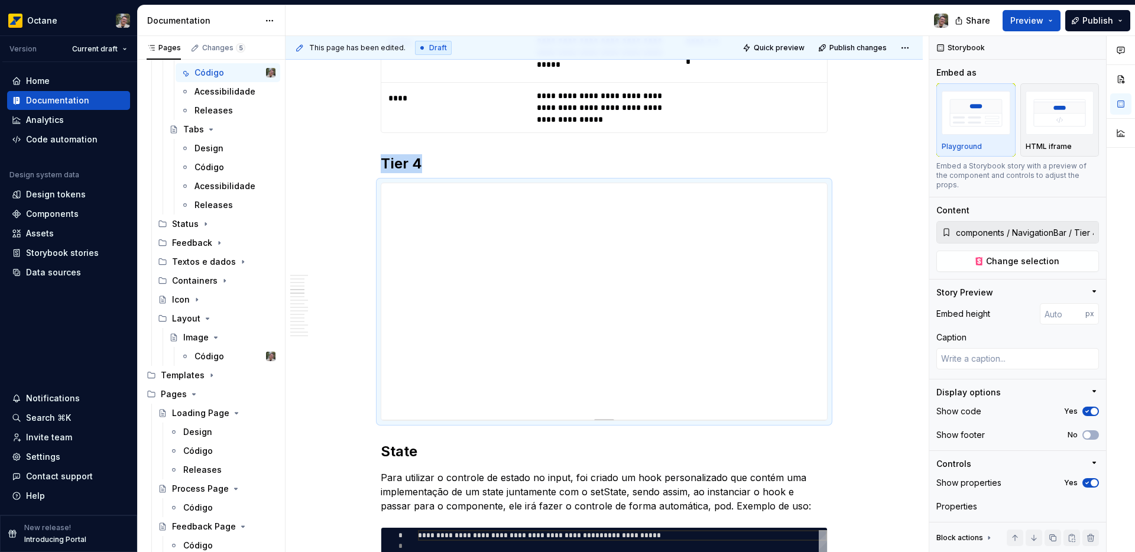
scroll to position [1662, 0]
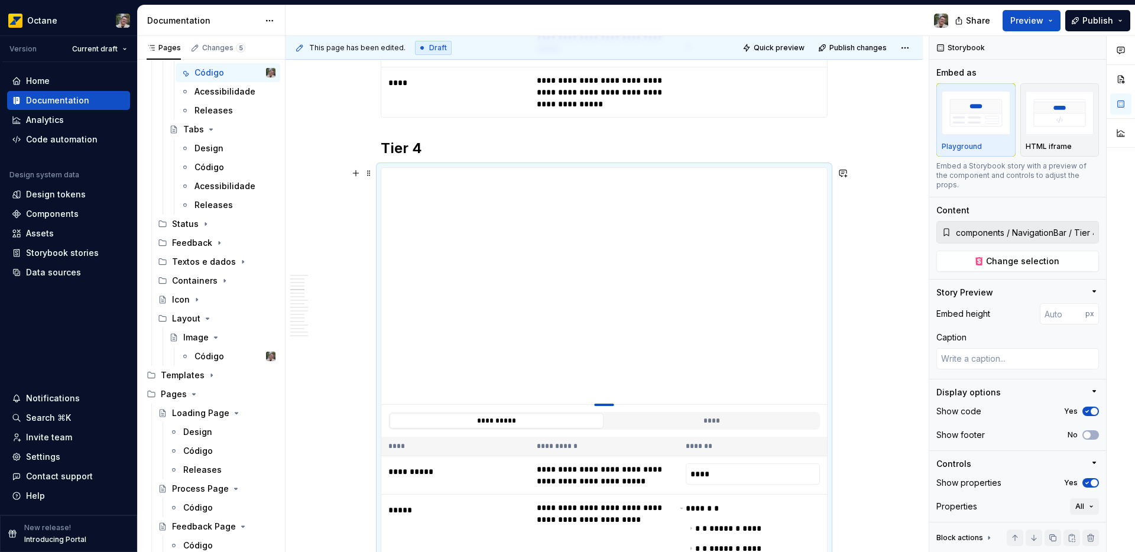
type textarea "*"
type input "250"
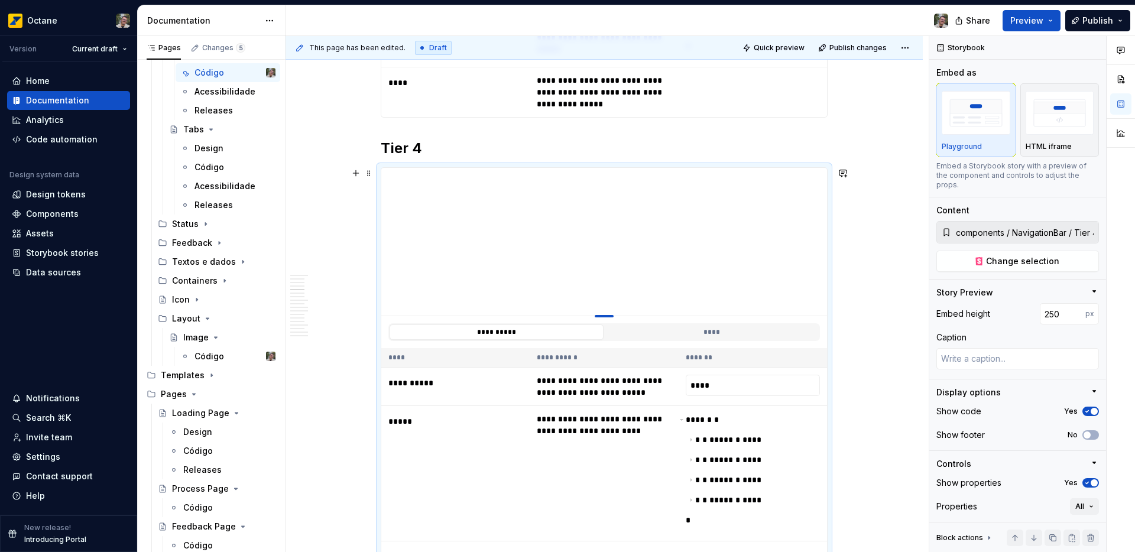
type textarea "*"
type input "237"
type textarea "*"
type input "231"
type textarea "*"
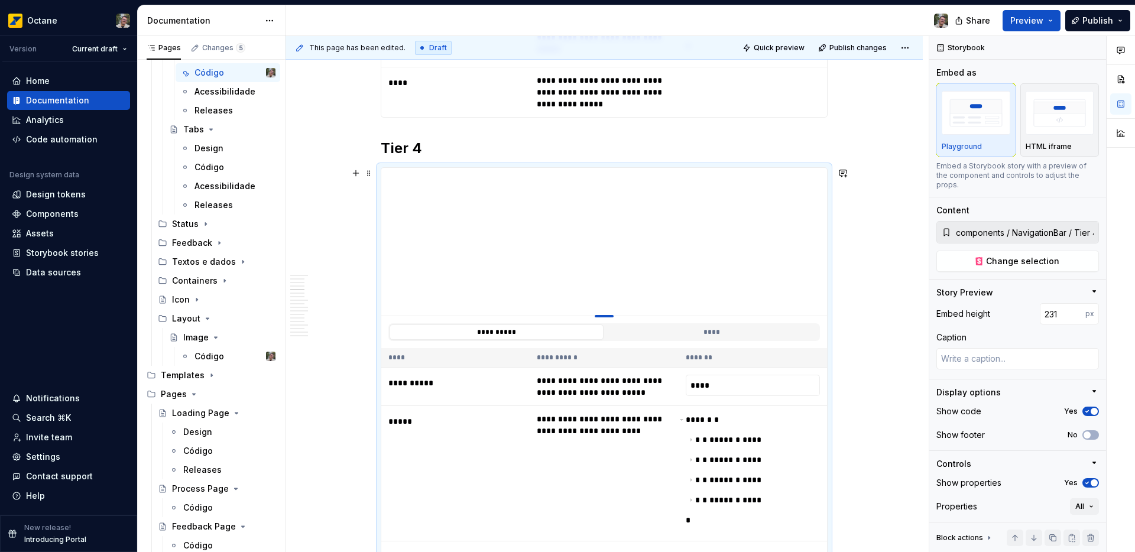
type input "222"
type textarea "*"
type input "213"
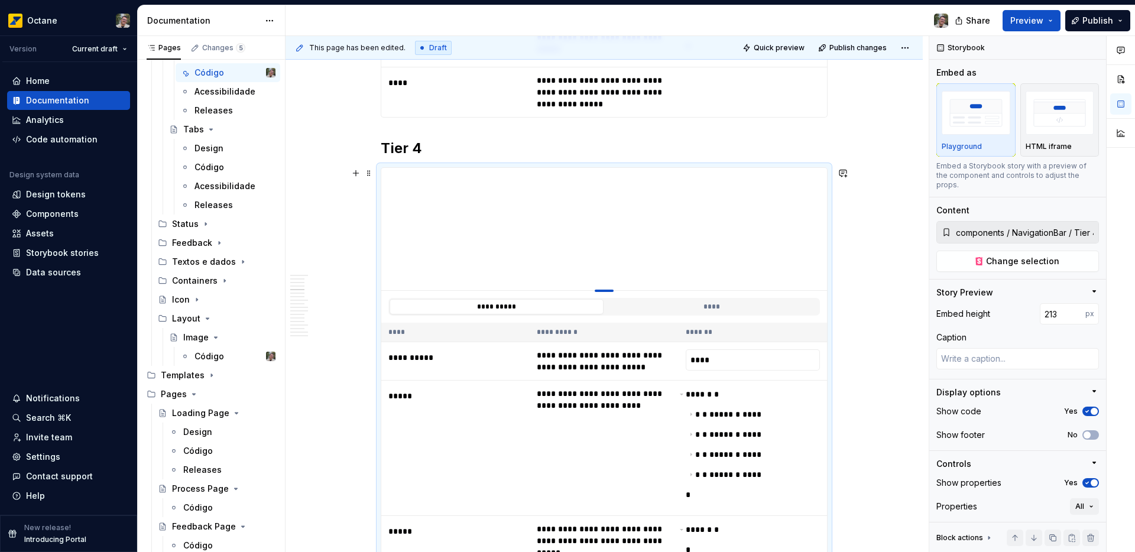
type textarea "*"
type input "207"
type textarea "*"
type input "202"
type textarea "*"
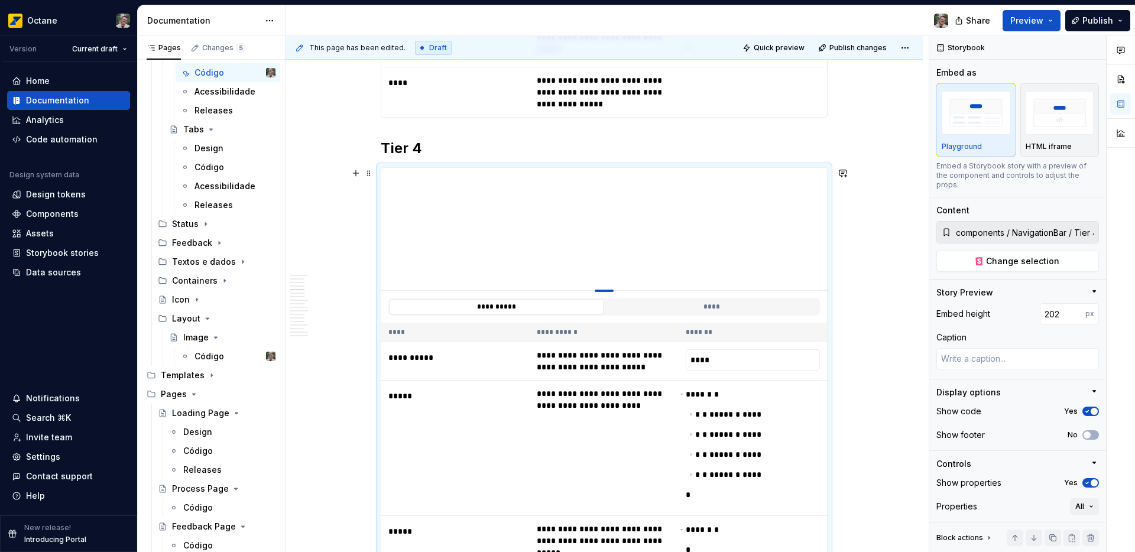
type input "195"
type textarea "*"
type input "189"
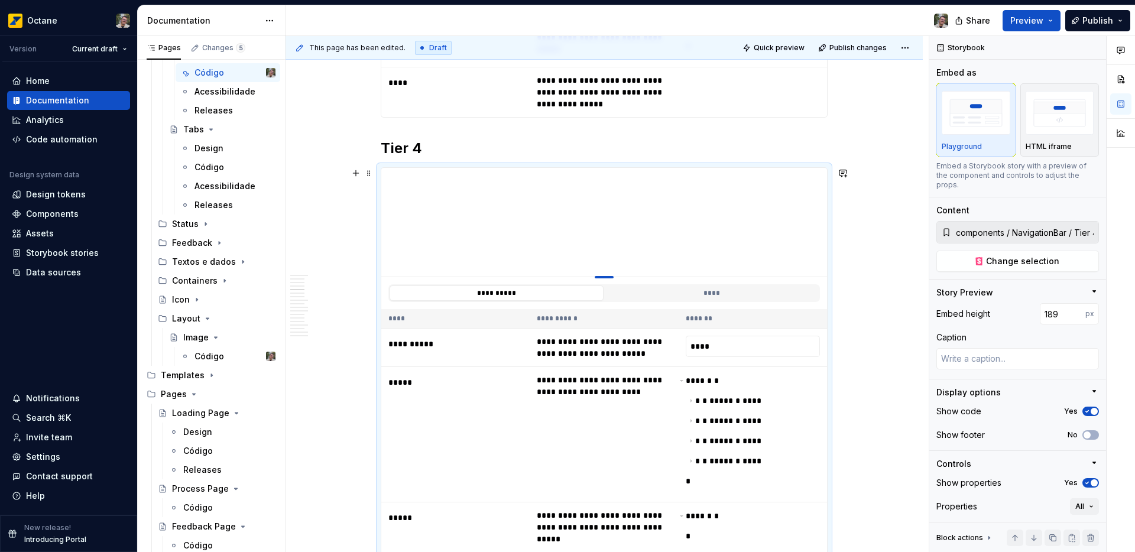
type textarea "*"
type input "184"
drag, startPoint x: 607, startPoint y: 403, endPoint x: 607, endPoint y: 277, distance: 126.6
click at [607, 277] on div at bounding box center [604, 277] width 19 height 2
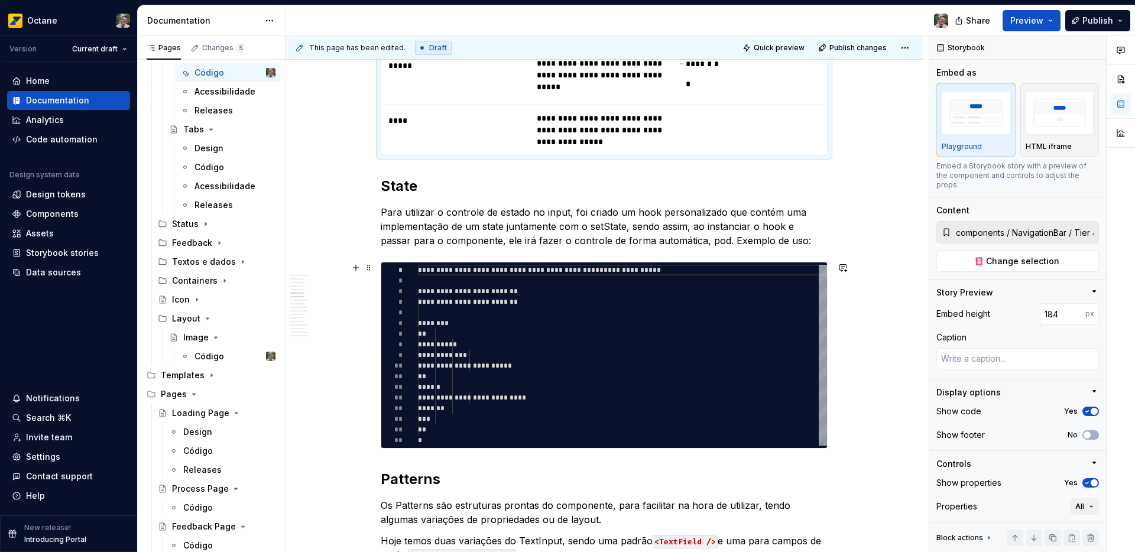
scroll to position [2118, 0]
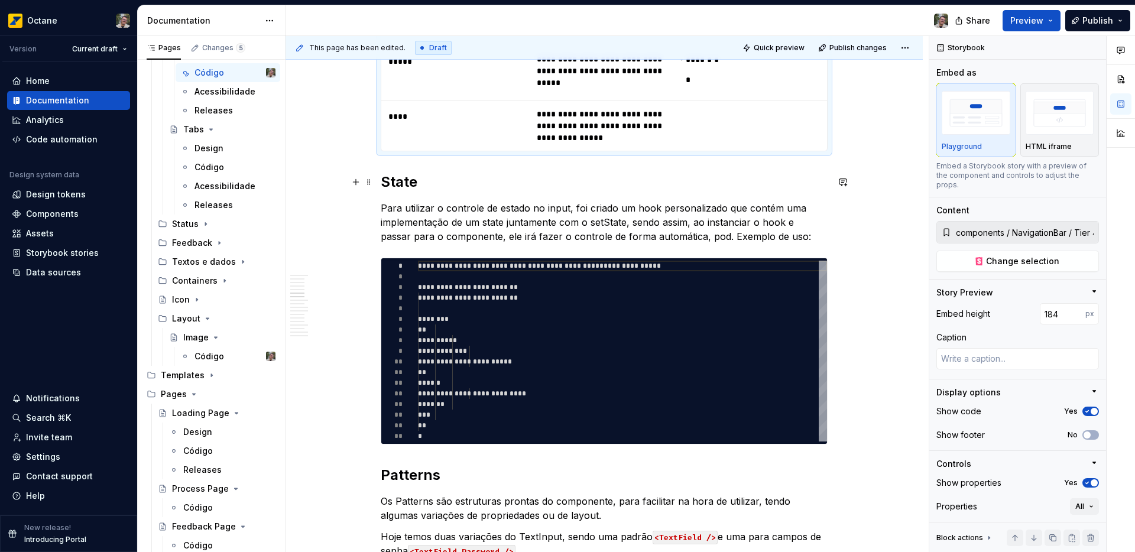
click at [384, 186] on h2 "State" at bounding box center [604, 182] width 447 height 19
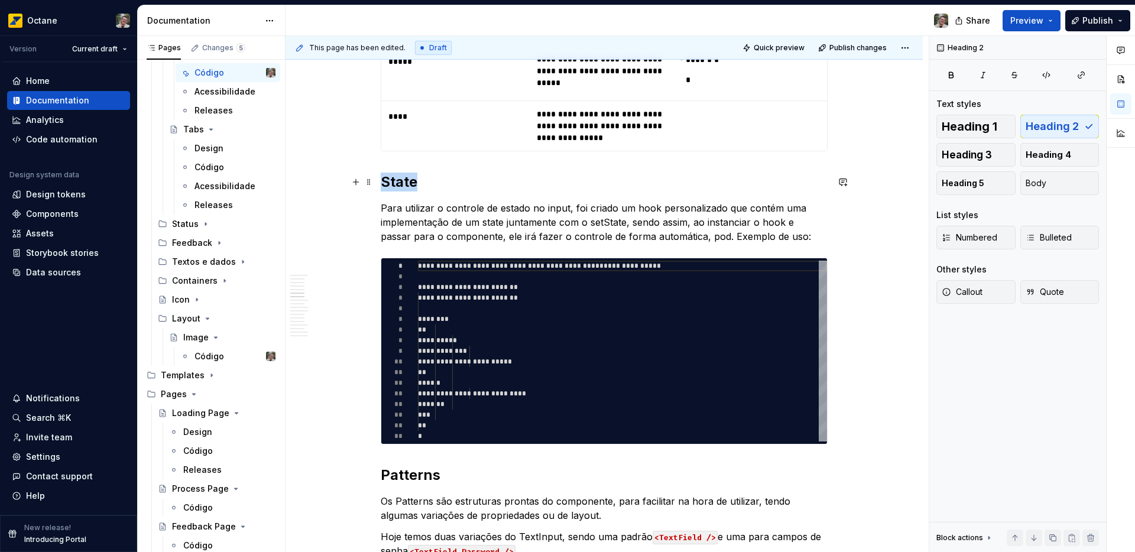
click at [384, 186] on h2 "State" at bounding box center [604, 182] width 447 height 19
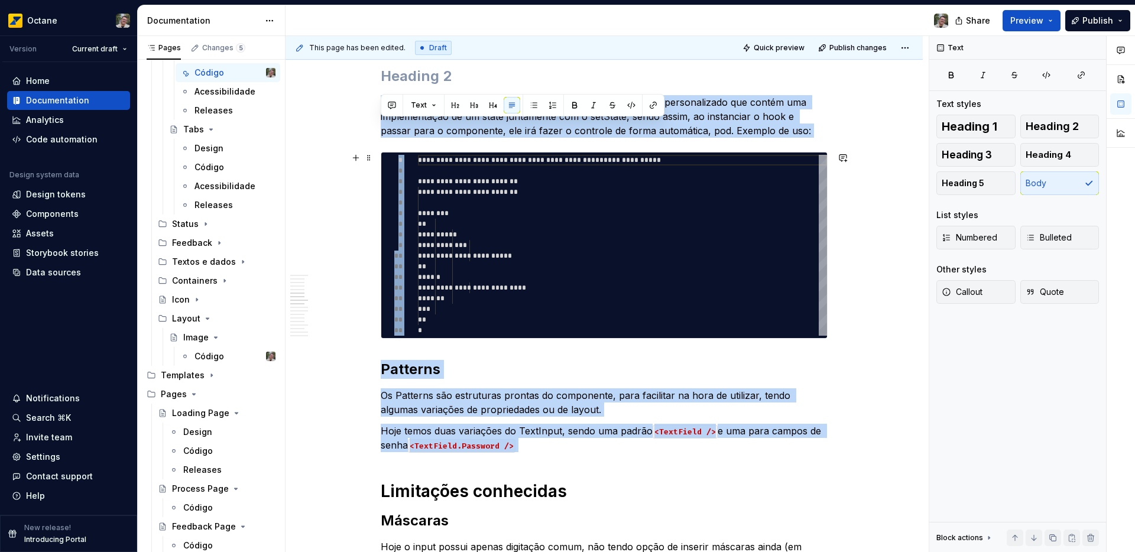
scroll to position [2356, 0]
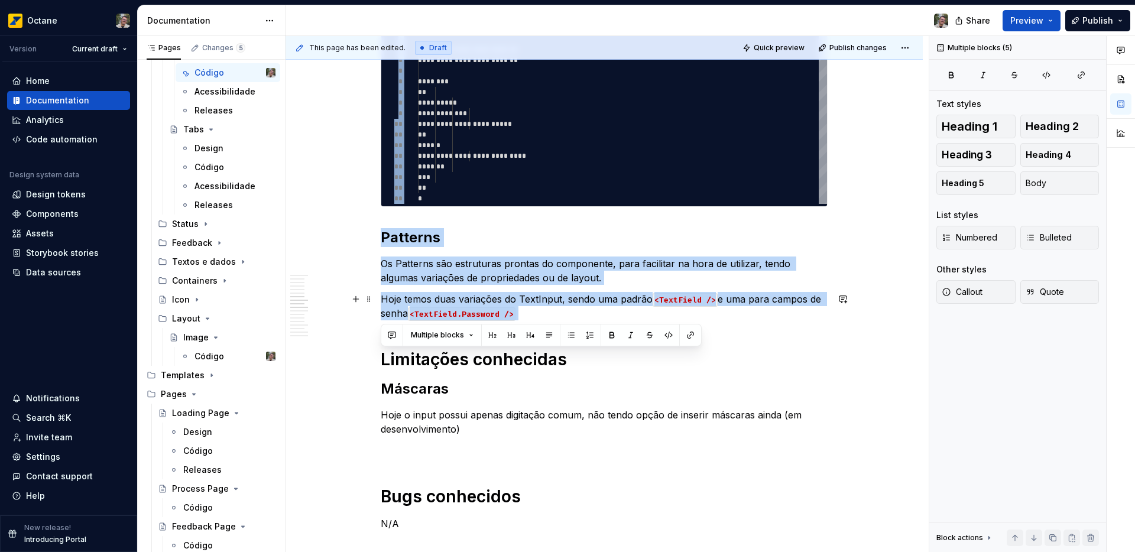
drag, startPoint x: 382, startPoint y: 211, endPoint x: 543, endPoint y: 319, distance: 194.4
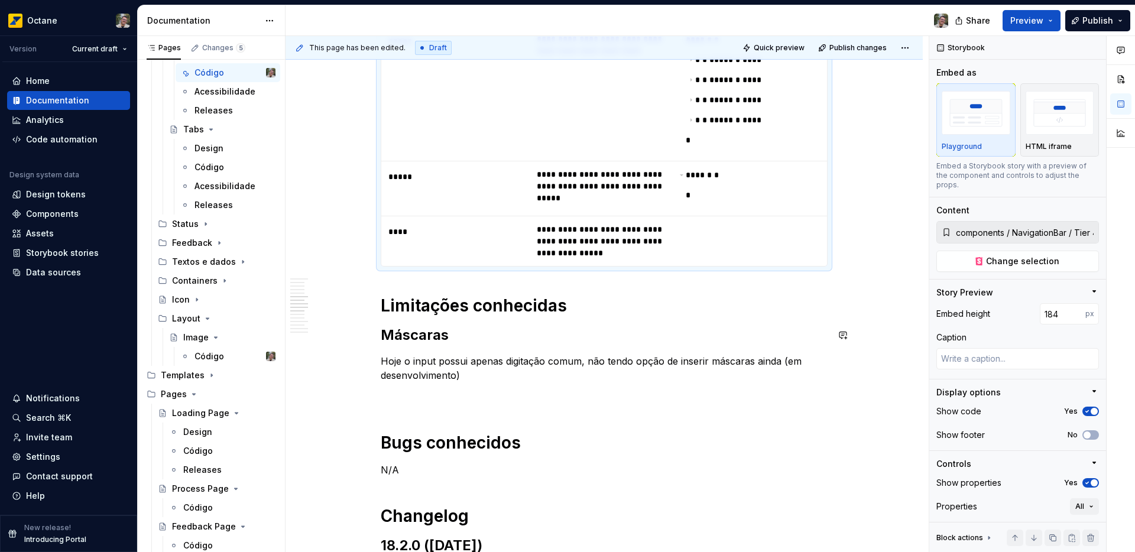
scroll to position [2005, 0]
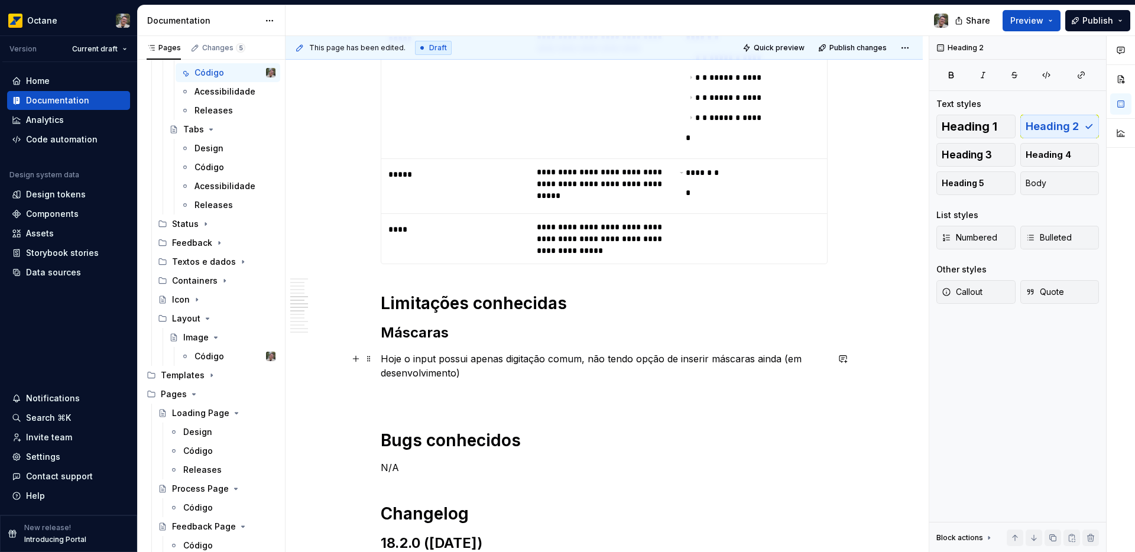
scroll to position [2086, 0]
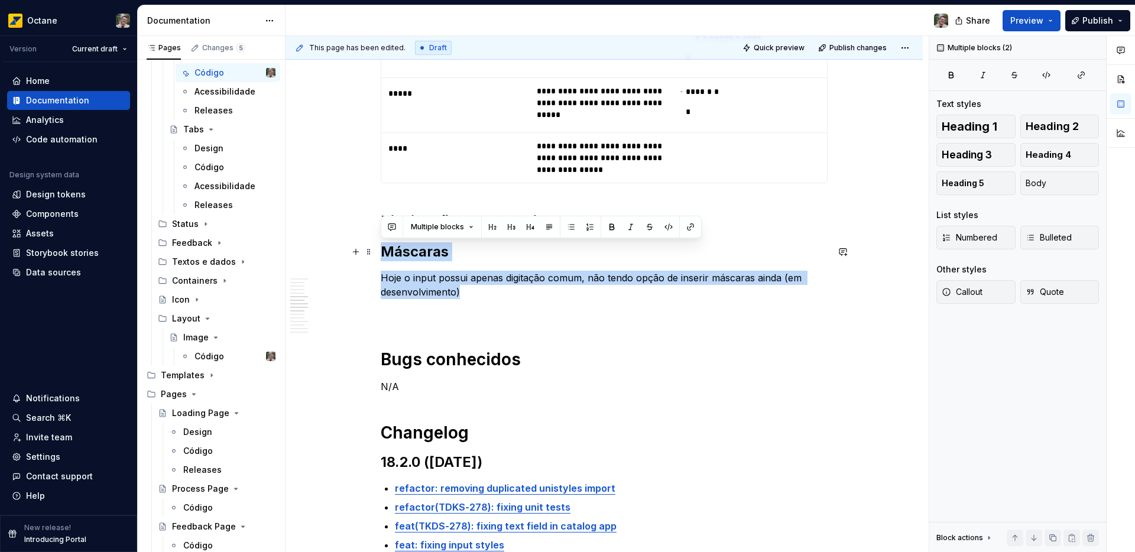
drag, startPoint x: 426, startPoint y: 280, endPoint x: 383, endPoint y: 255, distance: 50.0
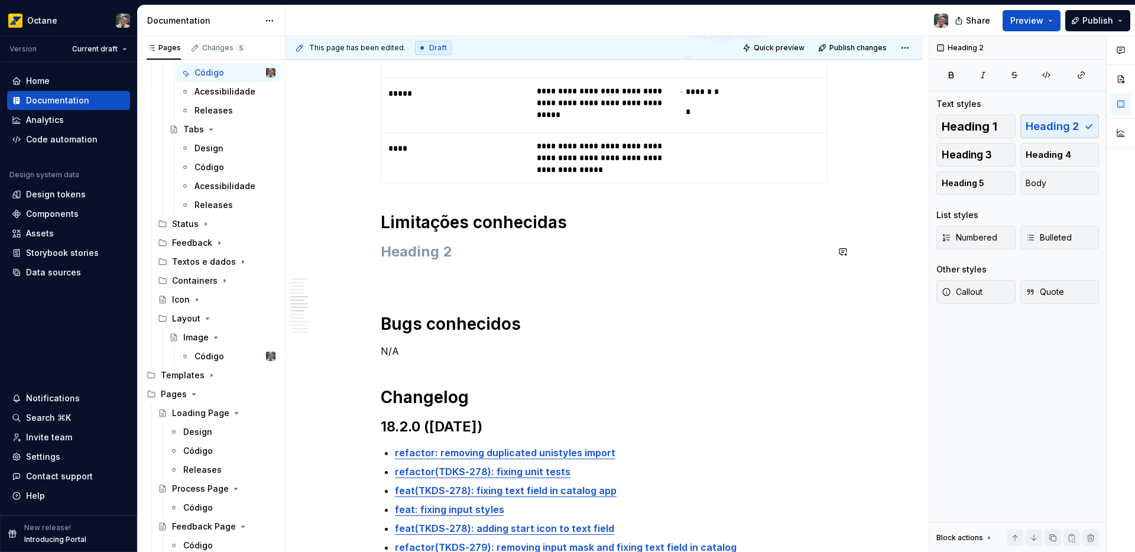
click at [407, 253] on h2 at bounding box center [604, 251] width 447 height 19
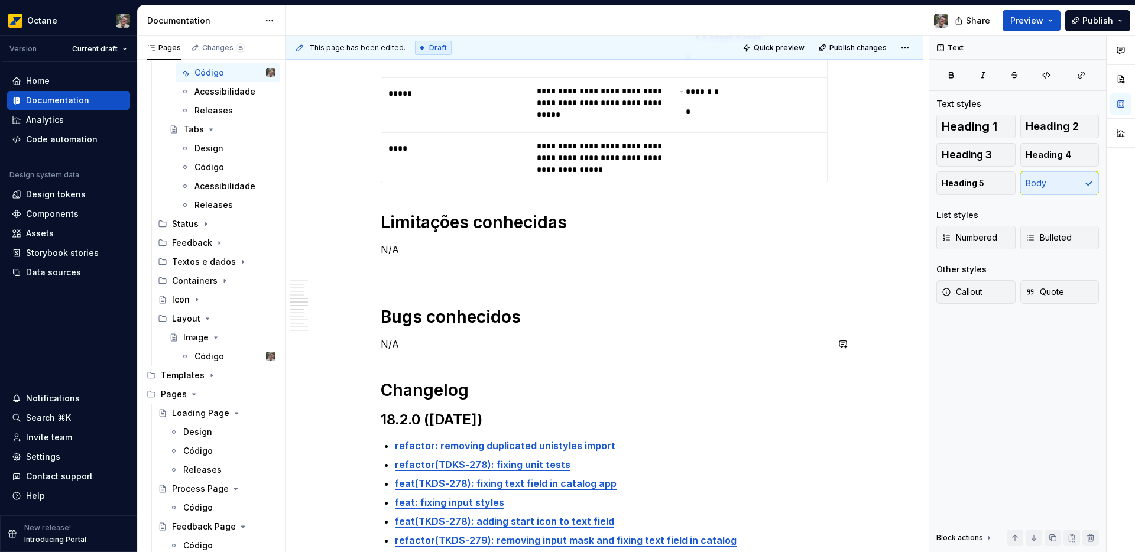
click at [609, 351] on p "N/A" at bounding box center [604, 344] width 447 height 14
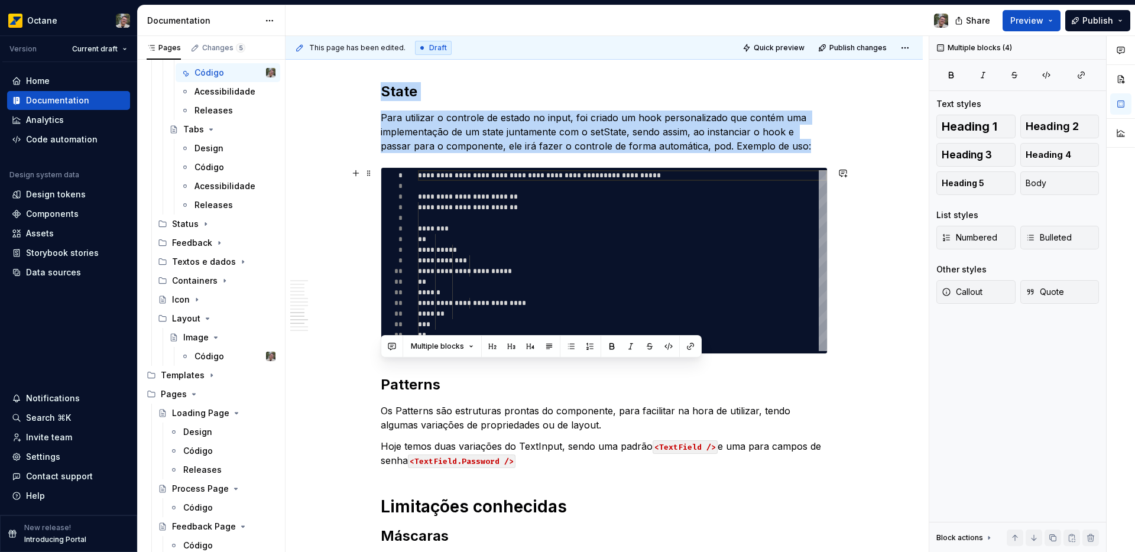
scroll to position [2708, 0]
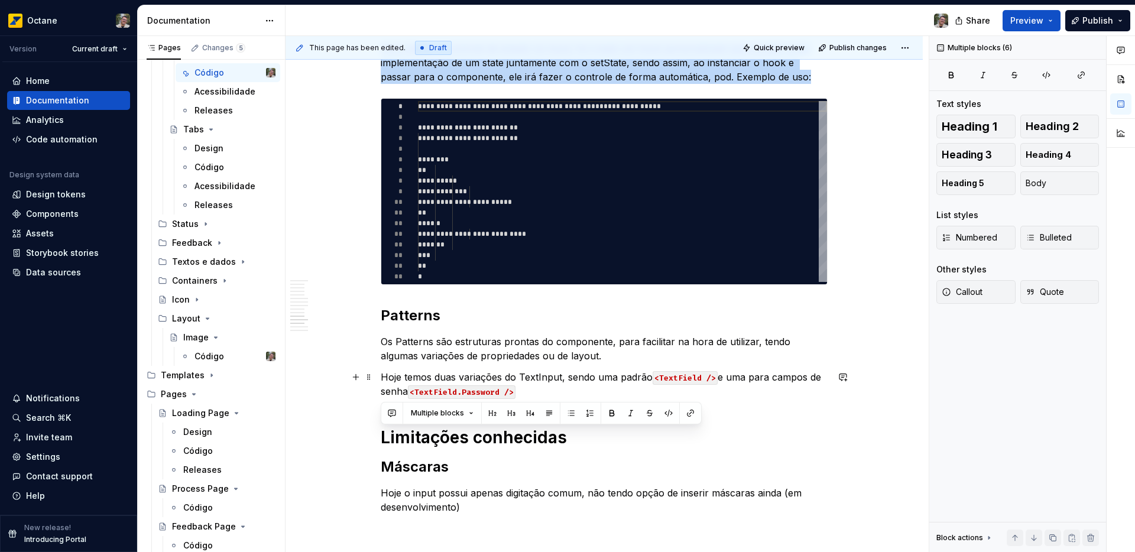
drag, startPoint x: 383, startPoint y: 170, endPoint x: 564, endPoint y: 393, distance: 287.6
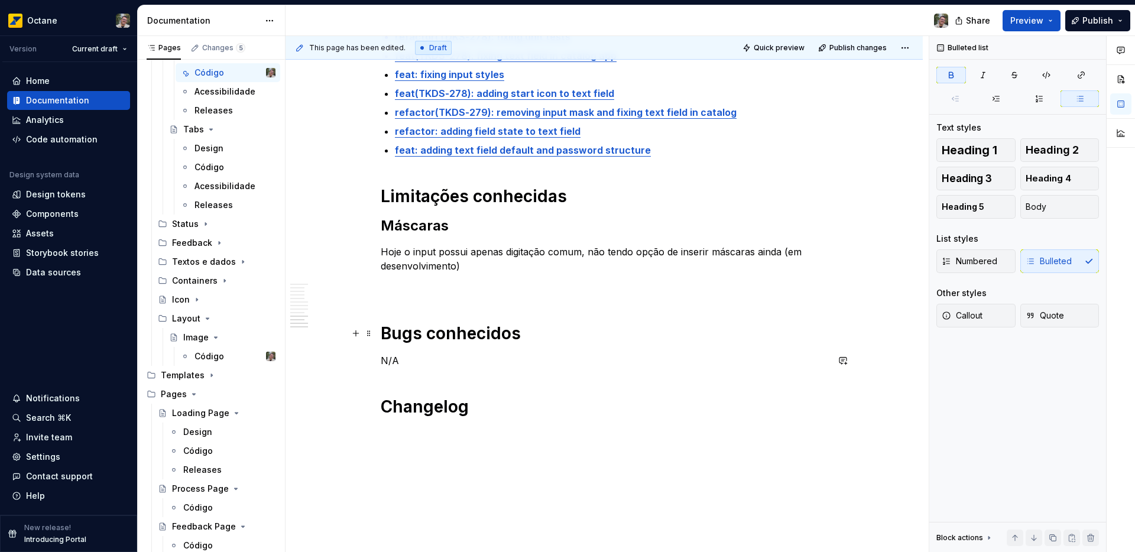
scroll to position [2514, 0]
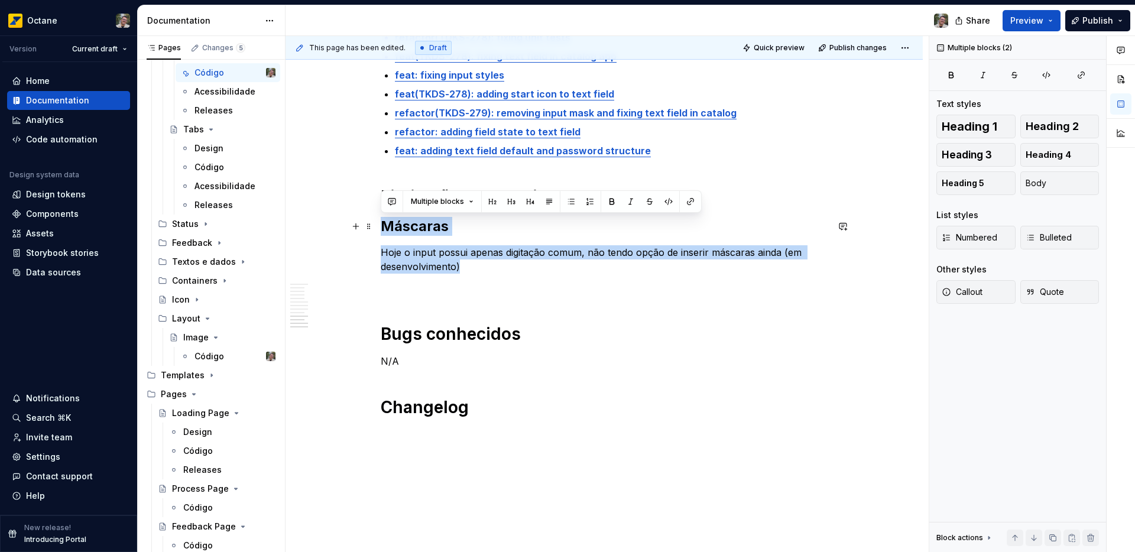
drag, startPoint x: 470, startPoint y: 271, endPoint x: 384, endPoint y: 228, distance: 95.5
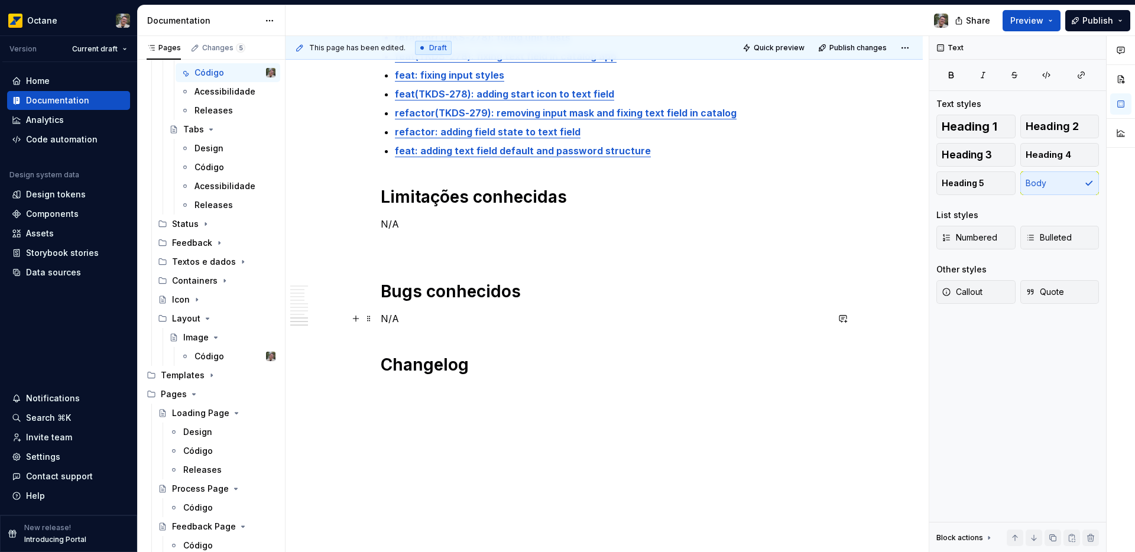
click at [555, 315] on p "N/A" at bounding box center [604, 319] width 447 height 14
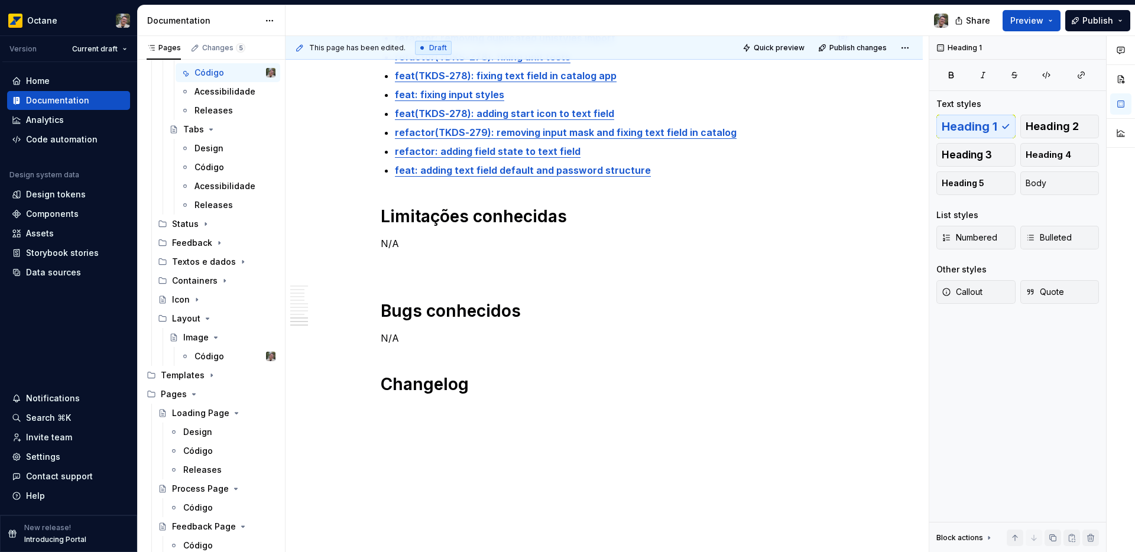
scroll to position [2516, 0]
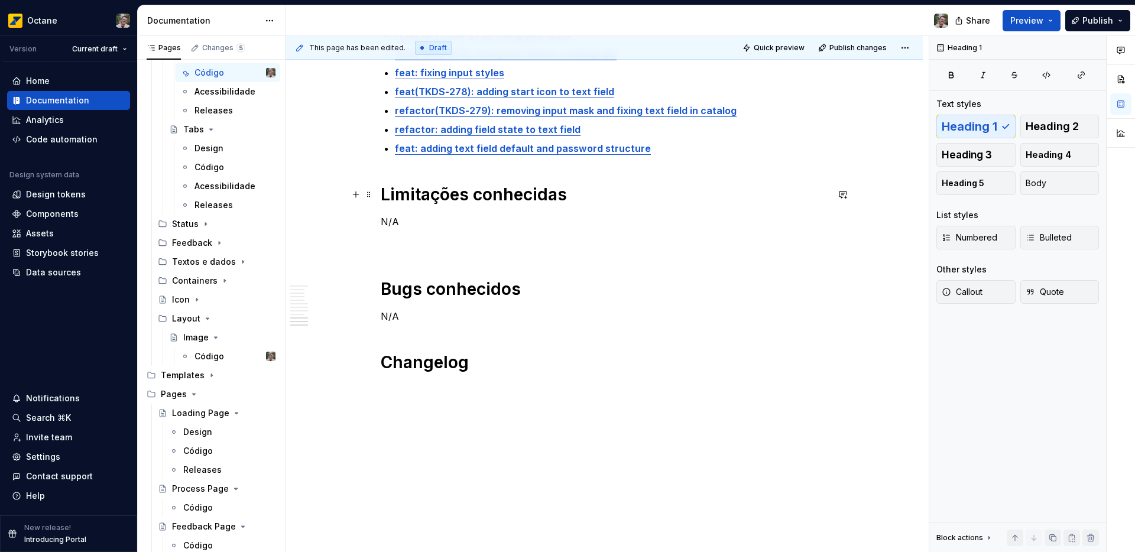
drag, startPoint x: 507, startPoint y: 379, endPoint x: 386, endPoint y: 201, distance: 215.4
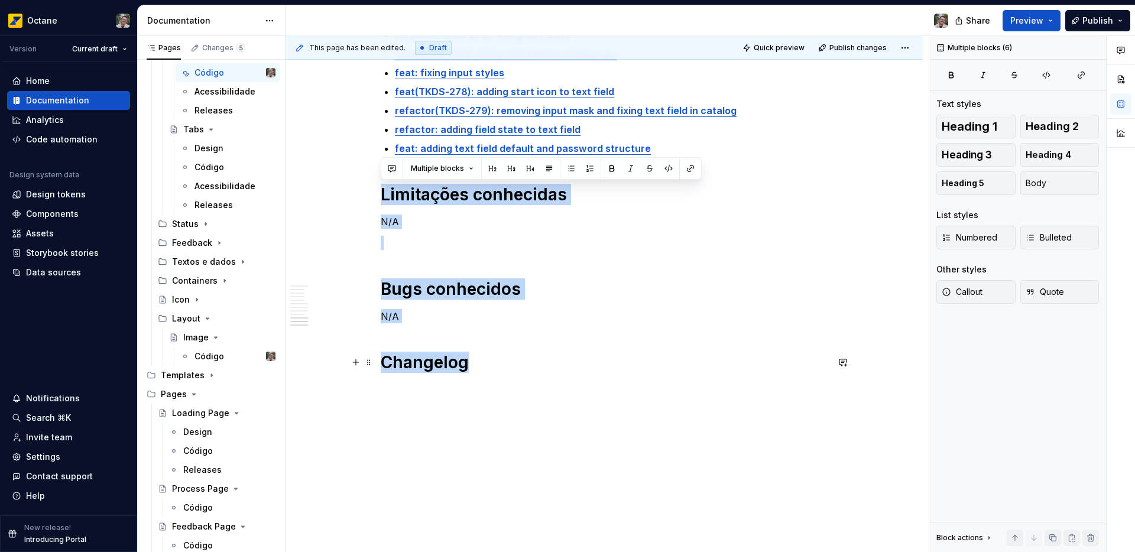
drag, startPoint x: 383, startPoint y: 197, endPoint x: 495, endPoint y: 361, distance: 198.3
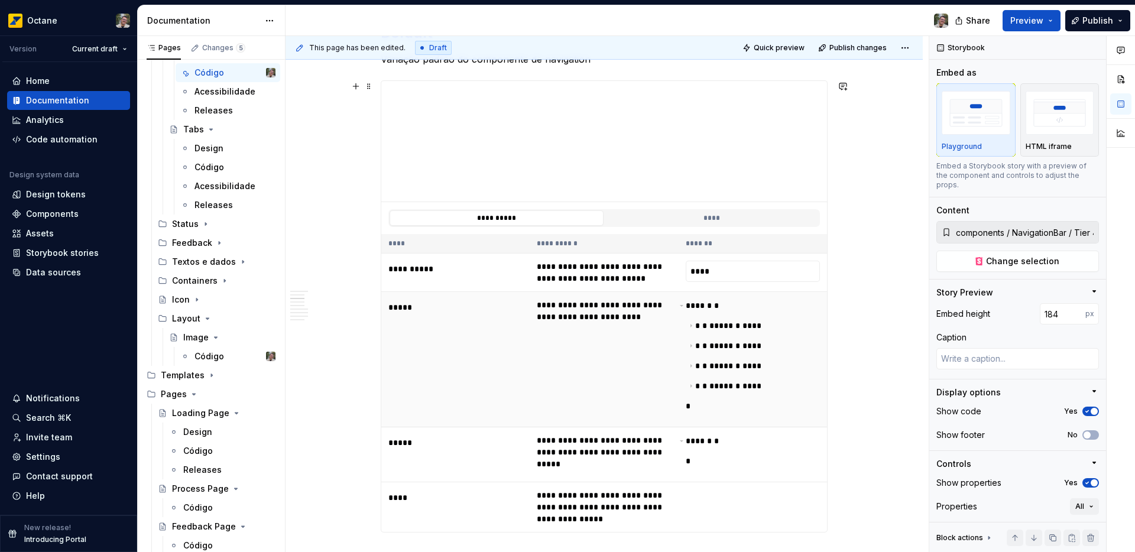
scroll to position [0, 0]
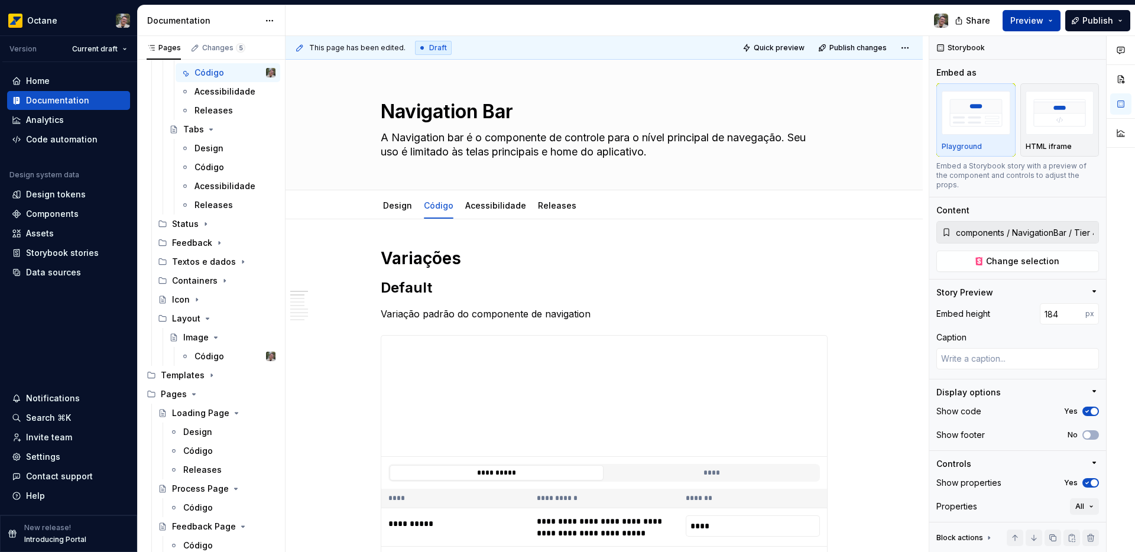
click at [1030, 18] on span "Preview" at bounding box center [1027, 21] width 33 height 12
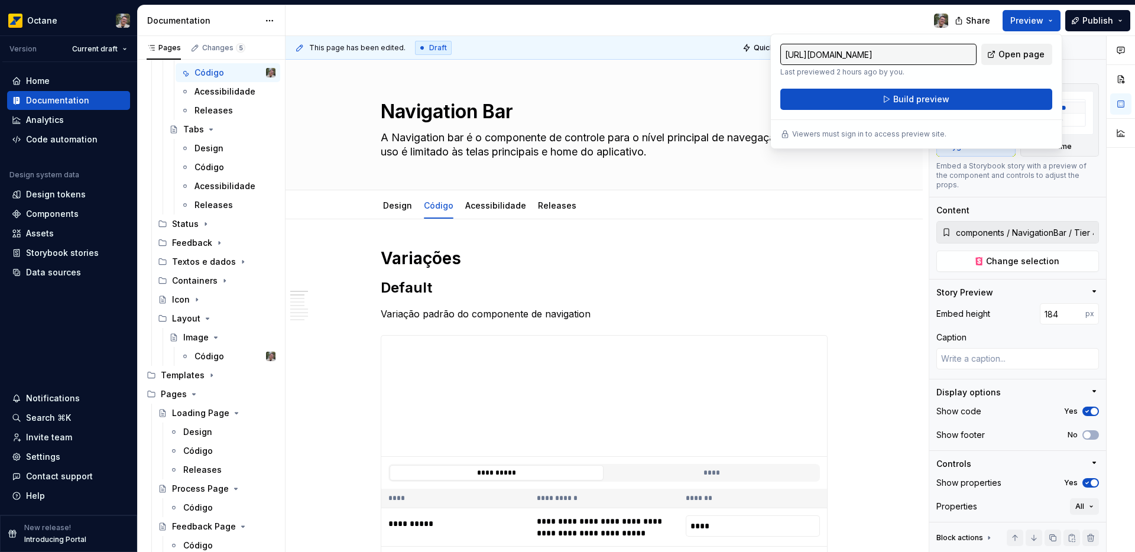
click at [1008, 49] on span "Open page" at bounding box center [1022, 54] width 46 height 12
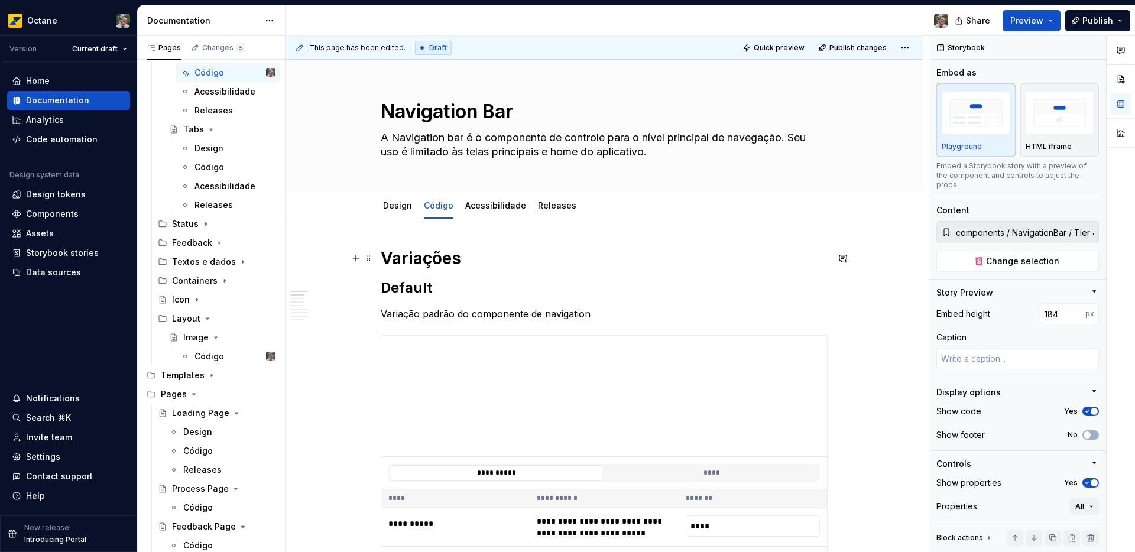
click at [527, 266] on h1 "Variações" at bounding box center [604, 258] width 447 height 21
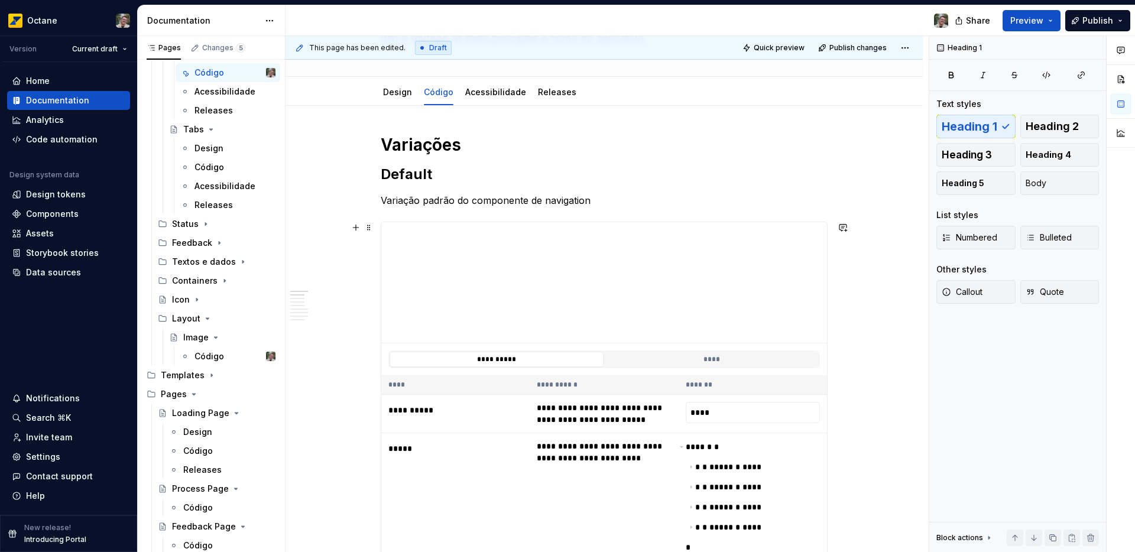
scroll to position [122, 0]
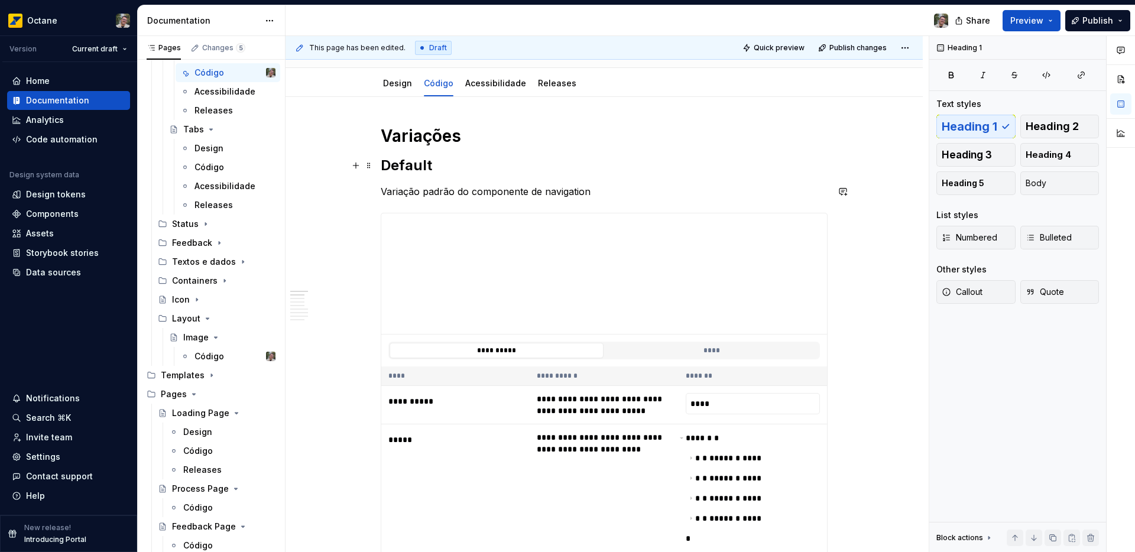
click at [450, 163] on h2 "Default" at bounding box center [604, 165] width 447 height 19
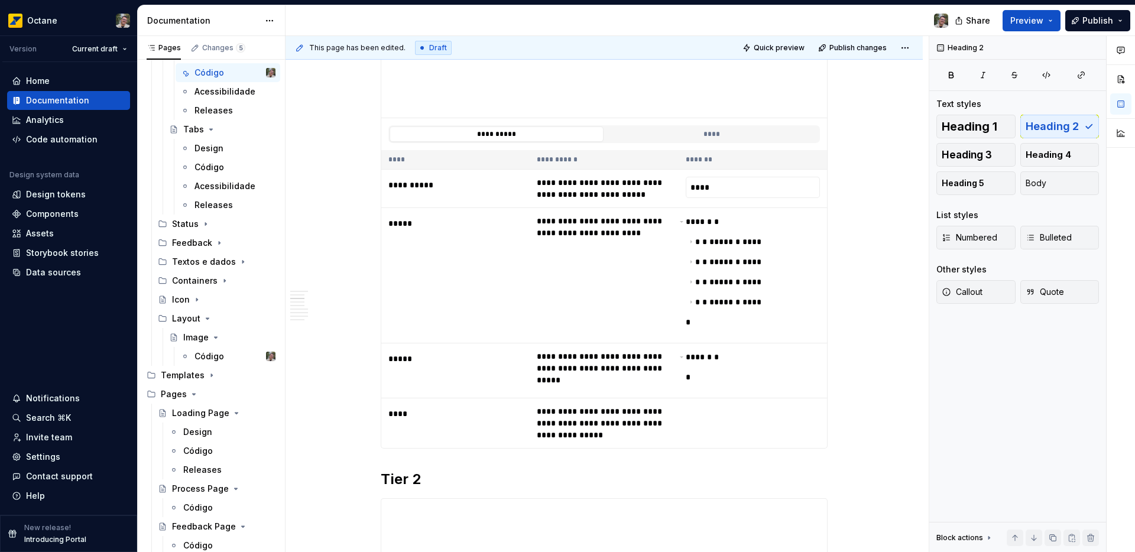
scroll to position [340, 0]
click at [720, 137] on button "****" at bounding box center [712, 132] width 214 height 15
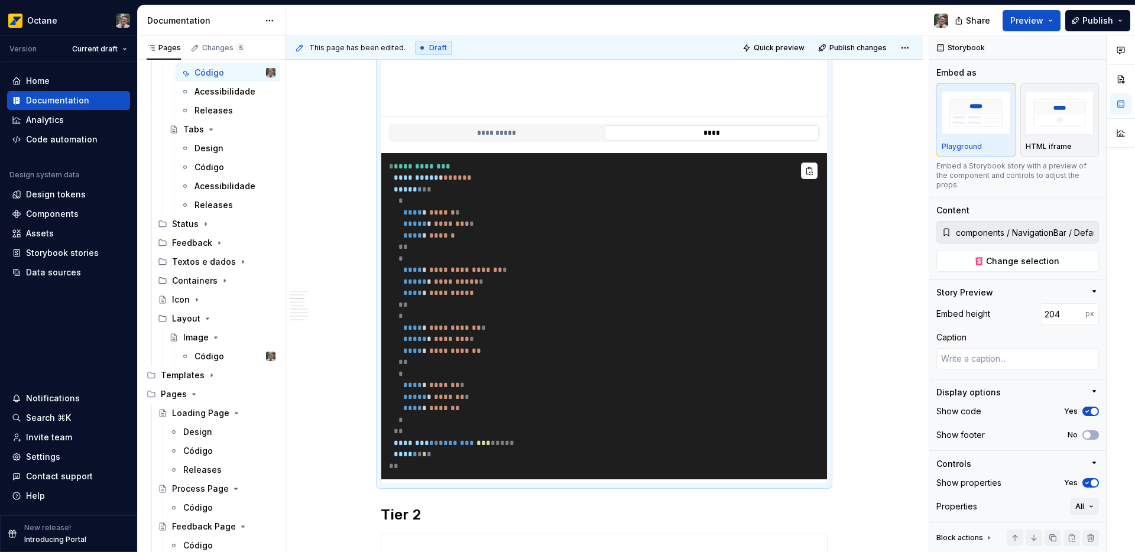
click at [677, 281] on pre "**********" at bounding box center [604, 316] width 446 height 327
click at [535, 135] on button "**********" at bounding box center [497, 132] width 214 height 15
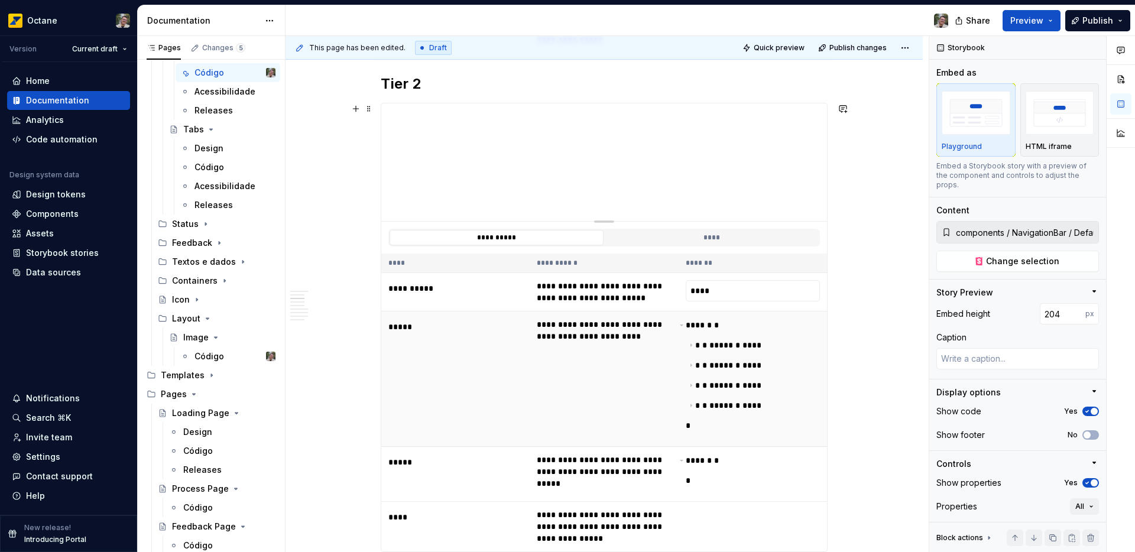
scroll to position [750, 0]
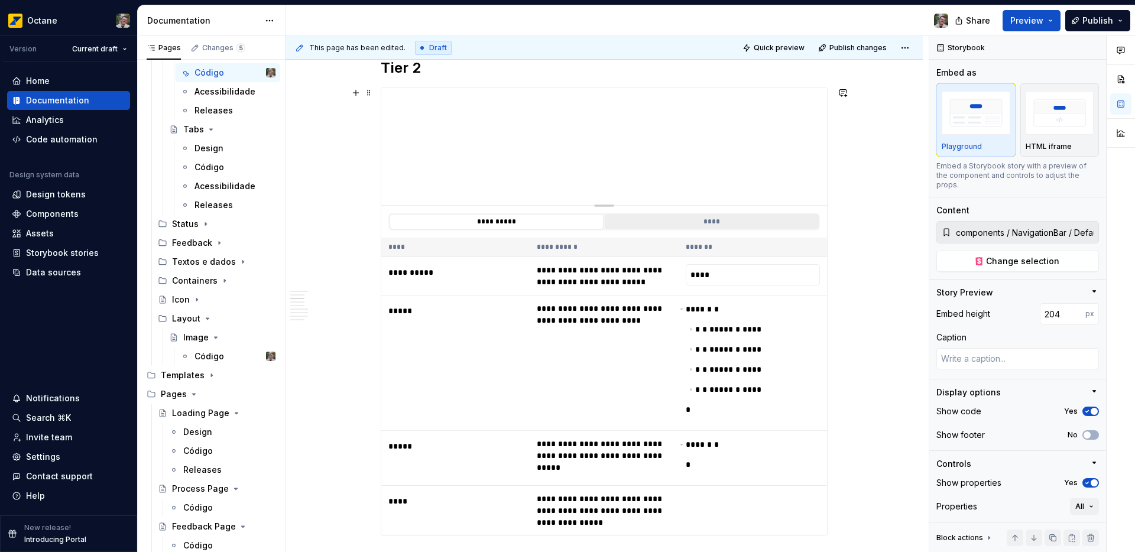
type textarea "*"
type input "components / NavigationBar / Tier 2"
type input "199"
click at [691, 223] on button "****" at bounding box center [712, 221] width 214 height 15
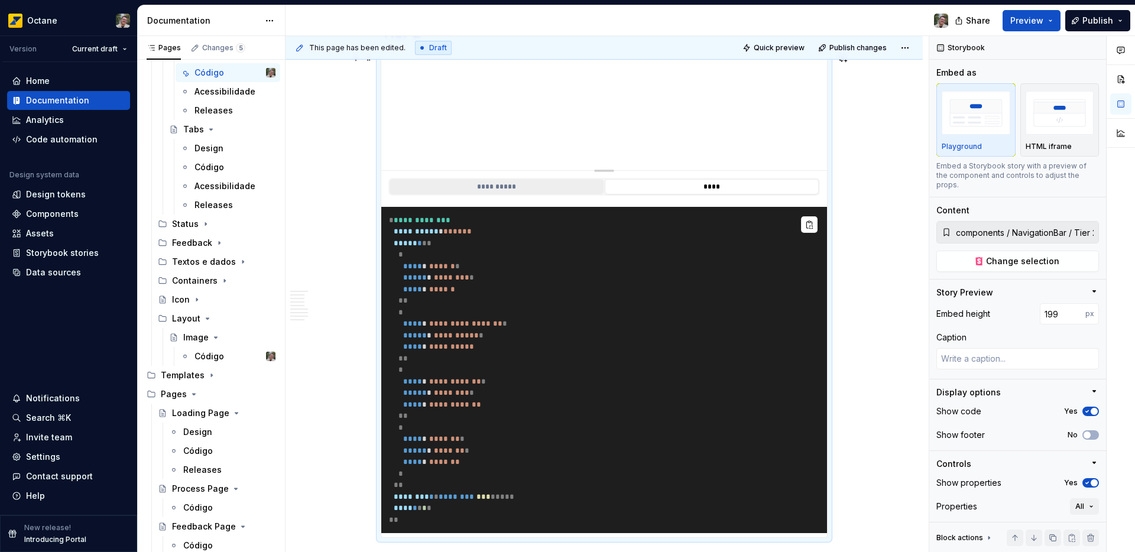
scroll to position [779, 0]
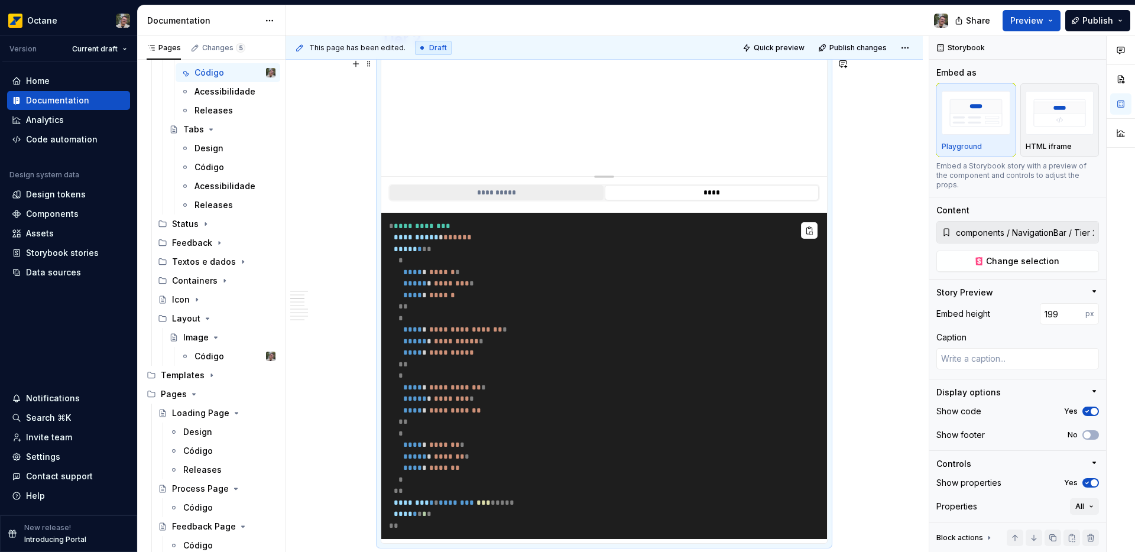
click at [488, 196] on button "**********" at bounding box center [497, 192] width 214 height 15
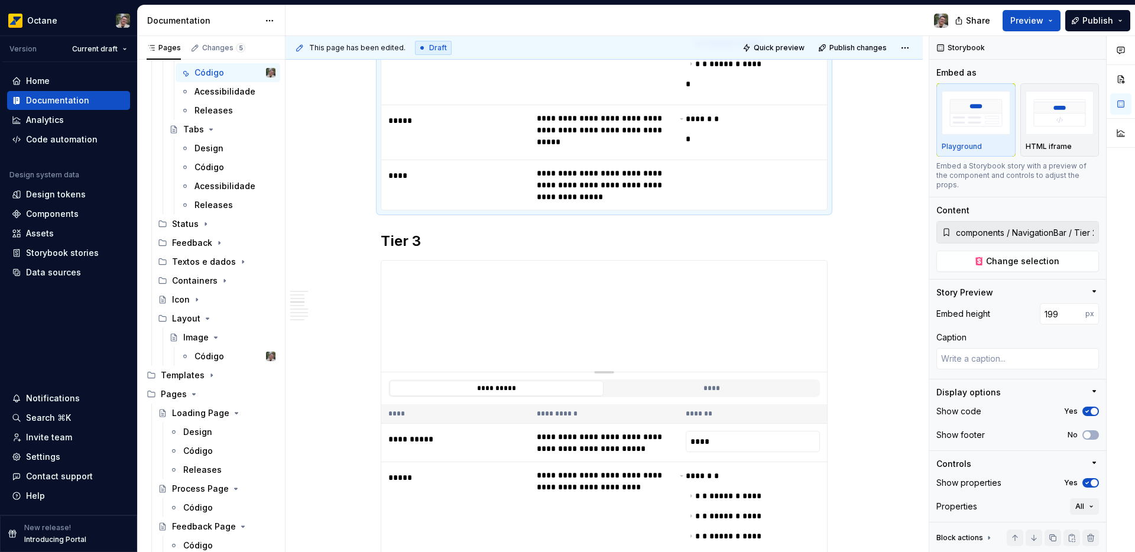
scroll to position [1077, 0]
type textarea "*"
type input "components / NavigationBar / Tier 3"
type input "188"
click at [671, 389] on button "****" at bounding box center [712, 387] width 214 height 15
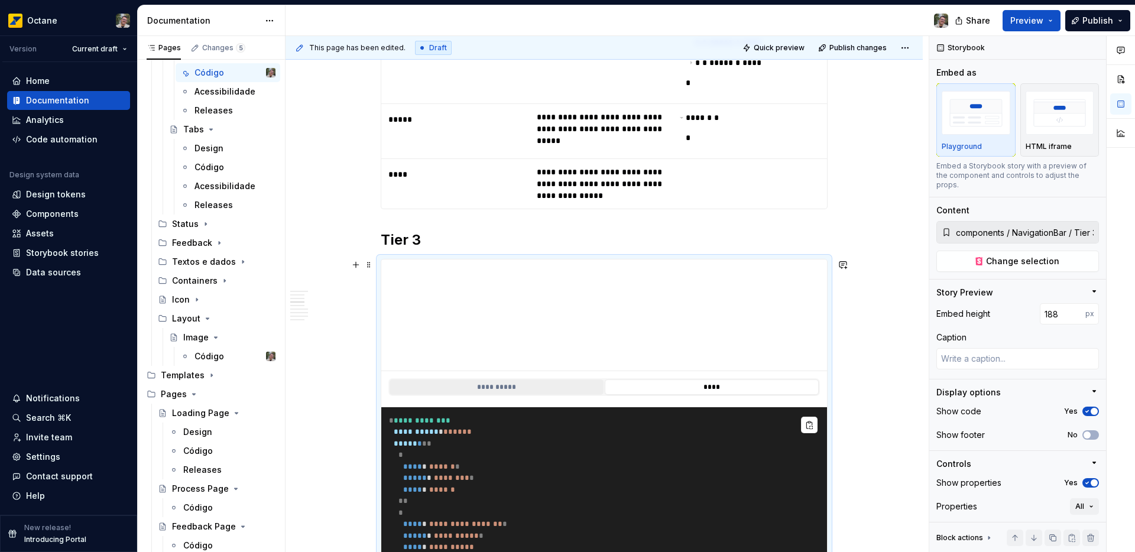
click at [514, 390] on button "**********" at bounding box center [497, 387] width 214 height 15
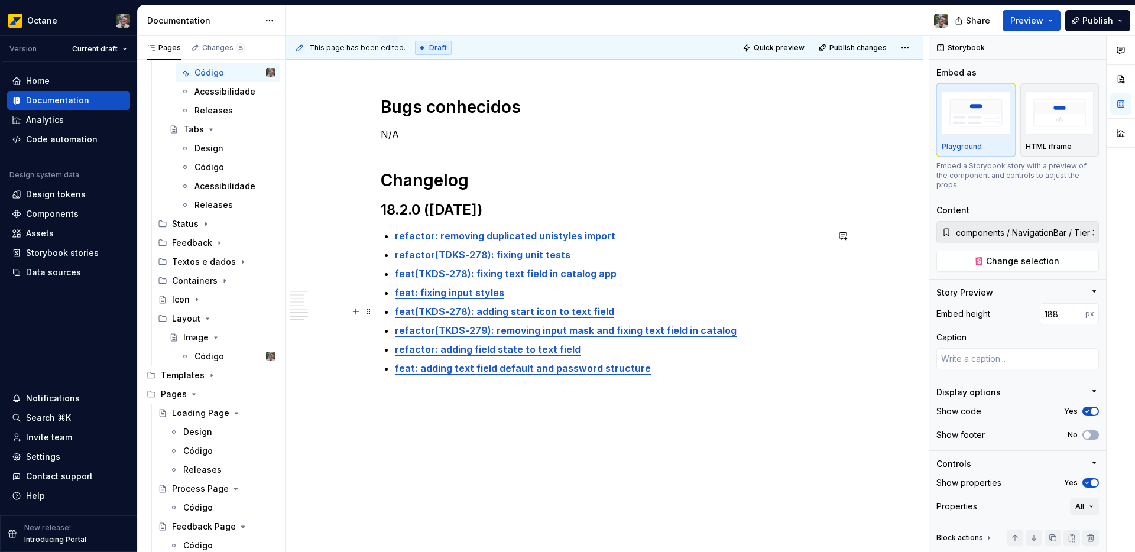
scroll to position [2299, 0]
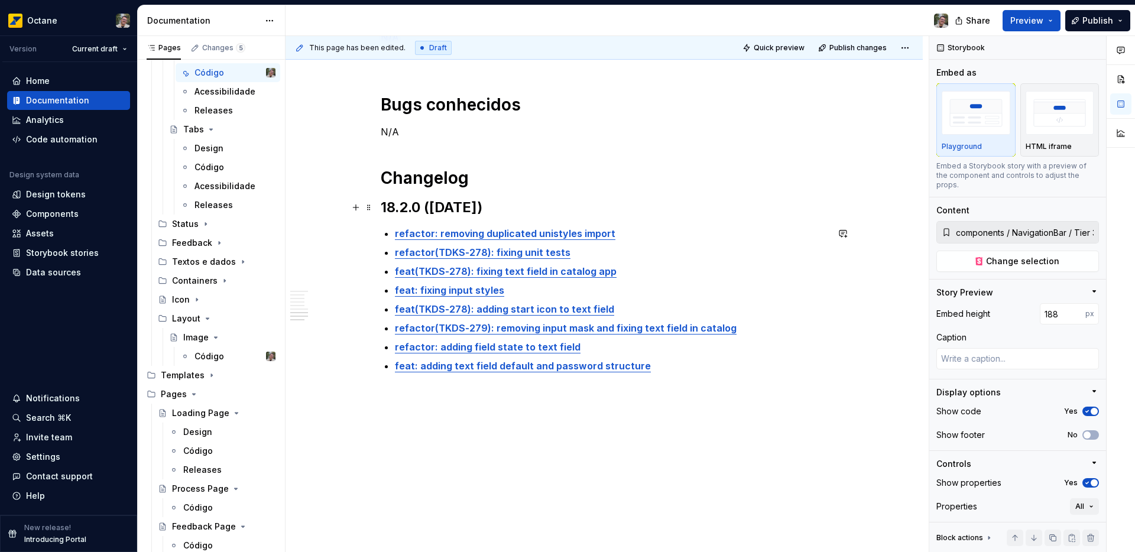
click at [564, 206] on h2 "18.2.0 (July 03, 2022)" at bounding box center [604, 207] width 447 height 19
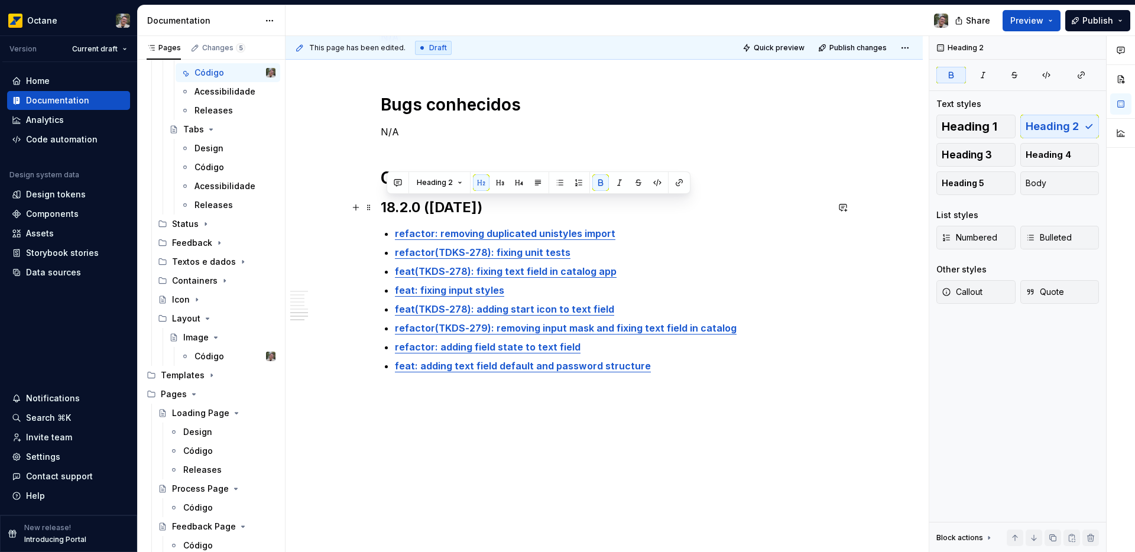
drag, startPoint x: 555, startPoint y: 206, endPoint x: 384, endPoint y: 206, distance: 171.5
click at [384, 206] on h2 "18.2.0 (July 03, 2022)" at bounding box center [604, 207] width 447 height 19
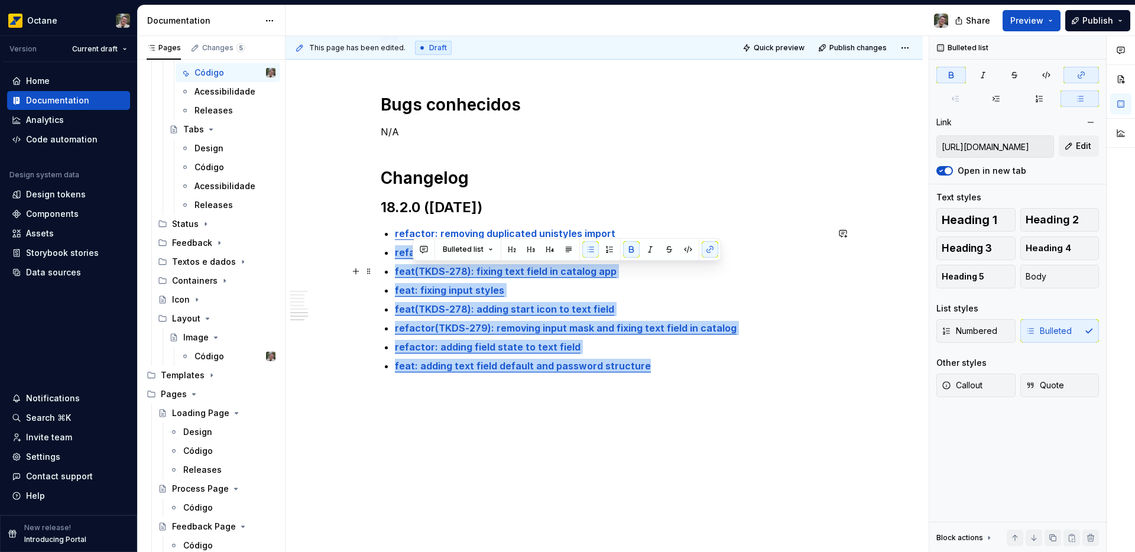
type input "https://gitlab.com/abastece-ai/project-groups/design-system/design-system-react…"
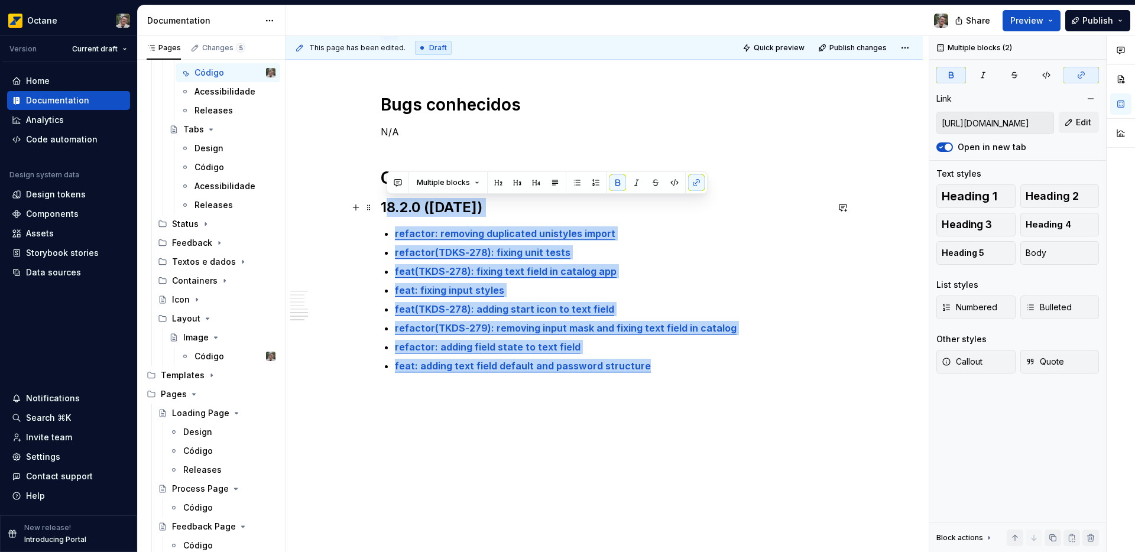
drag, startPoint x: 652, startPoint y: 368, endPoint x: 384, endPoint y: 213, distance: 310.0
click at [538, 211] on h2 "18.2.0 (July 03, 2022)" at bounding box center [604, 207] width 447 height 19
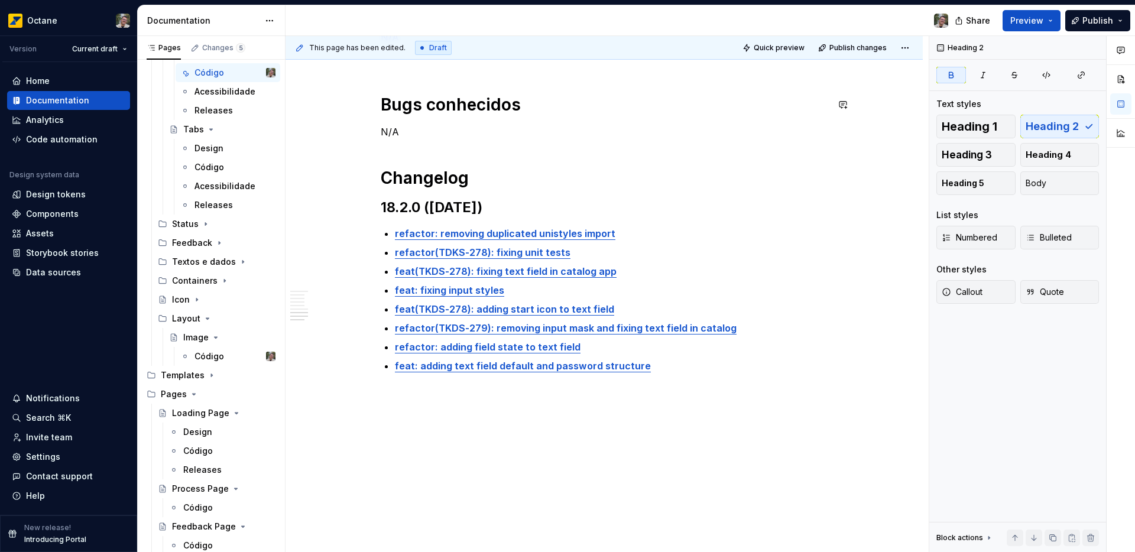
type textarea "*"
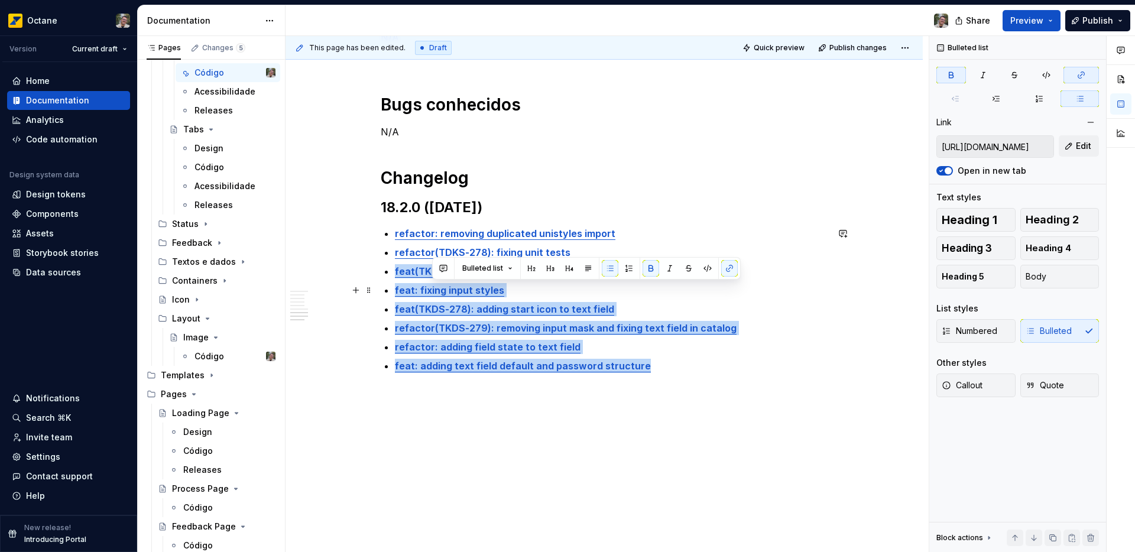
type input "https://gitlab.com/abastece-ai/project-groups/design-system/design-system-react…"
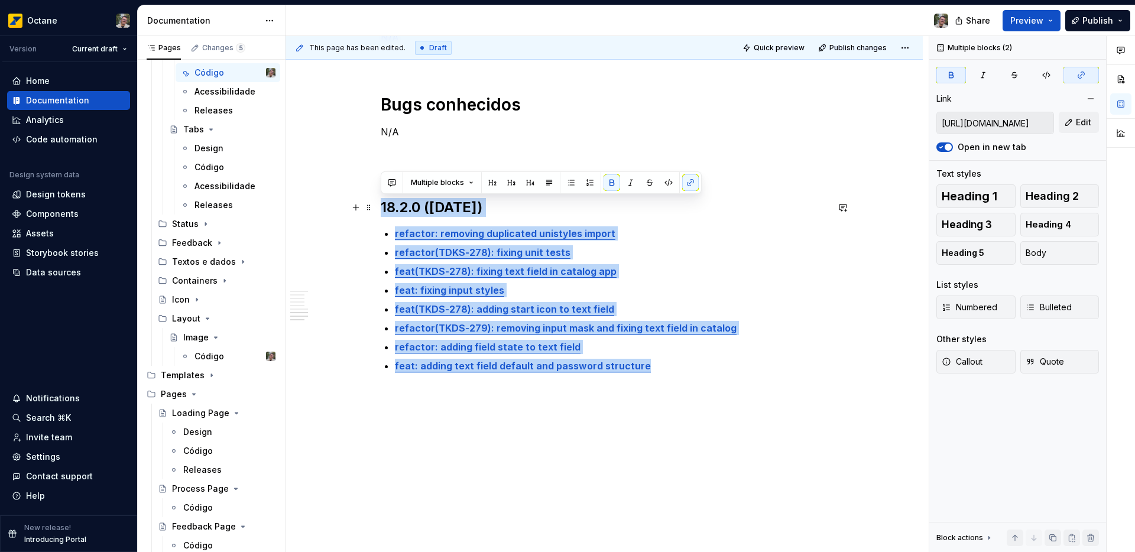
drag, startPoint x: 661, startPoint y: 371, endPoint x: 383, endPoint y: 207, distance: 322.4
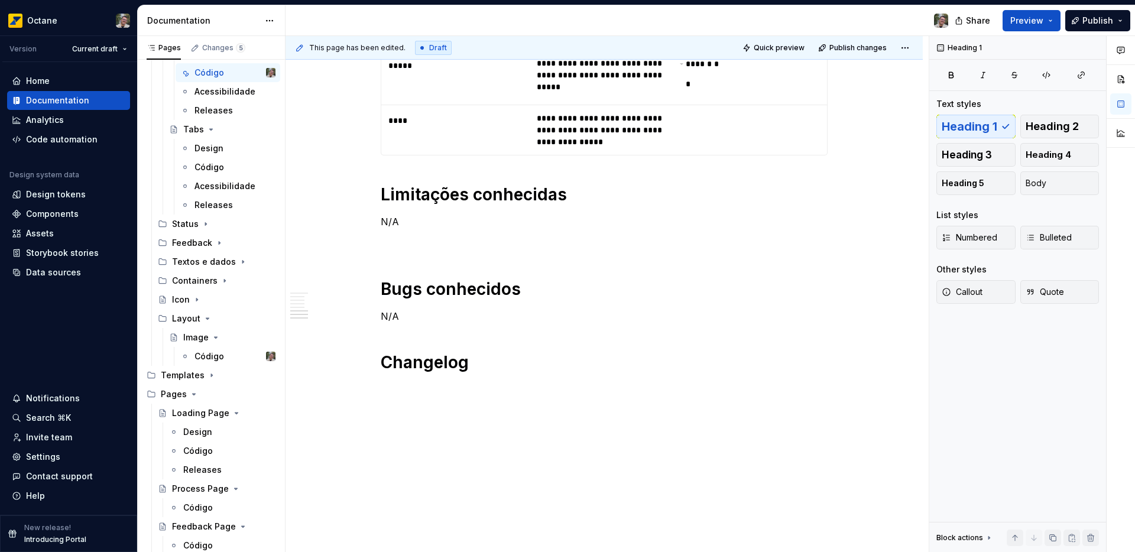
scroll to position [2114, 0]
click at [556, 360] on h1 "Changelog" at bounding box center [604, 362] width 447 height 21
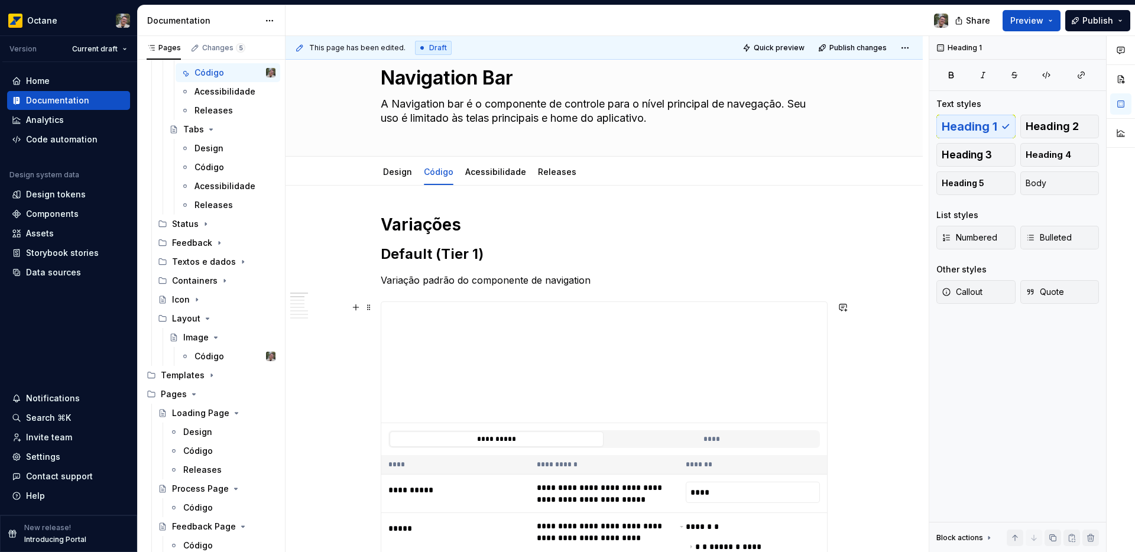
scroll to position [0, 0]
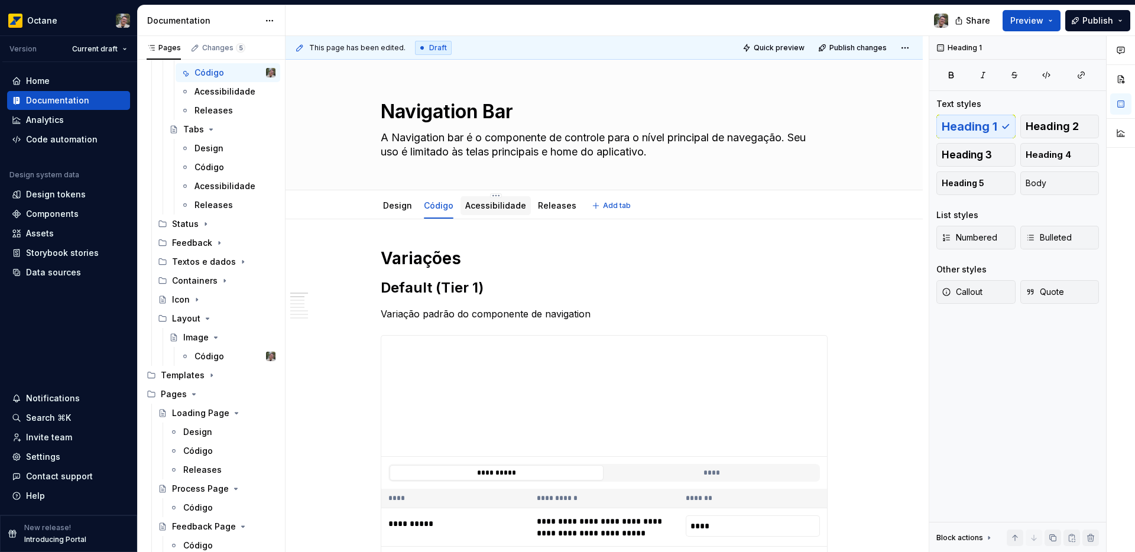
click at [497, 205] on link "Acessibilidade" at bounding box center [495, 205] width 61 height 10
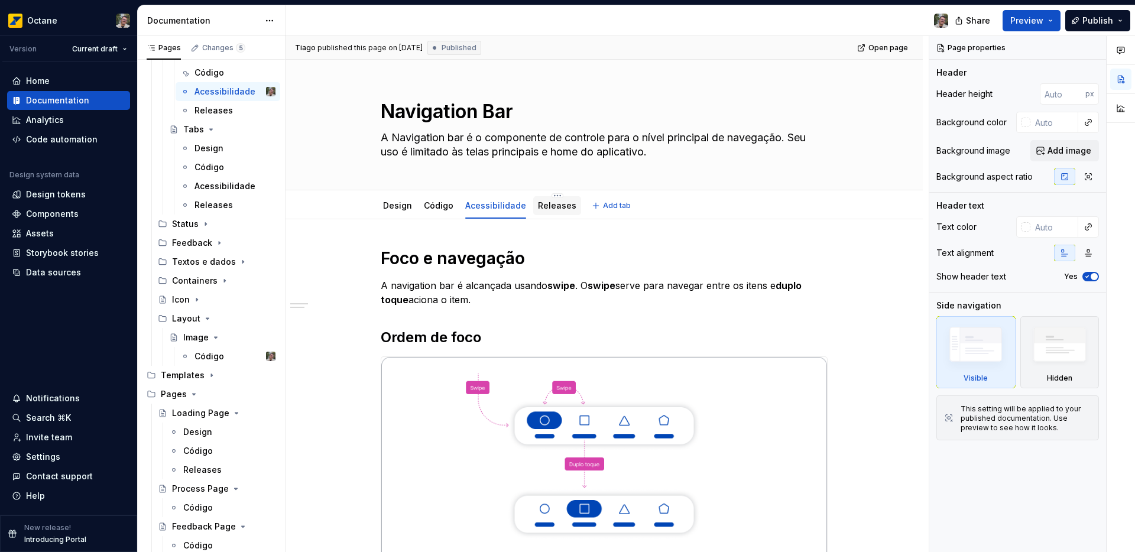
click at [551, 201] on link "Releases" at bounding box center [557, 205] width 38 height 10
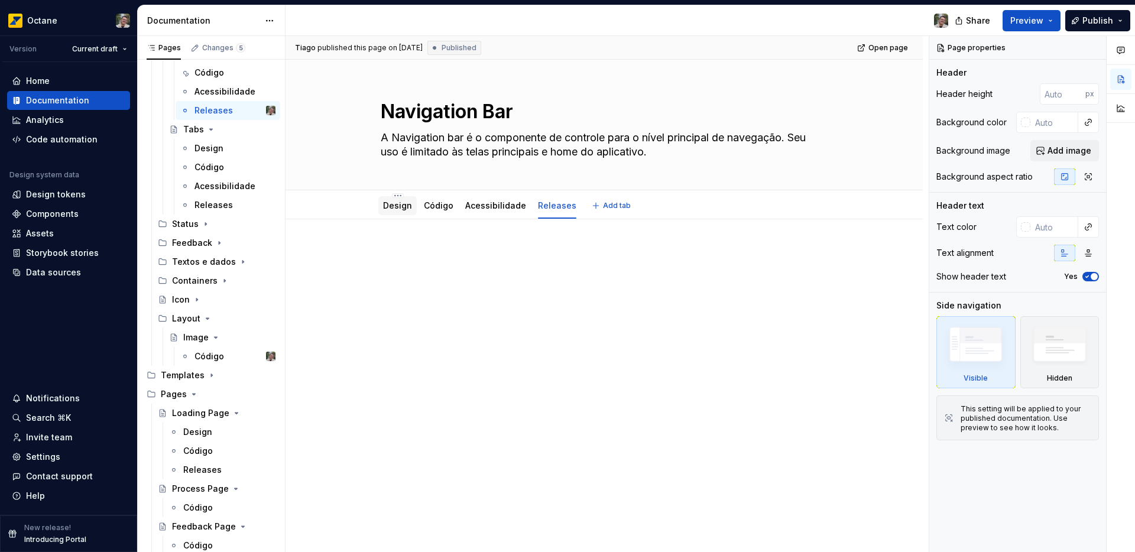
click at [410, 208] on link "Design" at bounding box center [397, 205] width 29 height 10
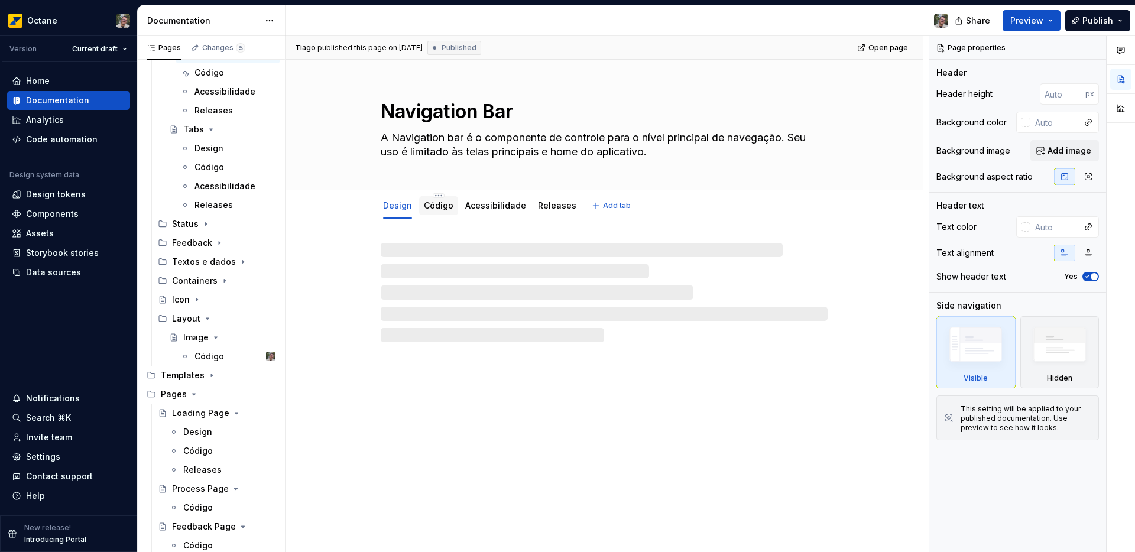
click at [435, 210] on link "Código" at bounding box center [439, 205] width 30 height 10
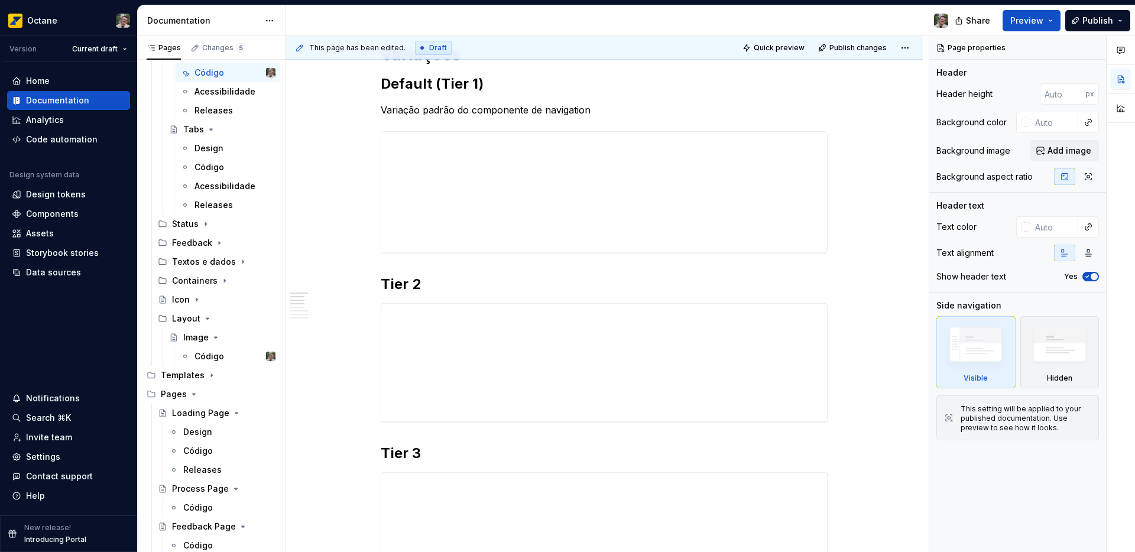
scroll to position [205, 0]
click at [1037, 24] on span "Preview" at bounding box center [1027, 21] width 33 height 12
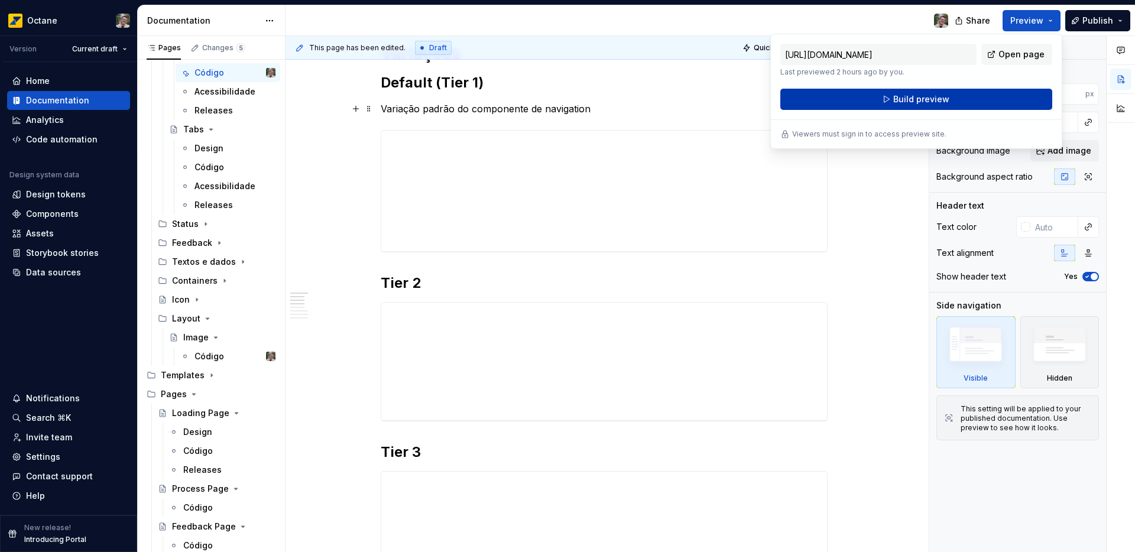
click at [908, 105] on span "Build preview" at bounding box center [922, 99] width 56 height 12
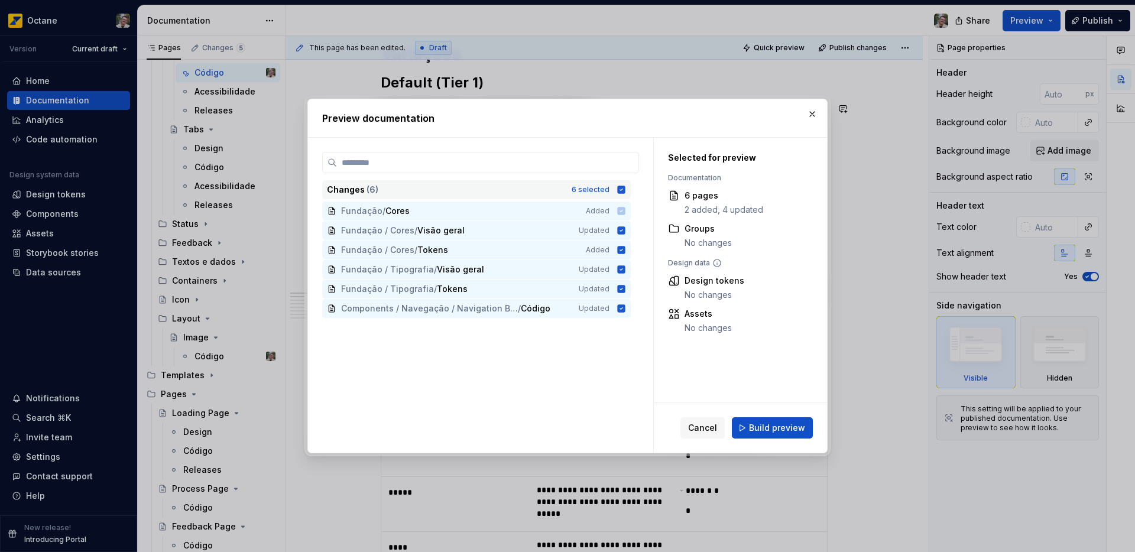
click at [623, 189] on icon at bounding box center [622, 190] width 8 height 8
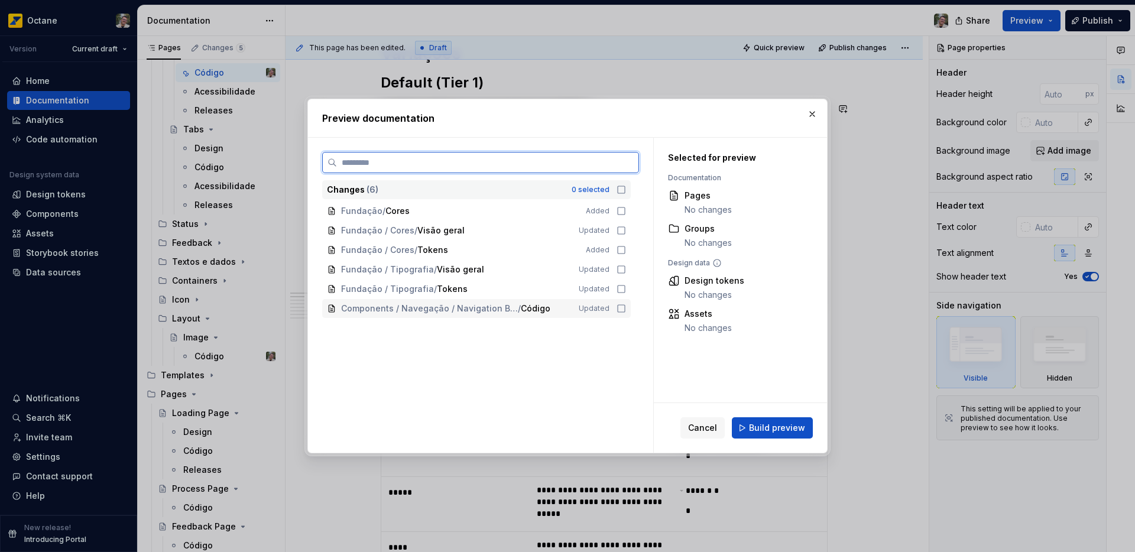
click at [621, 308] on icon at bounding box center [621, 308] width 9 height 9
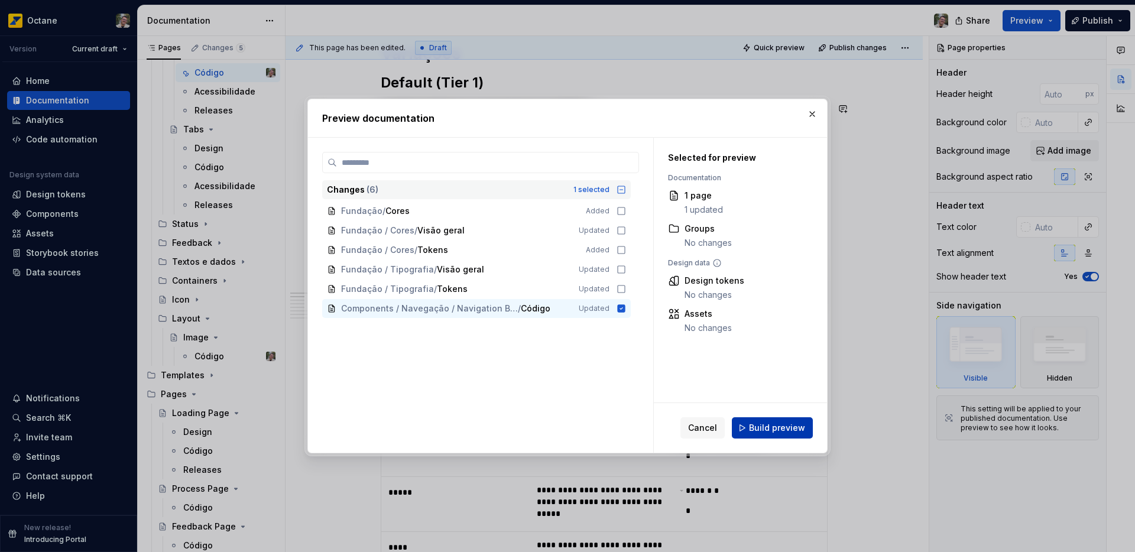
click at [771, 431] on span "Build preview" at bounding box center [777, 428] width 56 height 12
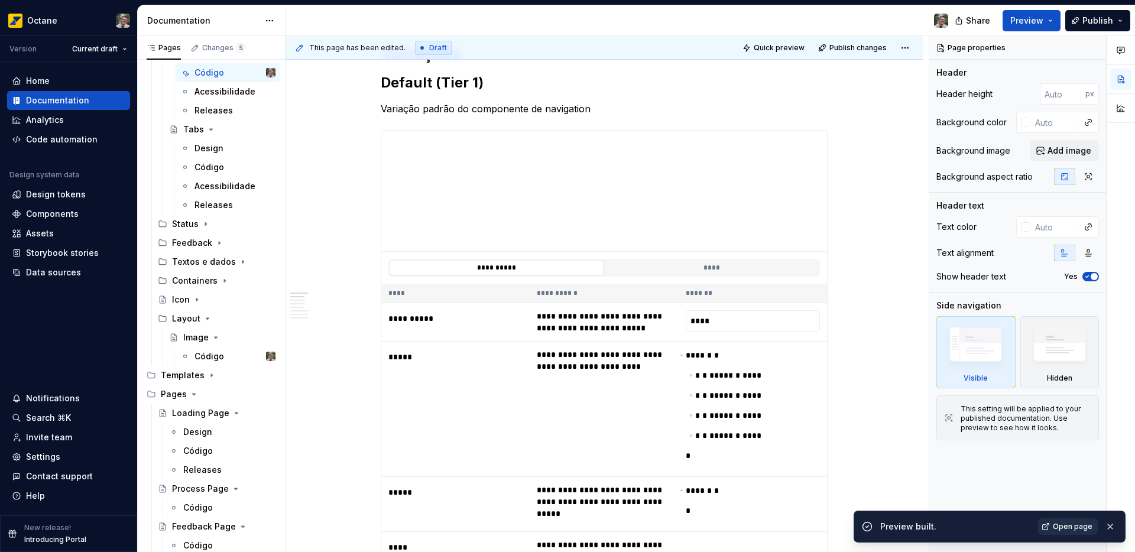
click at [1053, 533] on link "Open page" at bounding box center [1068, 527] width 60 height 17
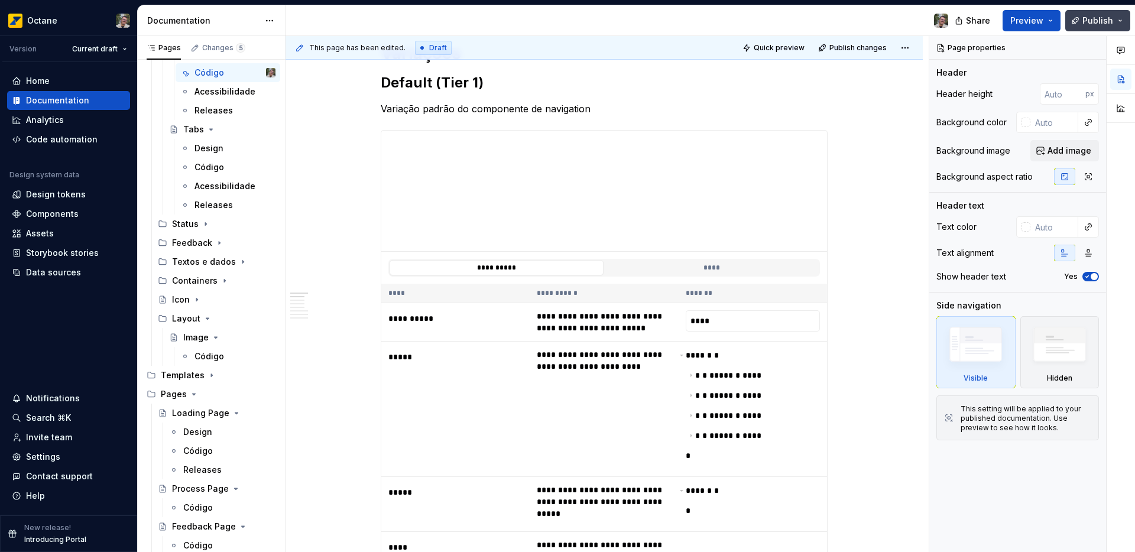
click at [1086, 24] on span "Publish" at bounding box center [1098, 21] width 31 height 12
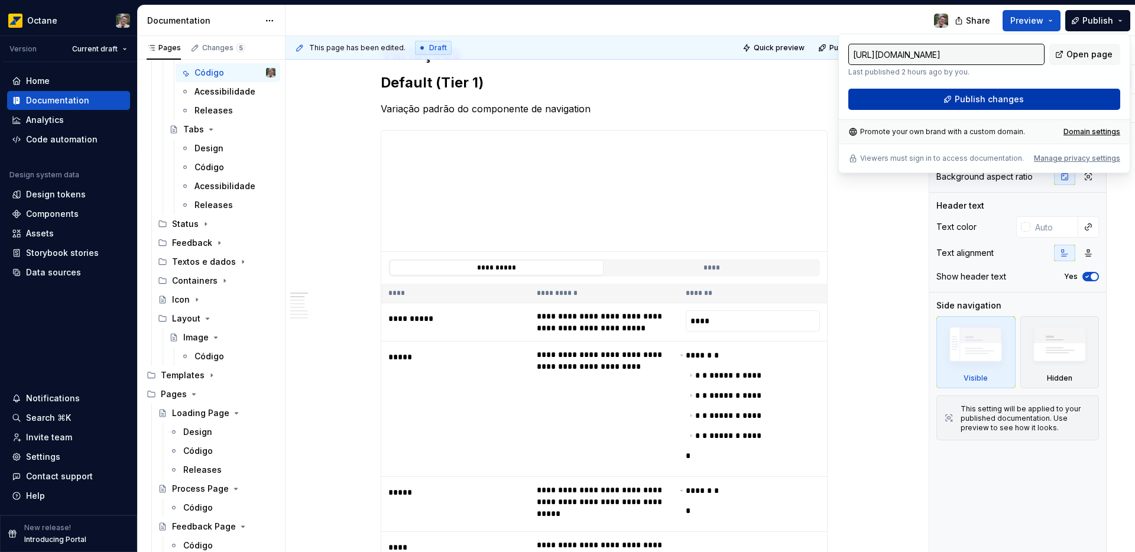
click at [1007, 98] on span "Publish changes" at bounding box center [989, 99] width 69 height 12
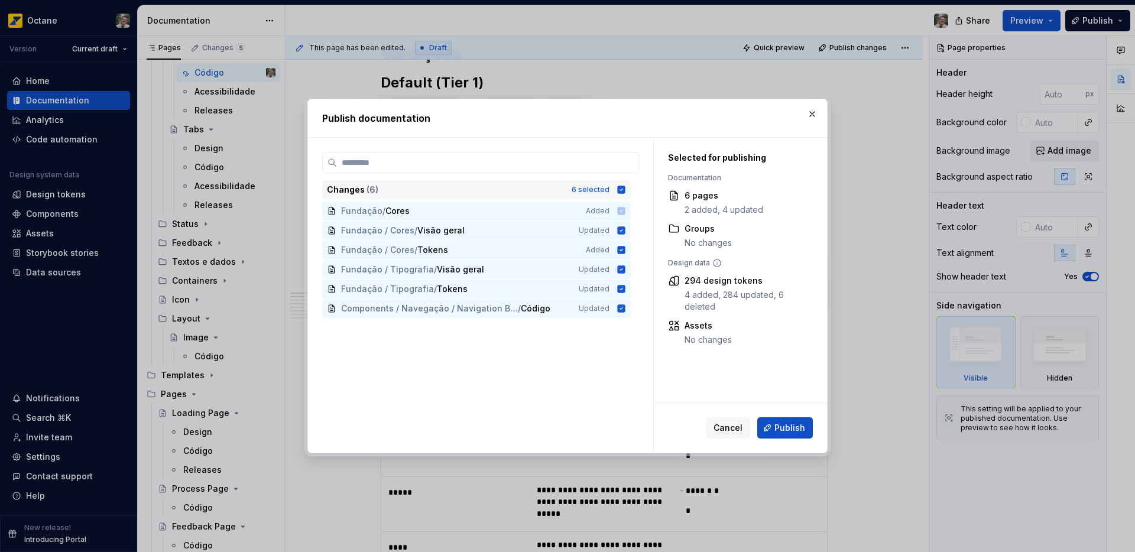
click at [620, 191] on icon at bounding box center [622, 190] width 8 height 8
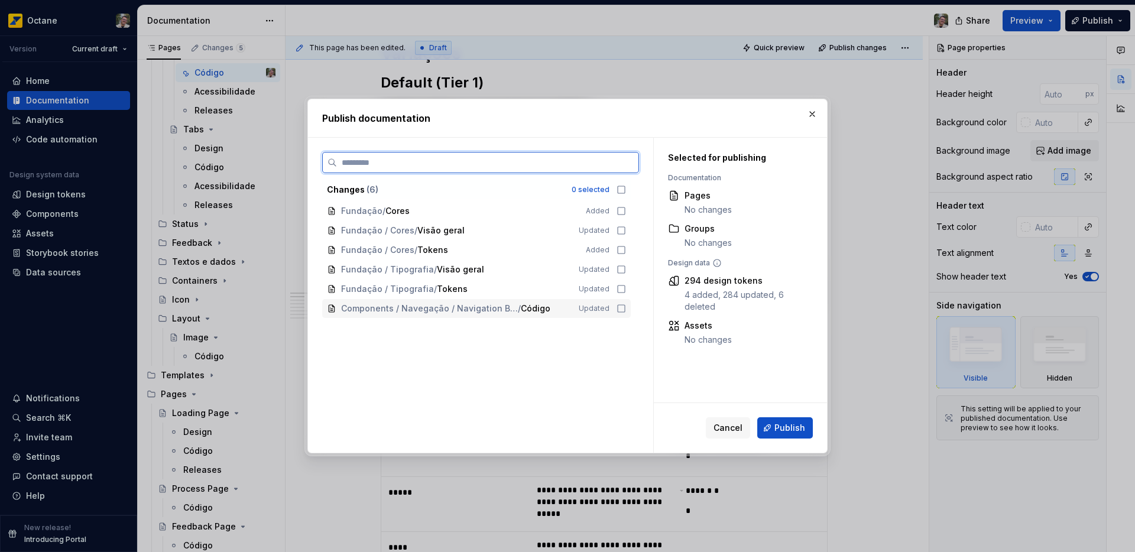
click at [620, 308] on icon at bounding box center [621, 308] width 9 height 9
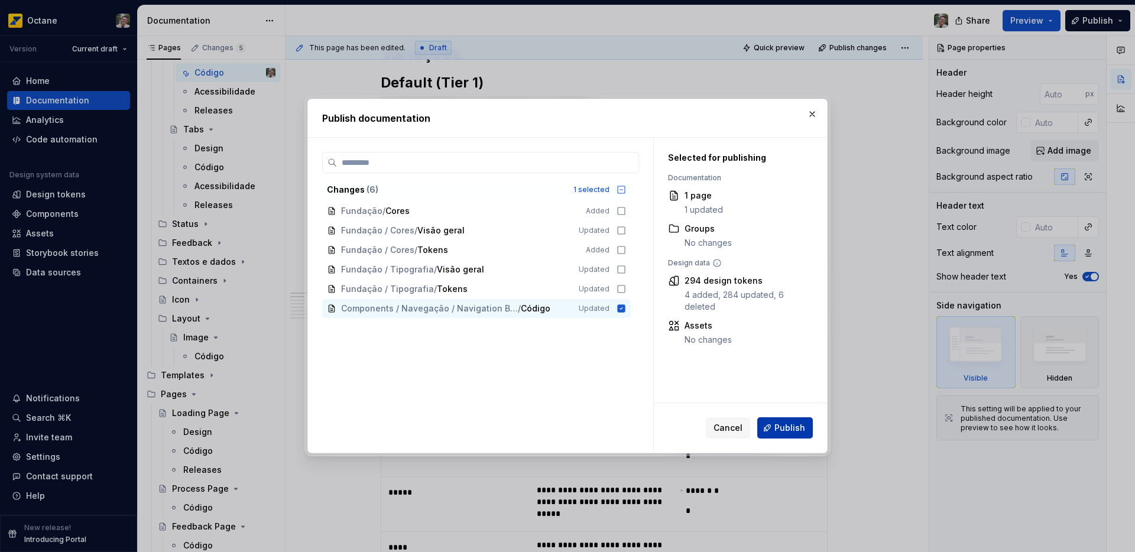
click at [795, 433] on span "Publish" at bounding box center [790, 428] width 31 height 12
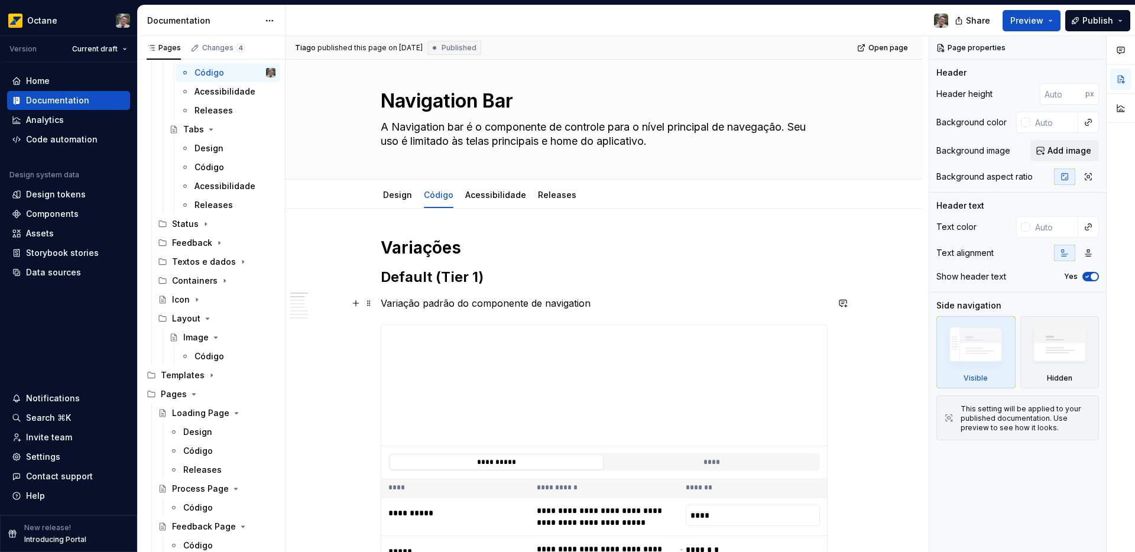
scroll to position [0, 0]
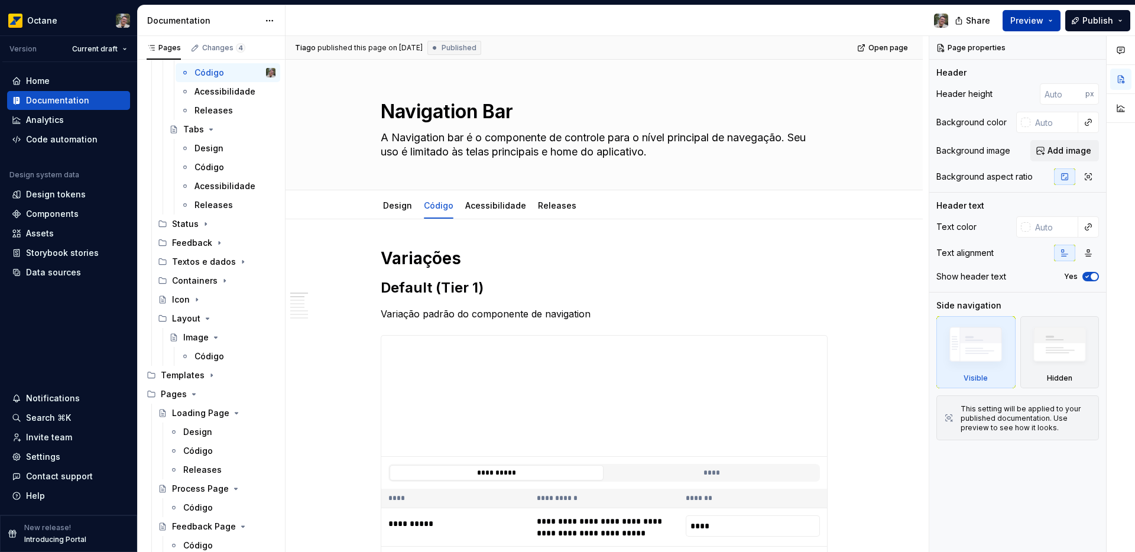
click at [1025, 25] on span "Preview" at bounding box center [1027, 21] width 33 height 12
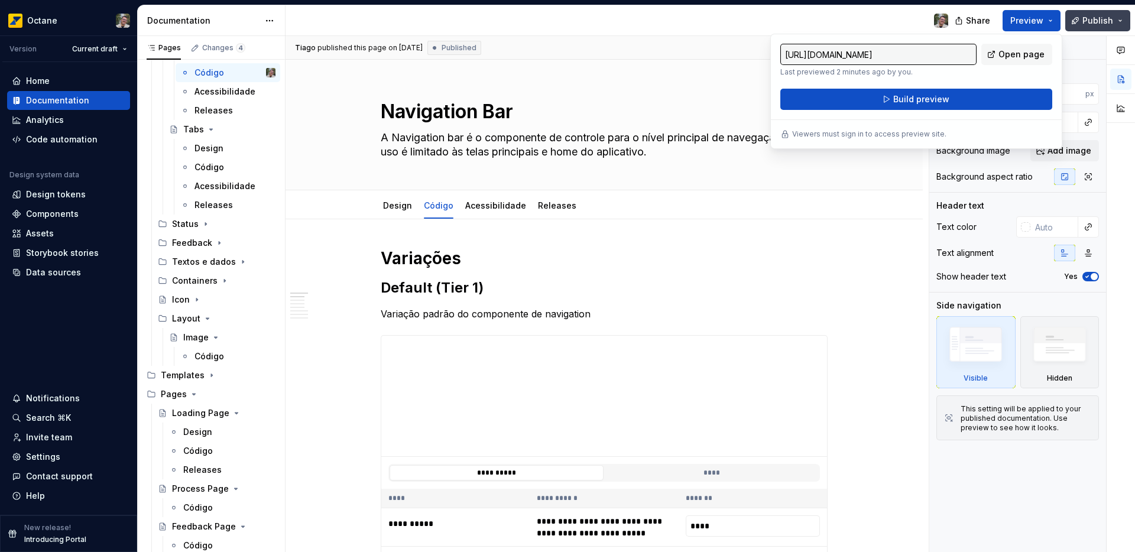
click at [1102, 19] on span "Publish" at bounding box center [1098, 21] width 31 height 12
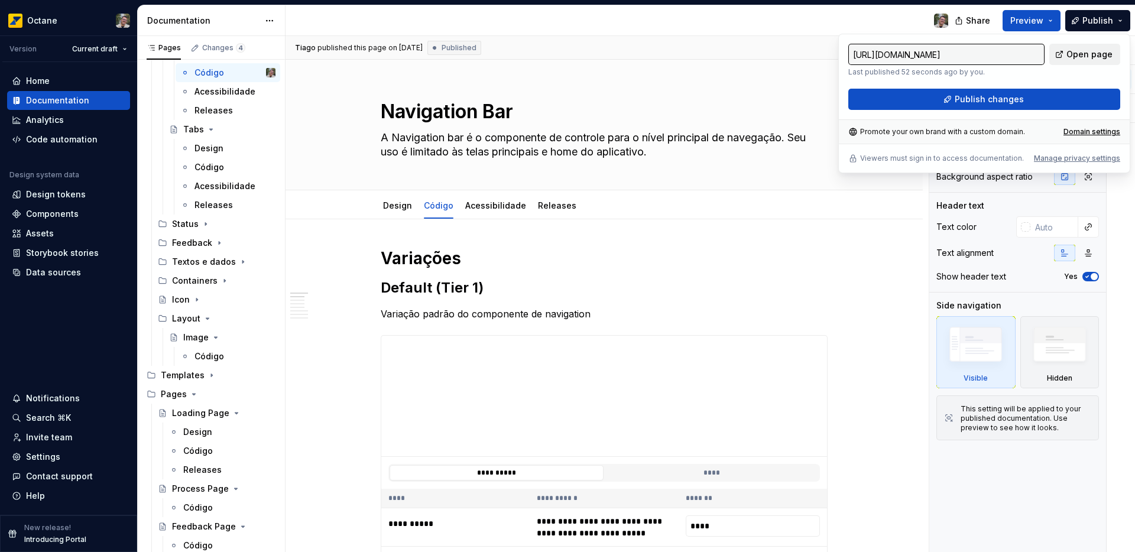
click at [1070, 59] on span "Open page" at bounding box center [1090, 54] width 46 height 12
type textarea "*"
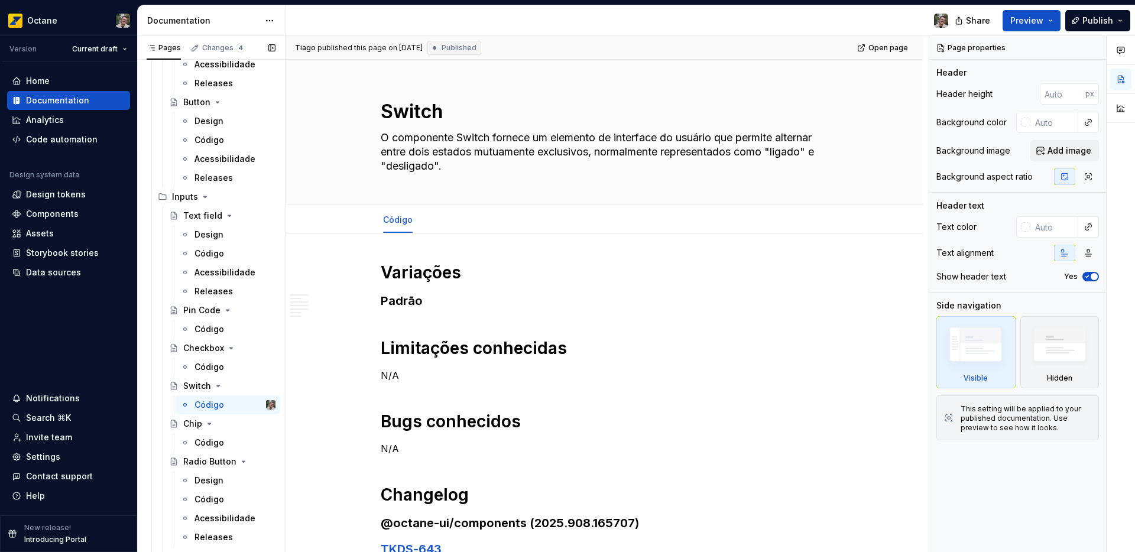
scroll to position [764, 0]
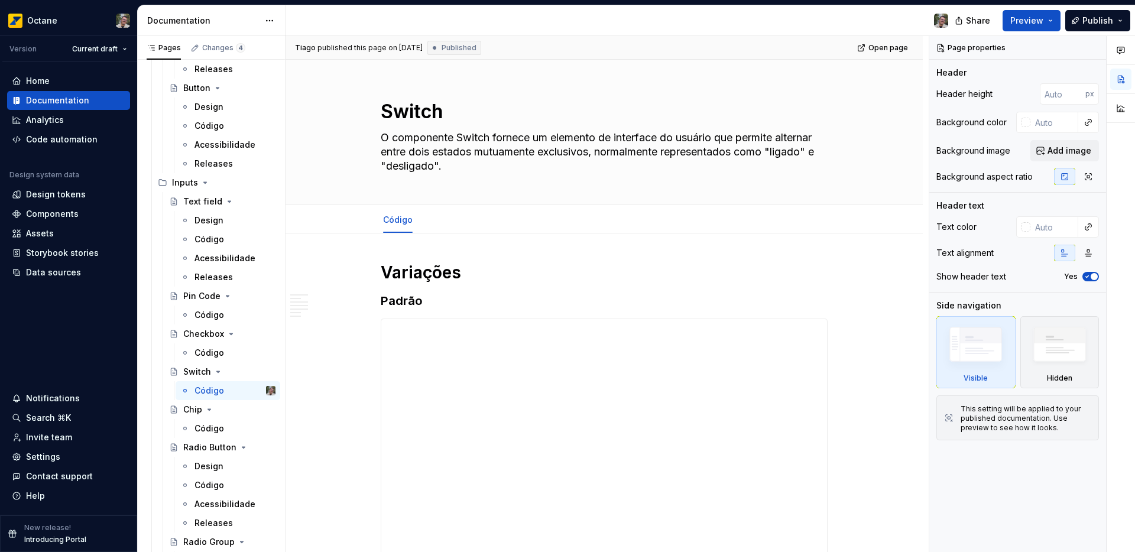
type textarea "*"
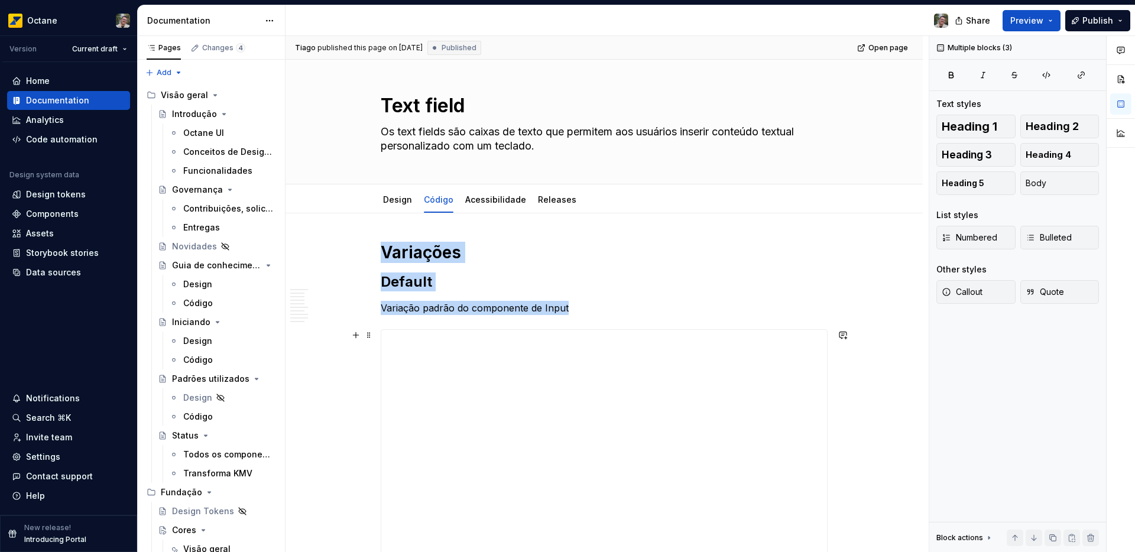
type textarea "*"
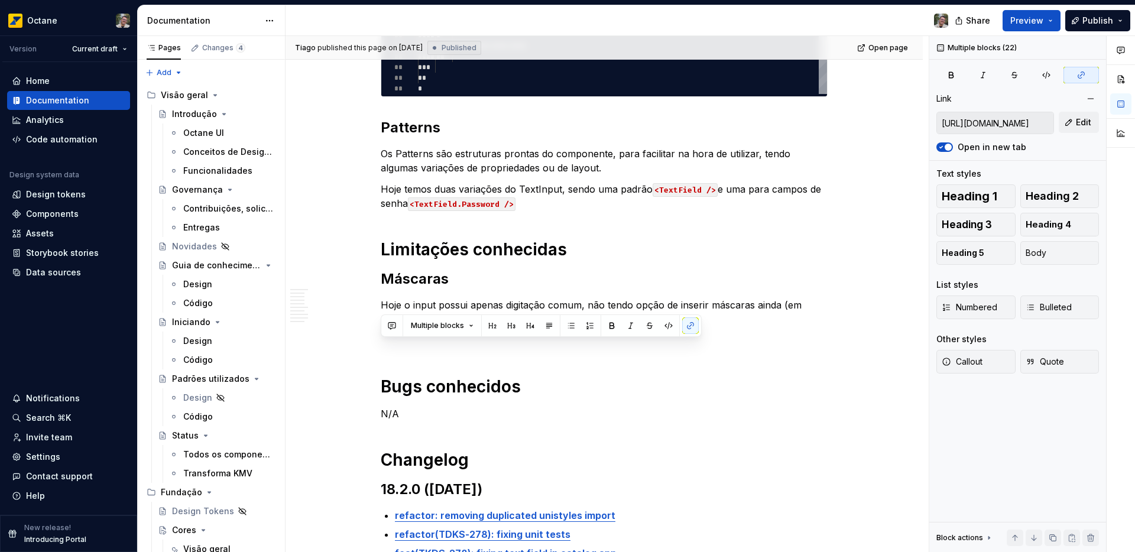
scroll to position [1397, 0]
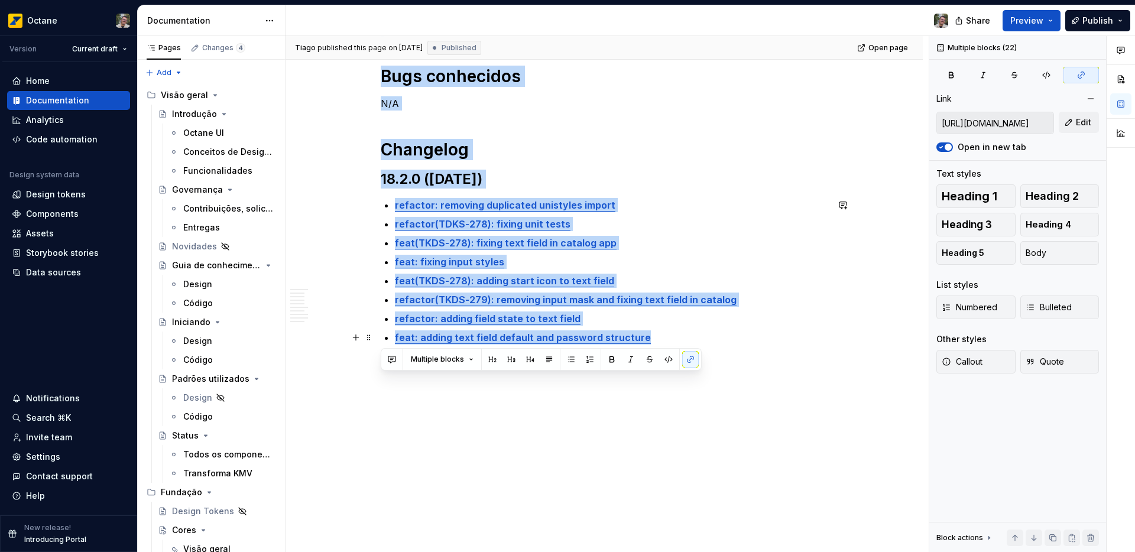
drag, startPoint x: 382, startPoint y: 255, endPoint x: 656, endPoint y: 344, distance: 287.6
copy div "**********"
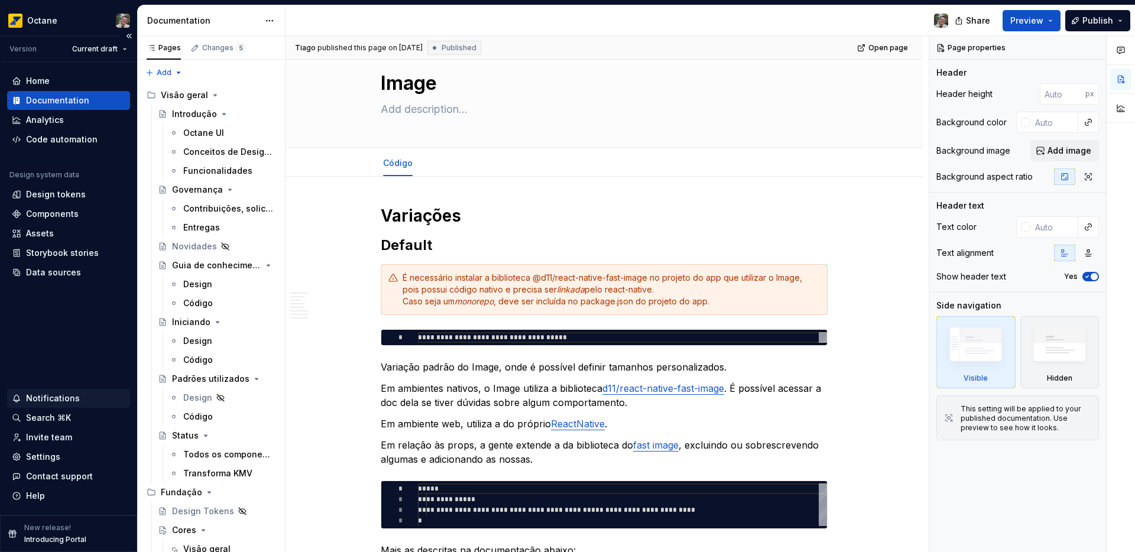
scroll to position [54, 0]
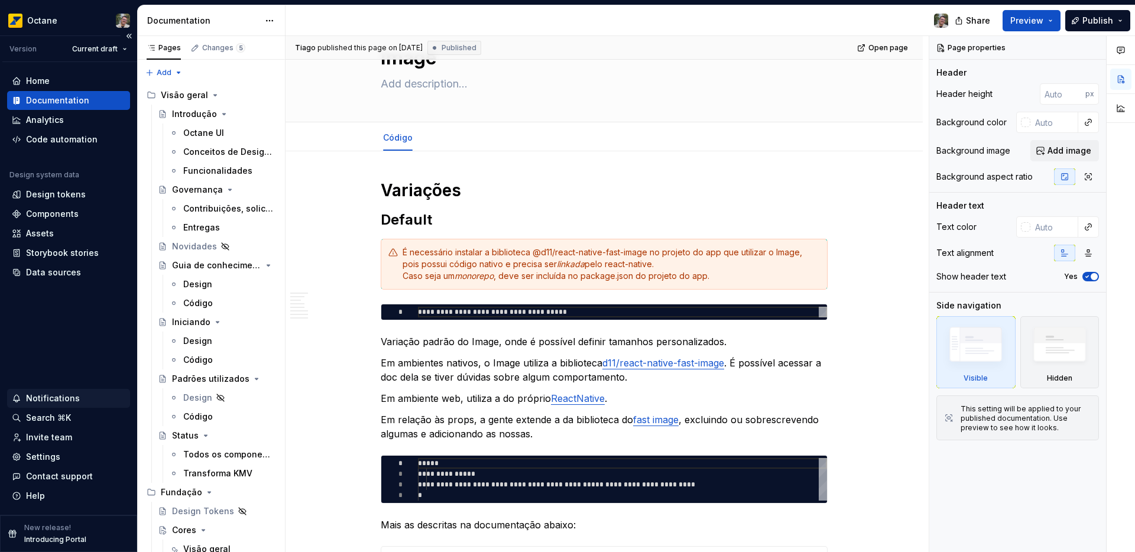
type textarea "*"
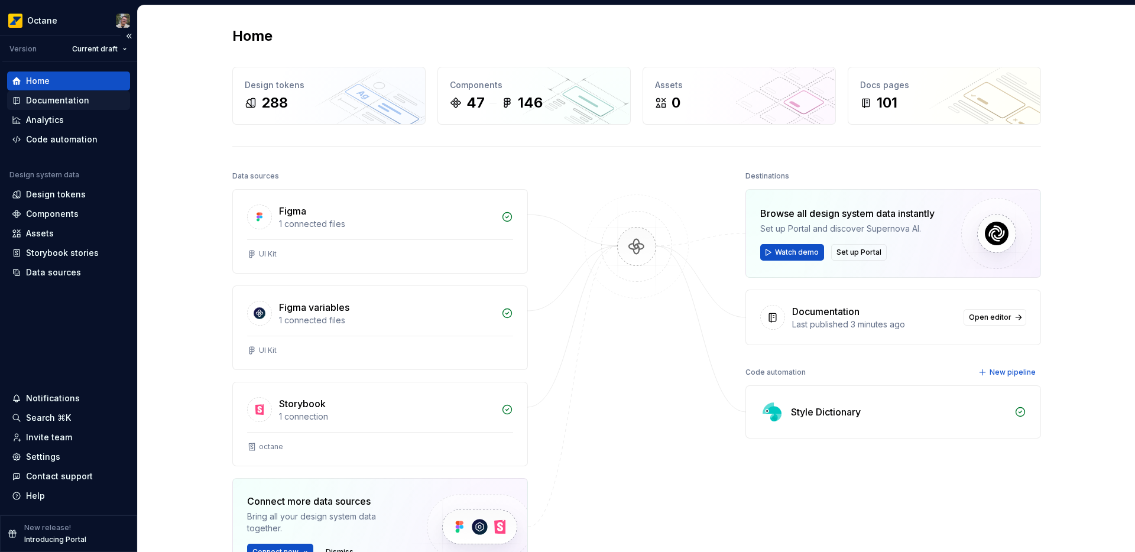
click at [68, 93] on div "Documentation" at bounding box center [68, 100] width 123 height 19
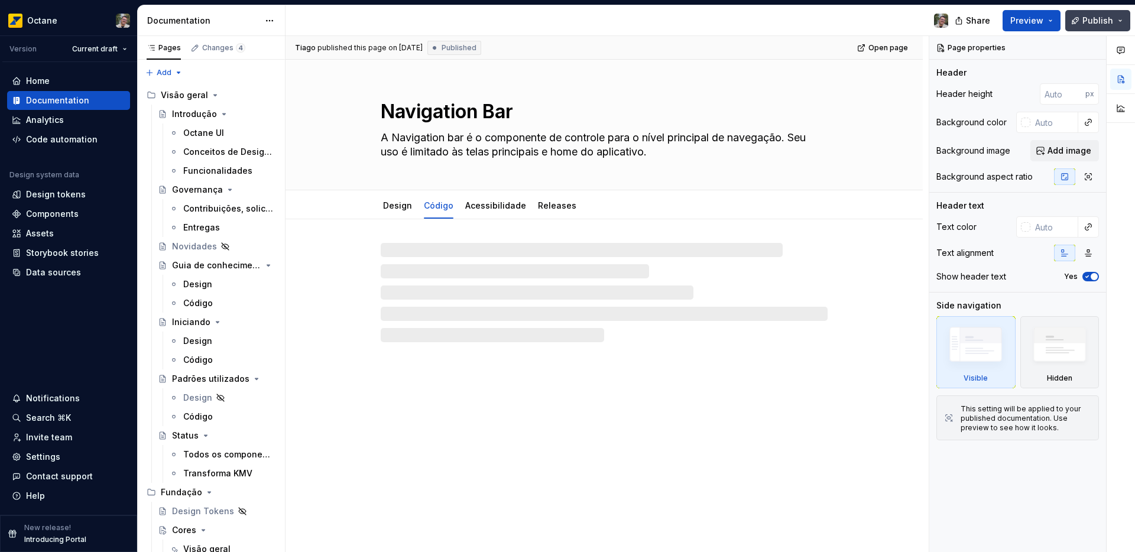
click at [1096, 22] on span "Publish" at bounding box center [1098, 21] width 31 height 12
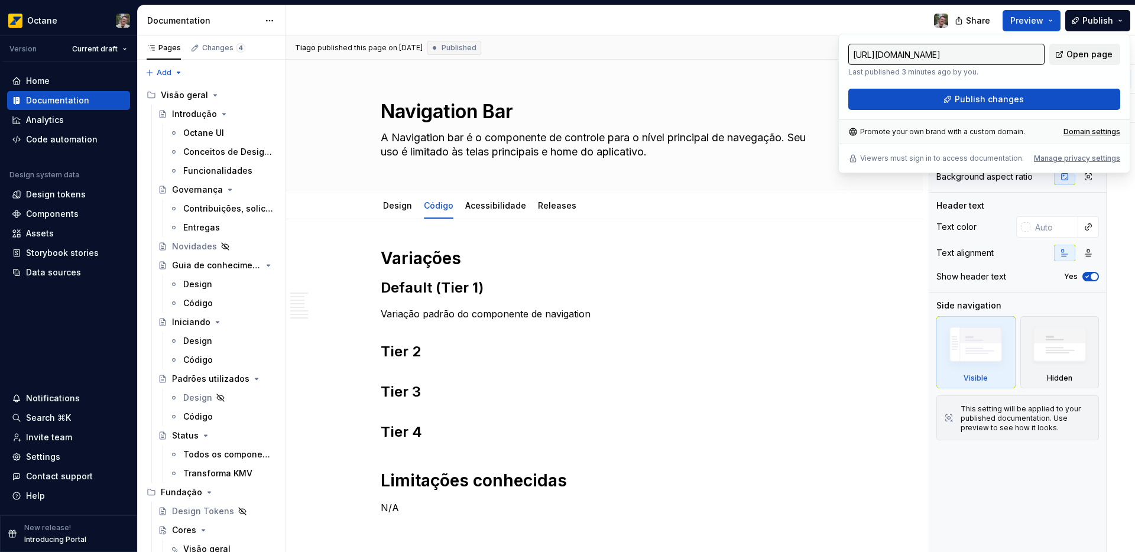
click at [1063, 60] on link "Open page" at bounding box center [1085, 54] width 71 height 21
type textarea "*"
